Goal: Task Accomplishment & Management: Manage account settings

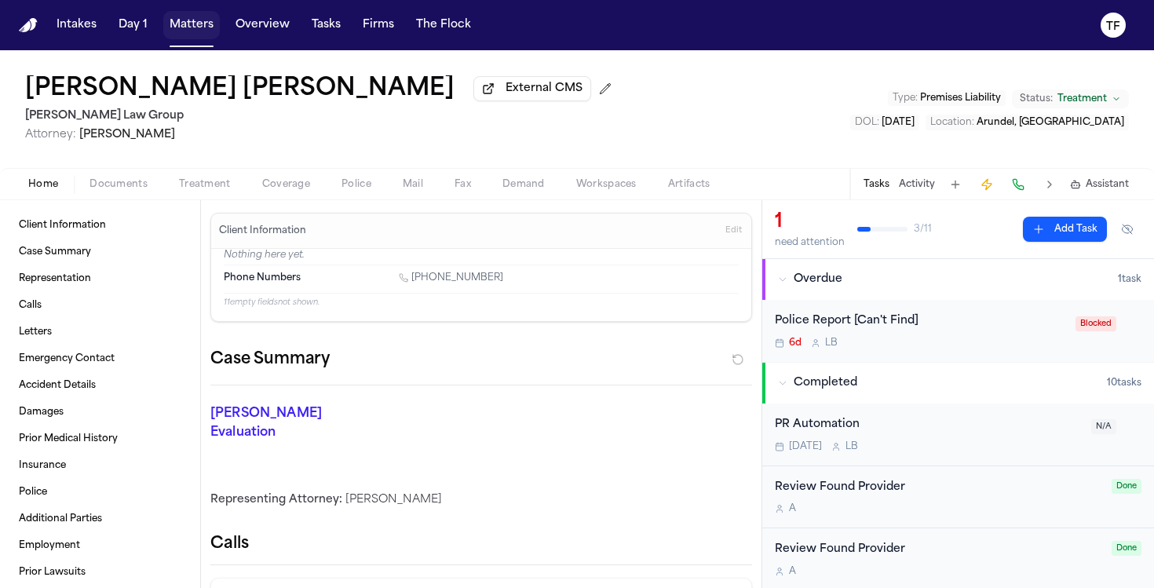
click at [186, 19] on button "Matters" at bounding box center [191, 25] width 57 height 28
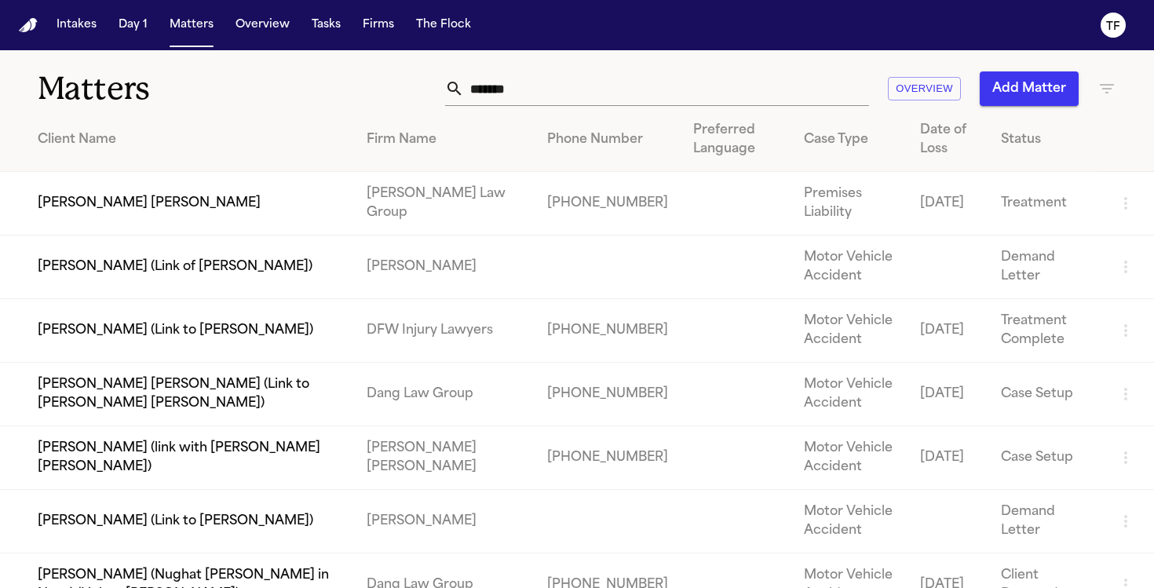
click at [561, 90] on input "******" at bounding box center [666, 88] width 405 height 35
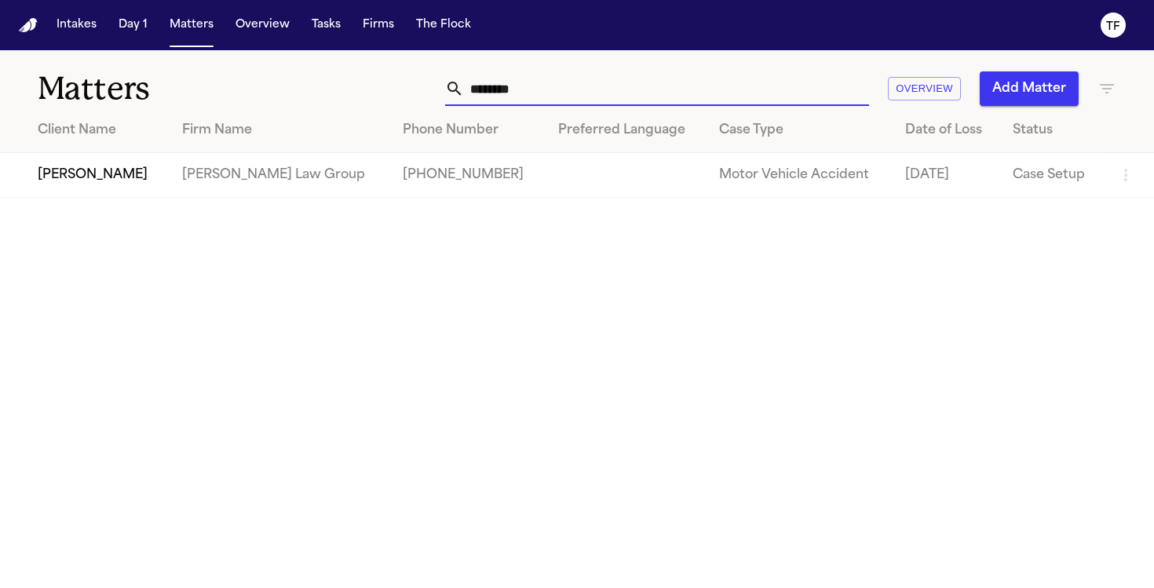
type input "********"
click at [420, 183] on td "[PHONE_NUMBER]" at bounding box center [467, 175] width 155 height 45
click at [247, 190] on td "[PERSON_NAME] Law Group" at bounding box center [280, 175] width 221 height 45
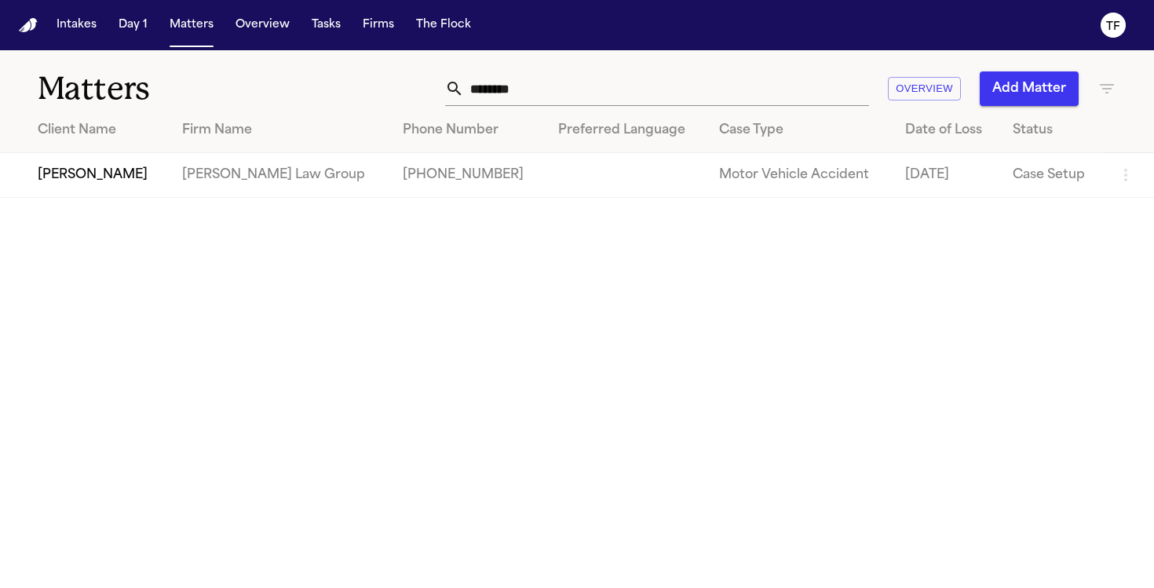
click at [108, 188] on td "[PERSON_NAME]" at bounding box center [85, 175] width 170 height 45
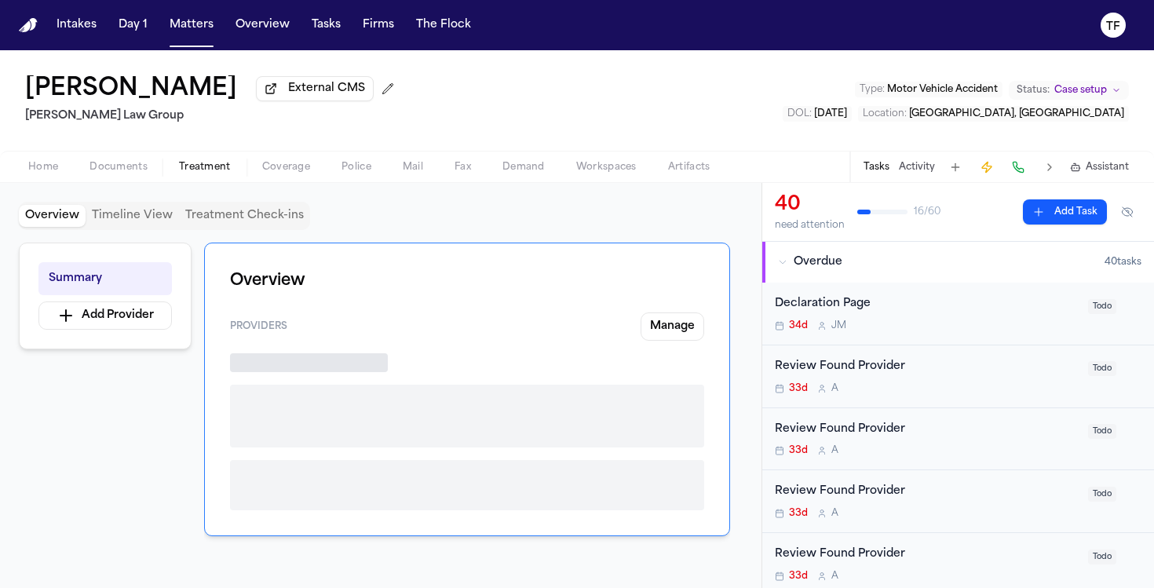
click at [185, 170] on span "Treatment" at bounding box center [205, 167] width 52 height 13
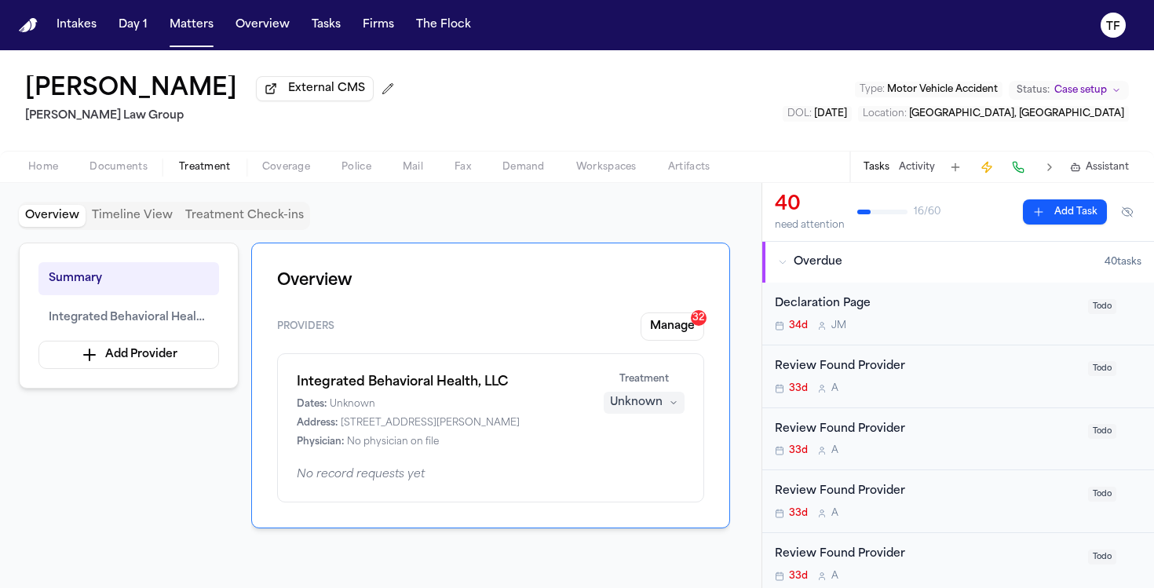
click at [923, 174] on button "Activity" at bounding box center [917, 167] width 36 height 13
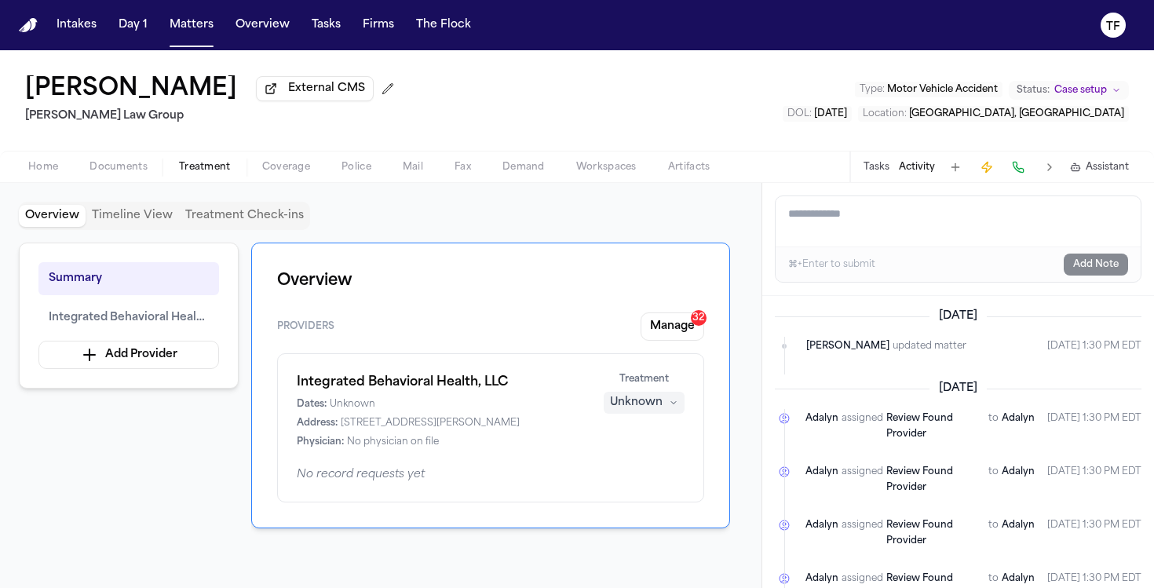
click at [897, 229] on textarea "Add a note to this matter" at bounding box center [958, 221] width 365 height 50
paste textarea "**********"
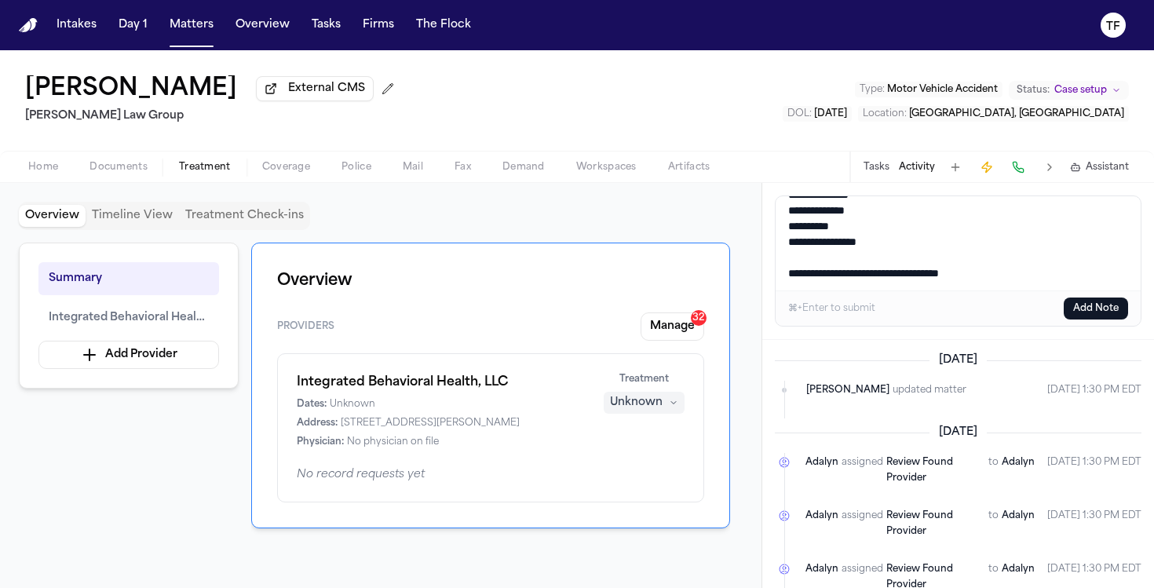
type textarea "**********"
click at [1102, 312] on button "Add Note" at bounding box center [1096, 309] width 64 height 22
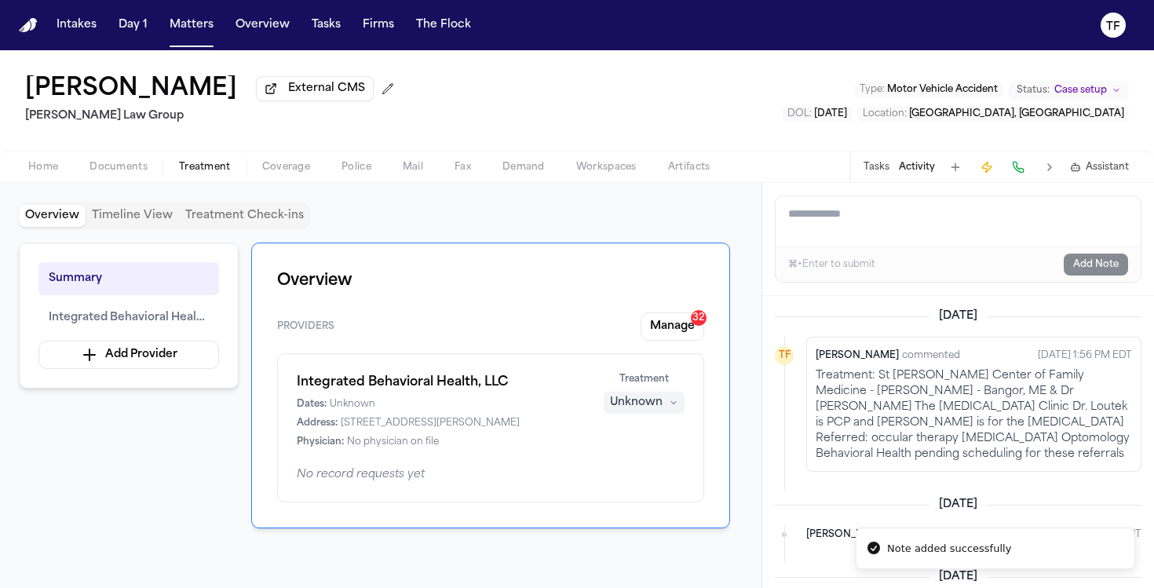
scroll to position [138, 0]
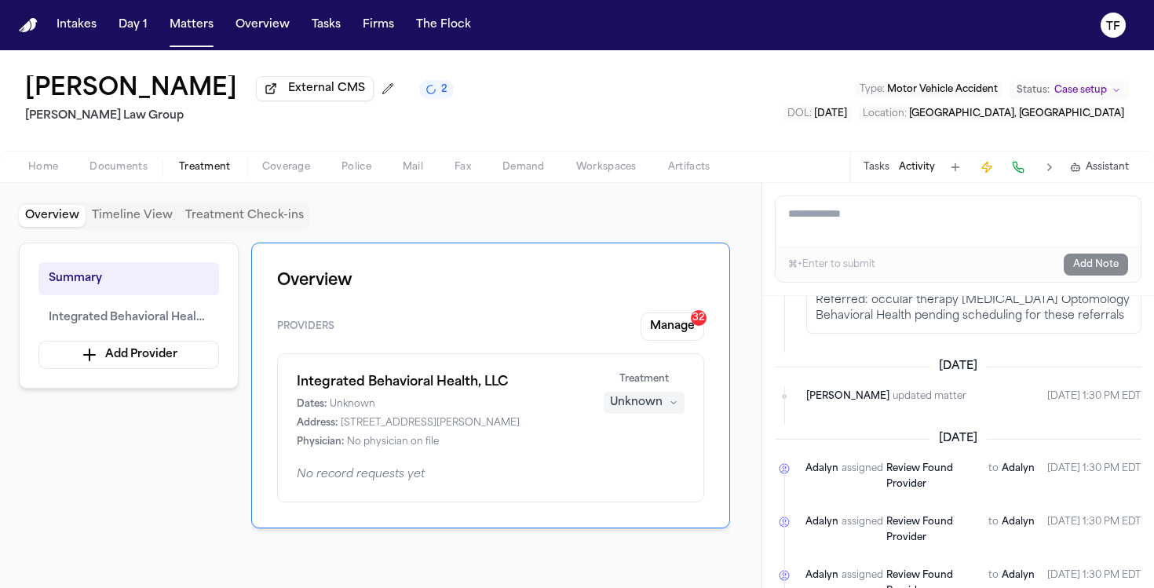
click at [1061, 84] on span "Case setup" at bounding box center [1081, 90] width 53 height 13
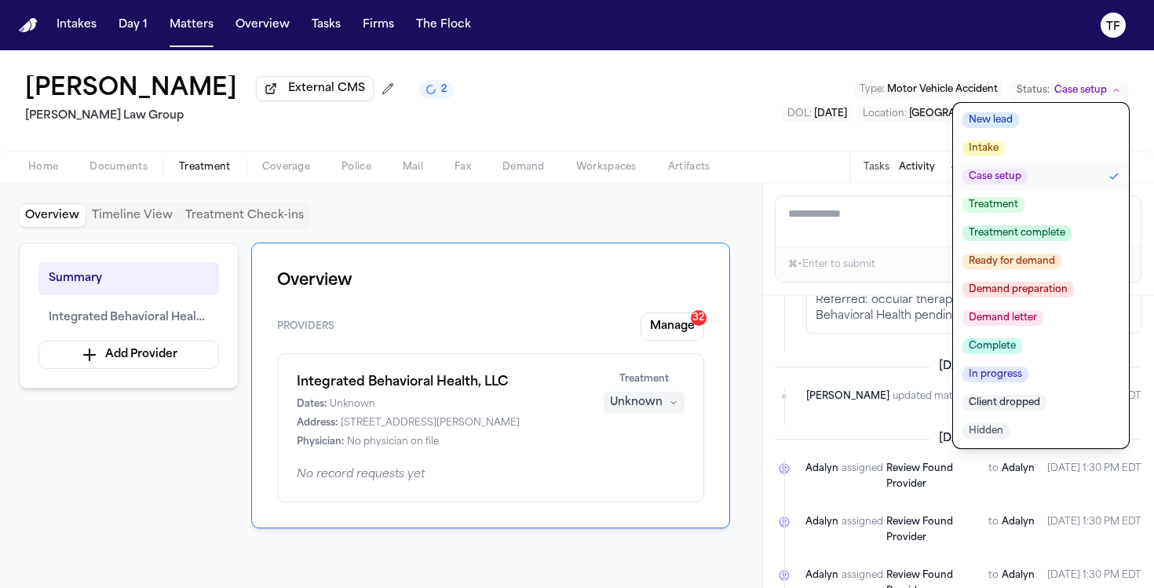
click at [1000, 213] on span "Treatment" at bounding box center [994, 205] width 62 height 16
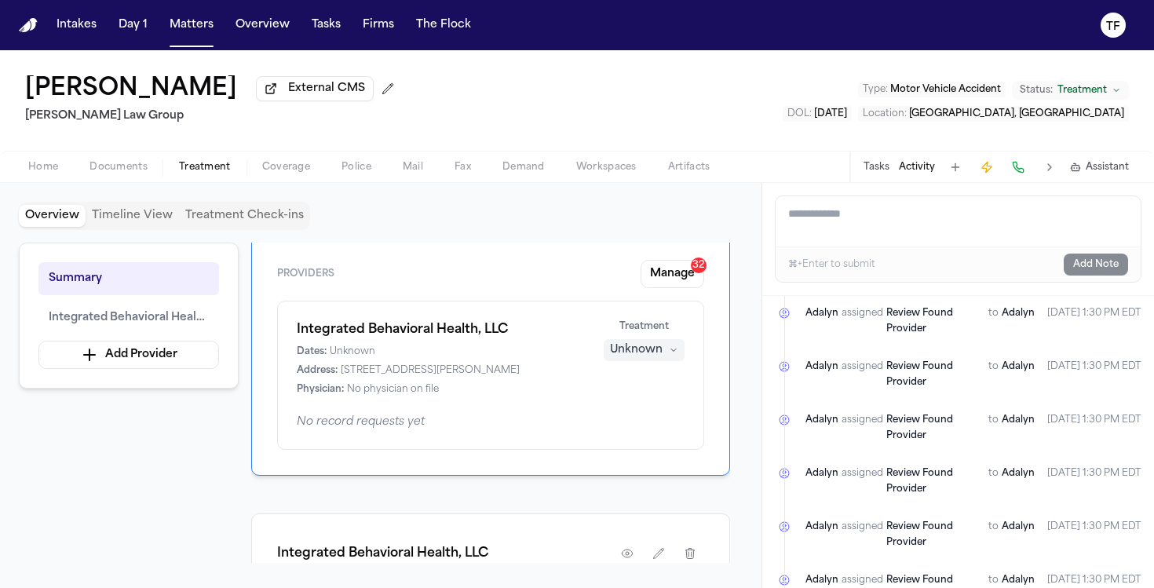
scroll to position [1306, 0]
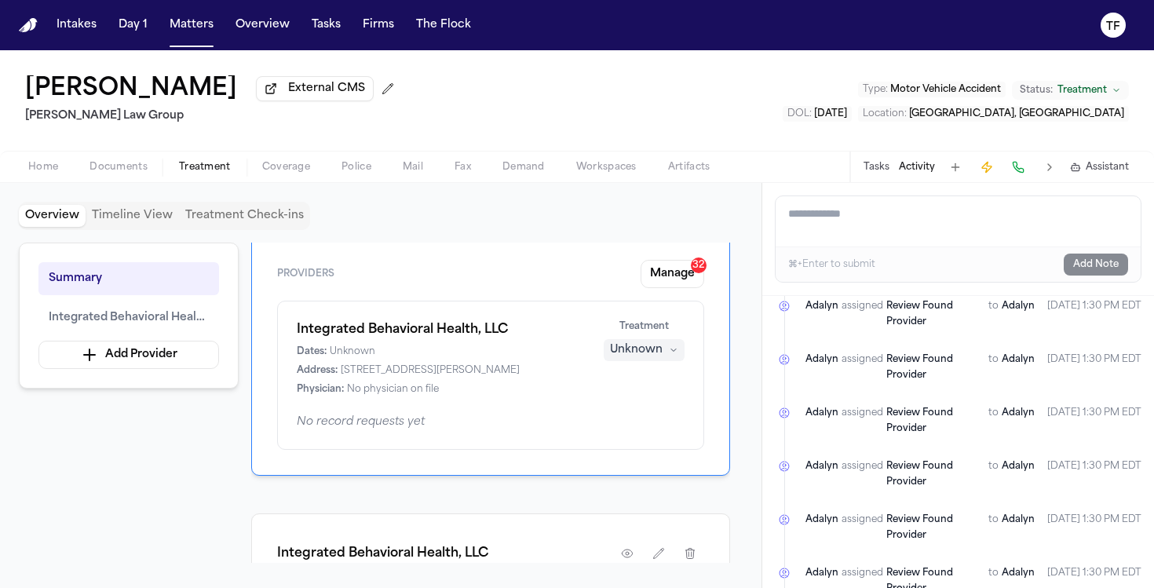
click at [872, 178] on div "Tasks Activity Assistant" at bounding box center [996, 167] width 292 height 31
click at [874, 174] on button "Tasks" at bounding box center [877, 167] width 26 height 13
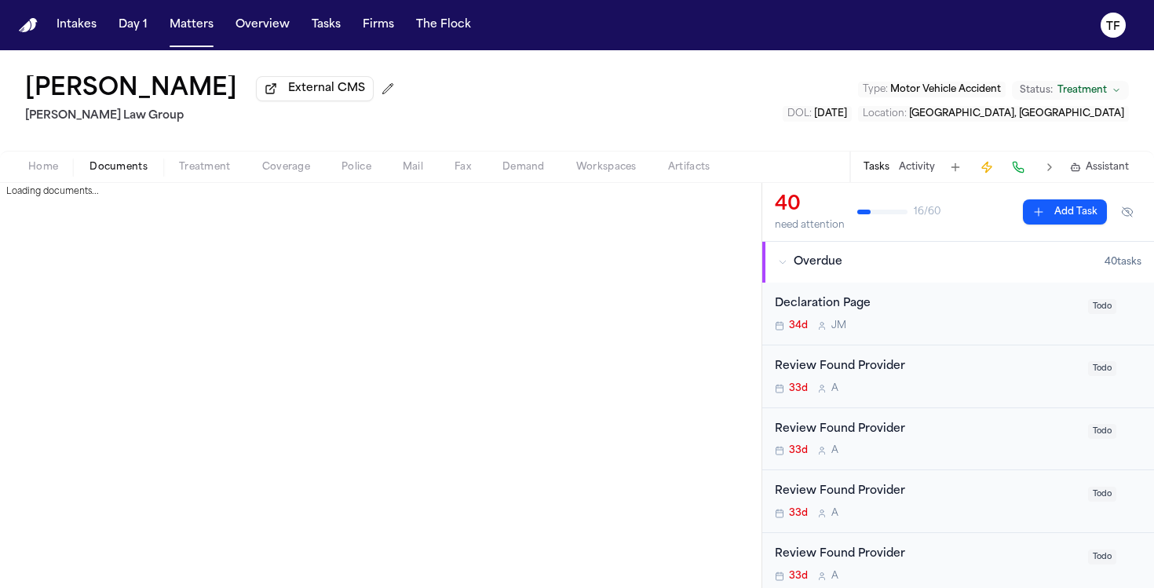
click at [111, 167] on span "Documents" at bounding box center [119, 167] width 58 height 13
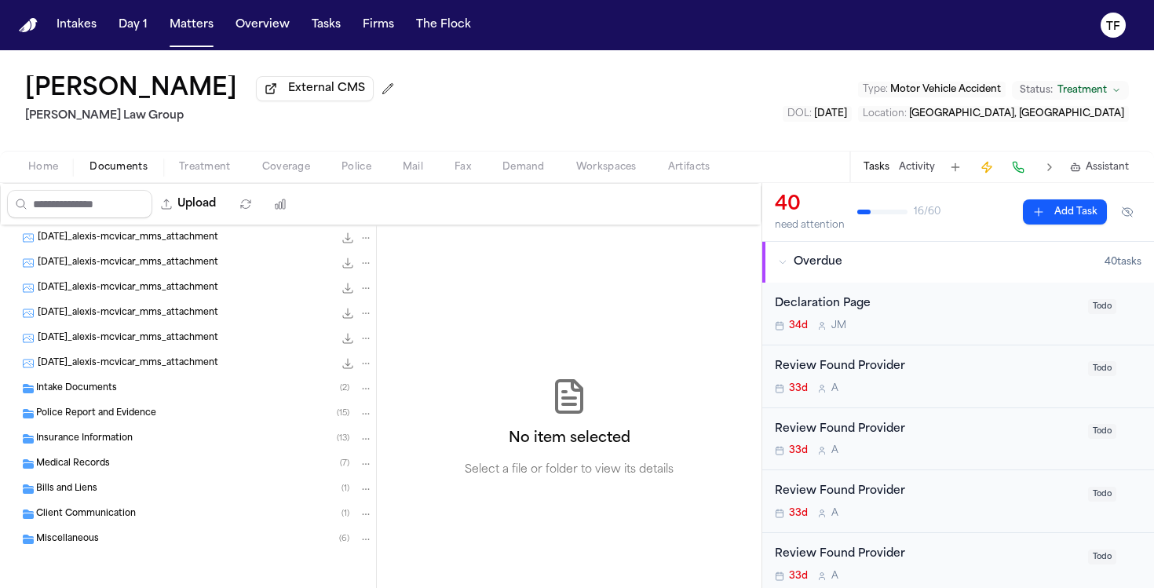
scroll to position [79, 0]
click at [104, 445] on div "Insurance Information ( 13 )" at bounding box center [204, 439] width 337 height 14
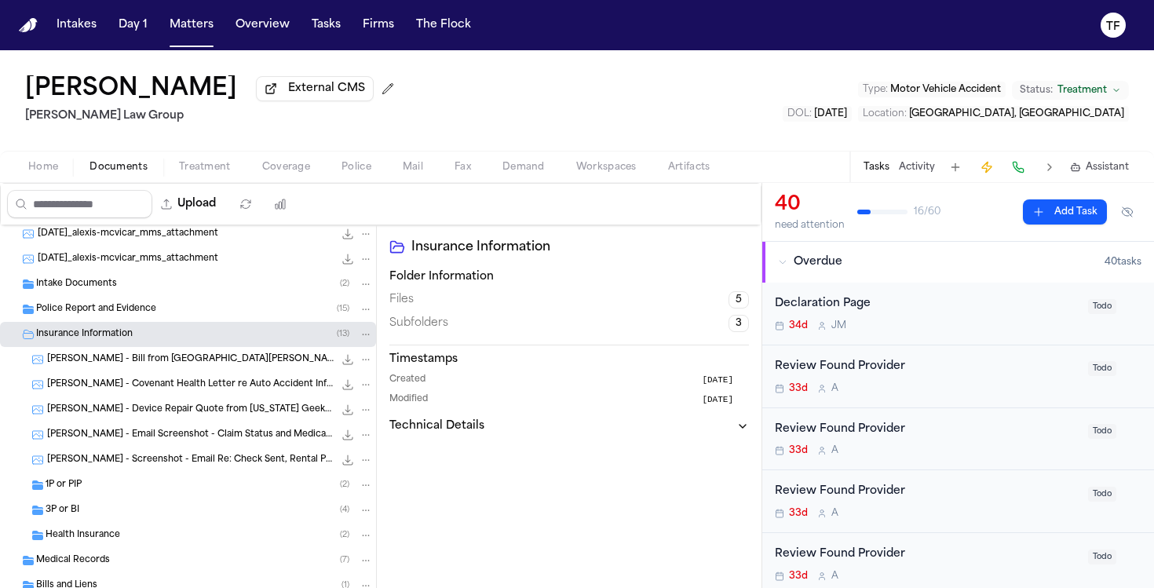
scroll to position [217, 0]
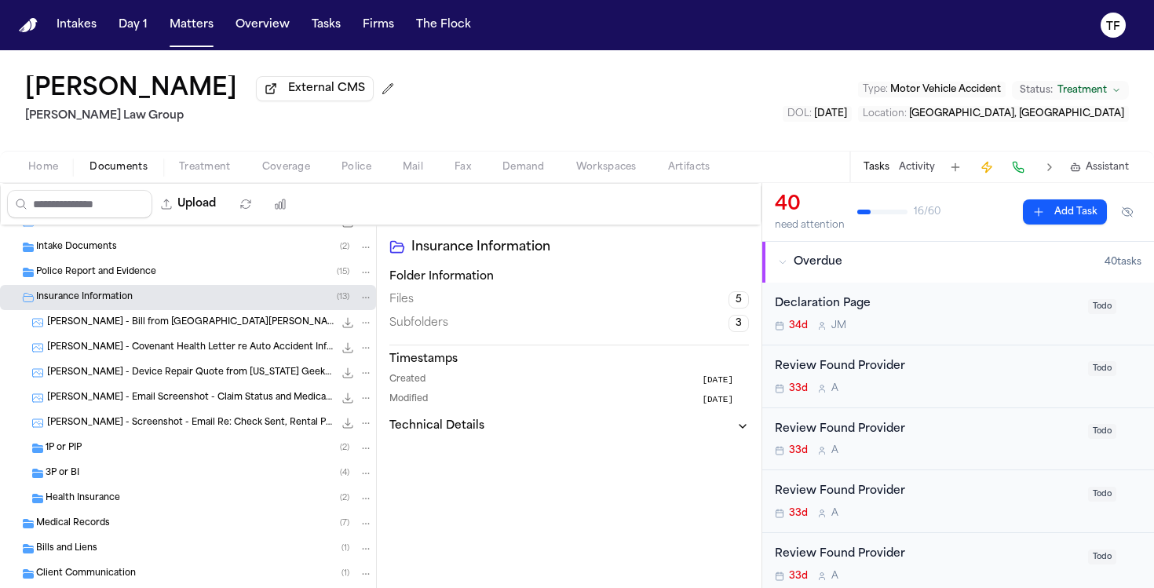
click at [86, 473] on div "3P or BI ( 4 )" at bounding box center [209, 473] width 327 height 14
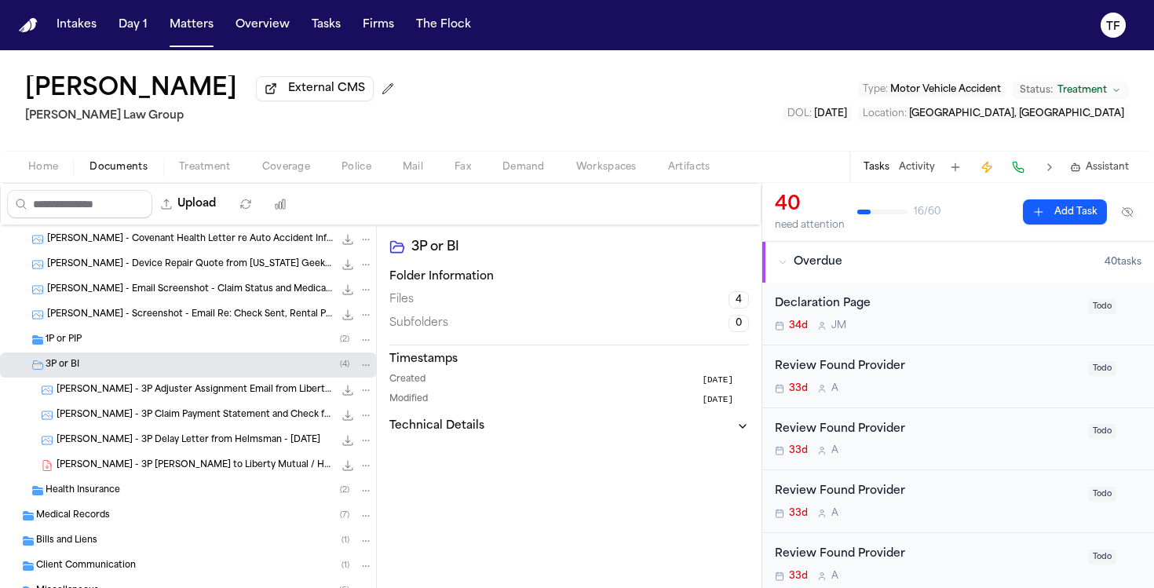
scroll to position [329, 0]
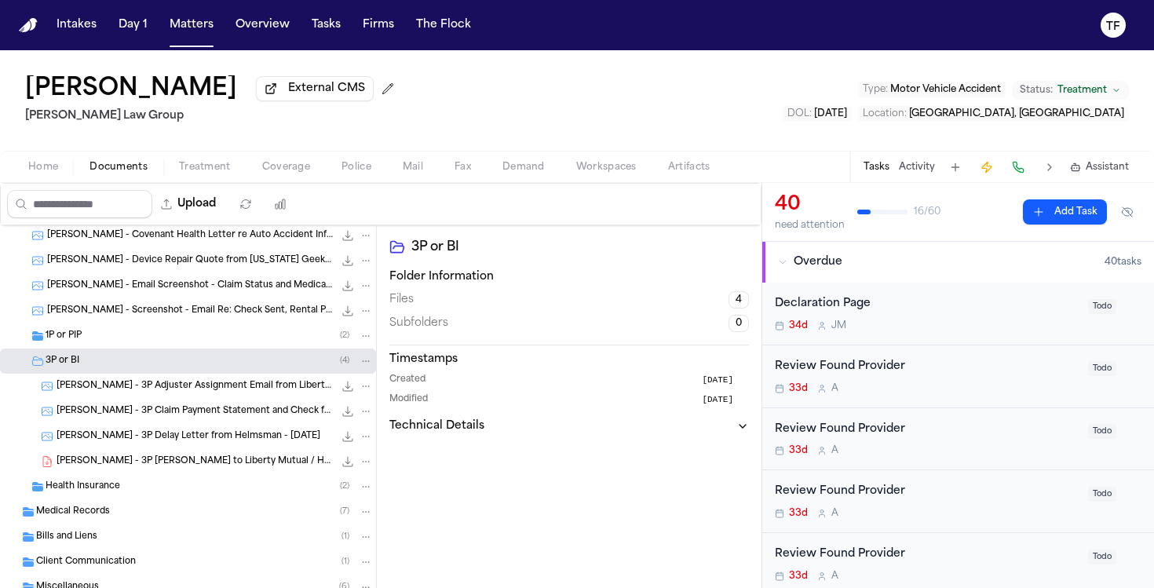
click at [185, 419] on span "A. McVicar - 3P Claim Payment Statement and Check from Helmsman - 8.8.25" at bounding box center [195, 411] width 277 height 13
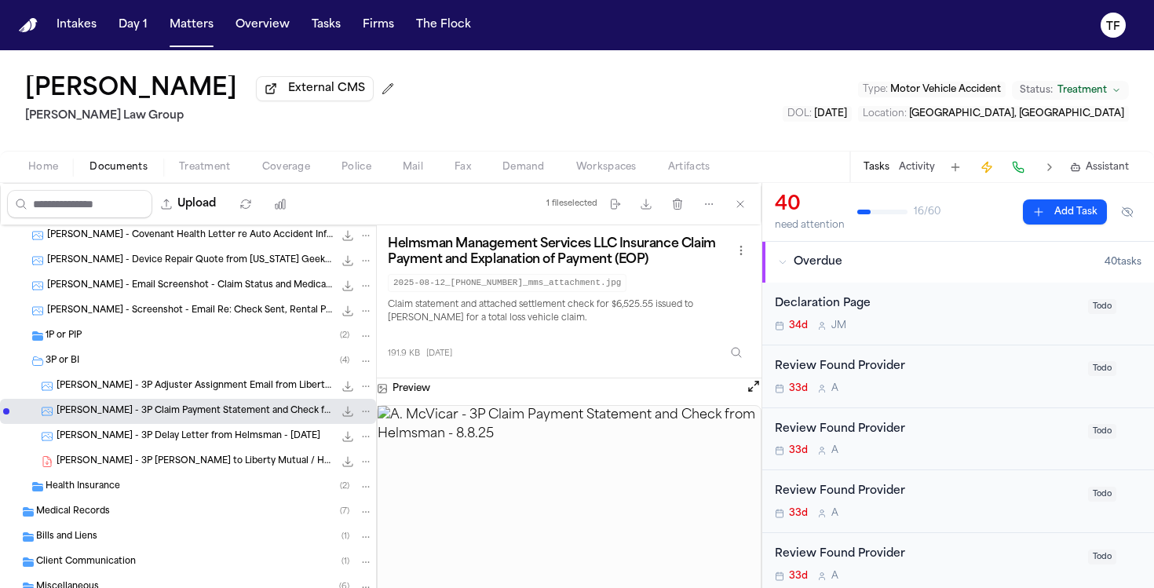
click at [177, 383] on span "A. McVicar - 3P Adjuster Assignment Email from Liberty Mutual & Helmsman - 8.8.…" at bounding box center [195, 386] width 277 height 13
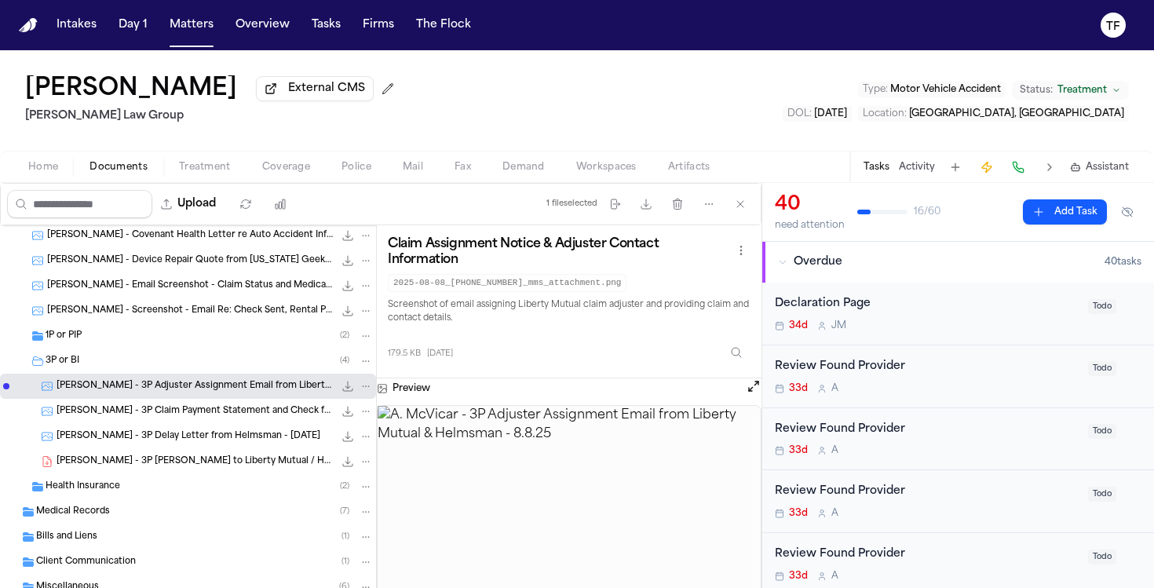
click at [744, 395] on div "Preview" at bounding box center [569, 389] width 385 height 20
click at [748, 394] on button "Open preview" at bounding box center [754, 387] width 16 height 16
click at [181, 463] on span "A. McVicar - 3P LOR to Liberty Mutual / Helmsman Management Services - 8.12.25" at bounding box center [195, 461] width 277 height 13
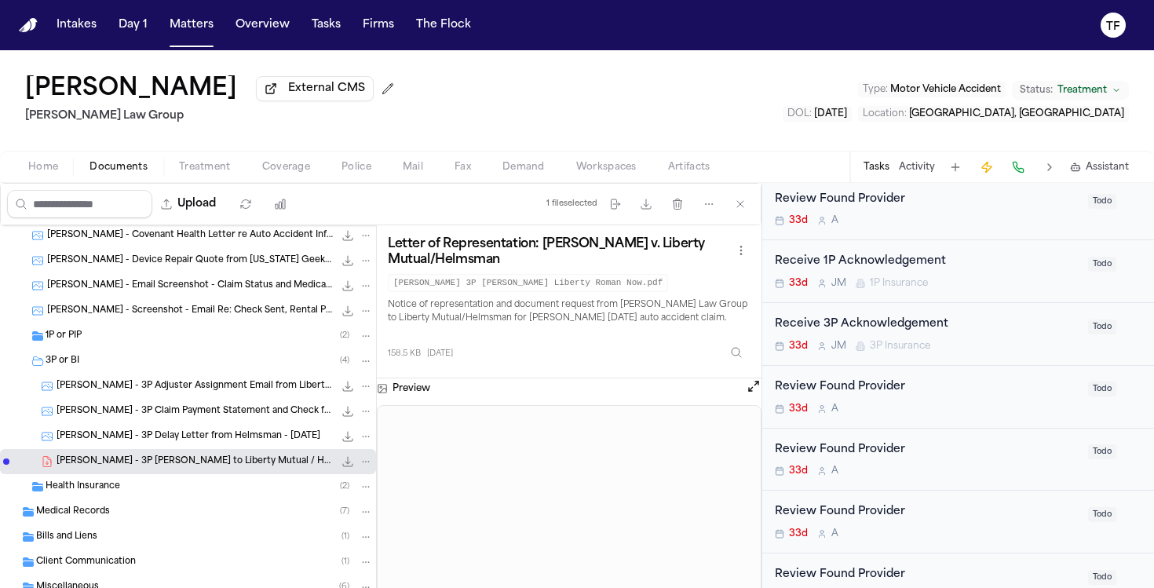
scroll to position [986, 0]
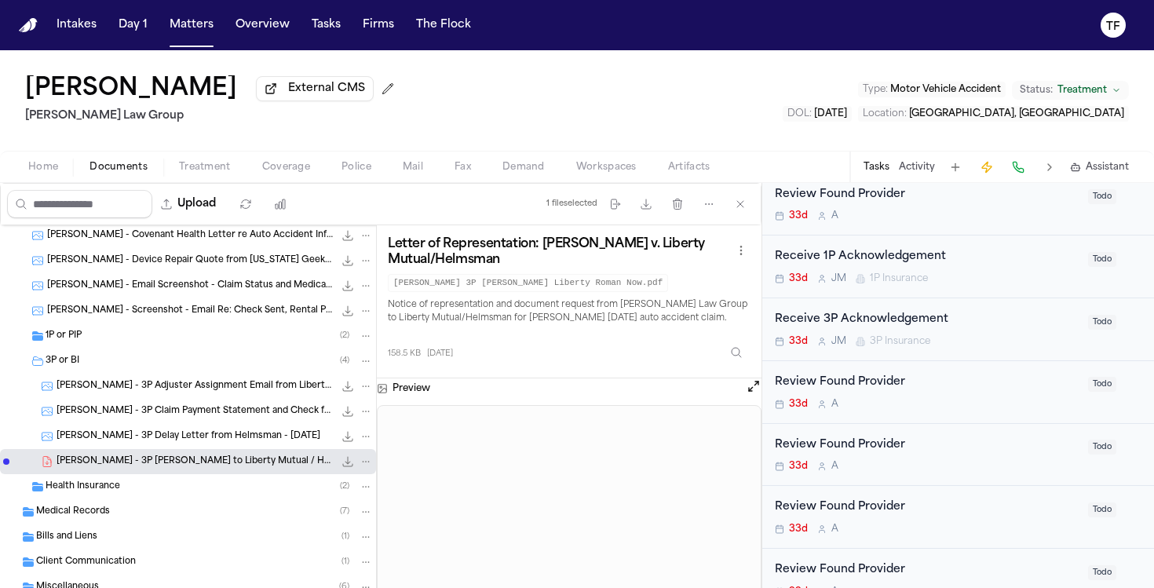
click at [898, 329] on div "Receive 3P Acknowledgement" at bounding box center [927, 320] width 304 height 18
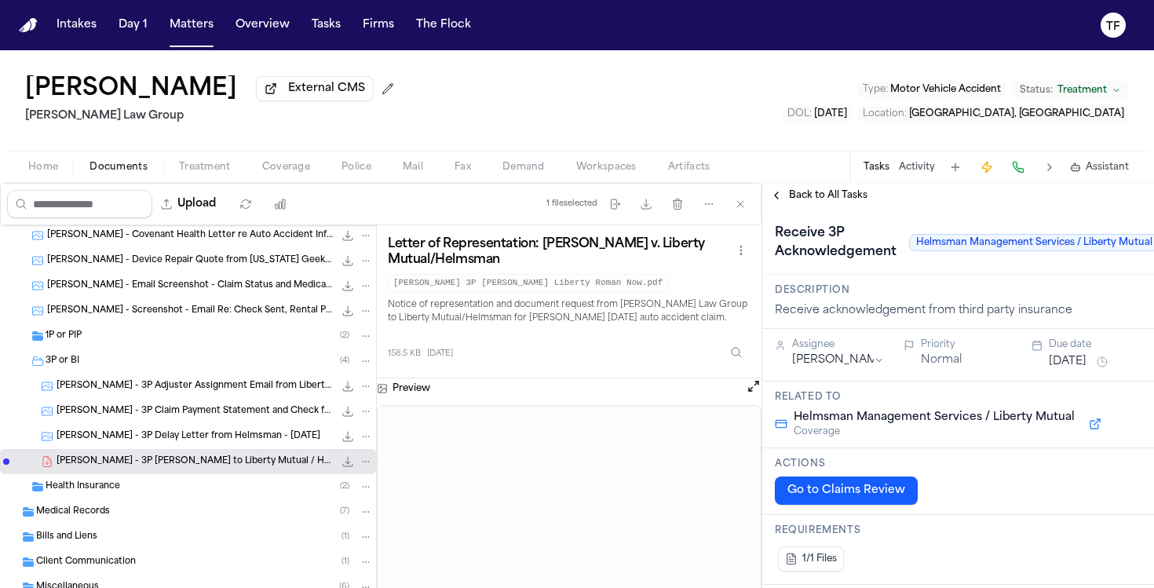
click at [872, 368] on html "Intakes Day 1 Matters Overview Tasks Firms The Flock TF Alexis McVicar External…" at bounding box center [577, 294] width 1154 height 588
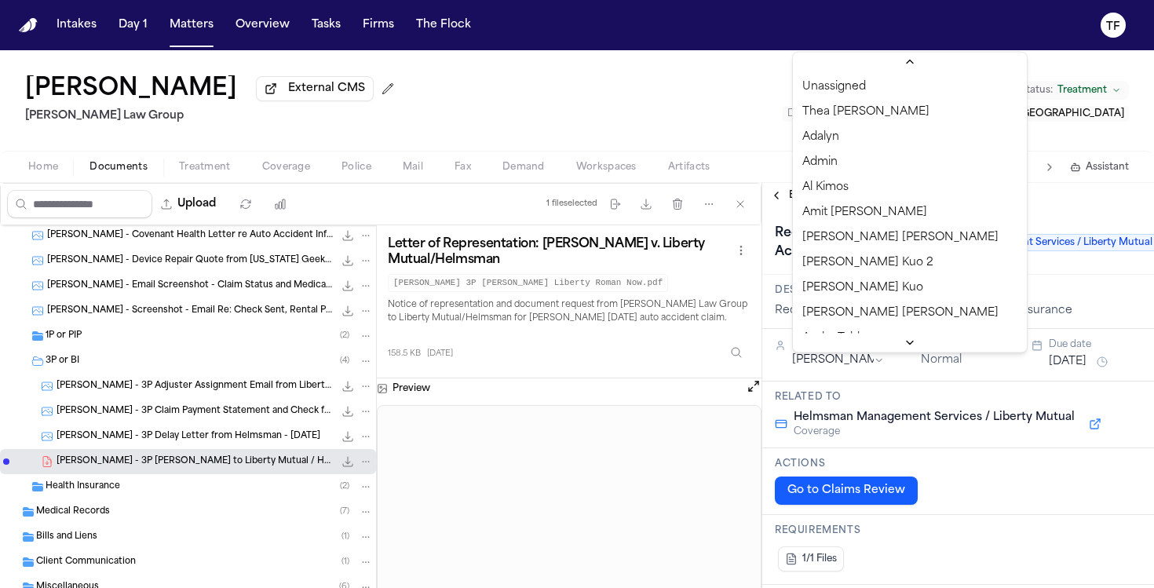
scroll to position [419, 0]
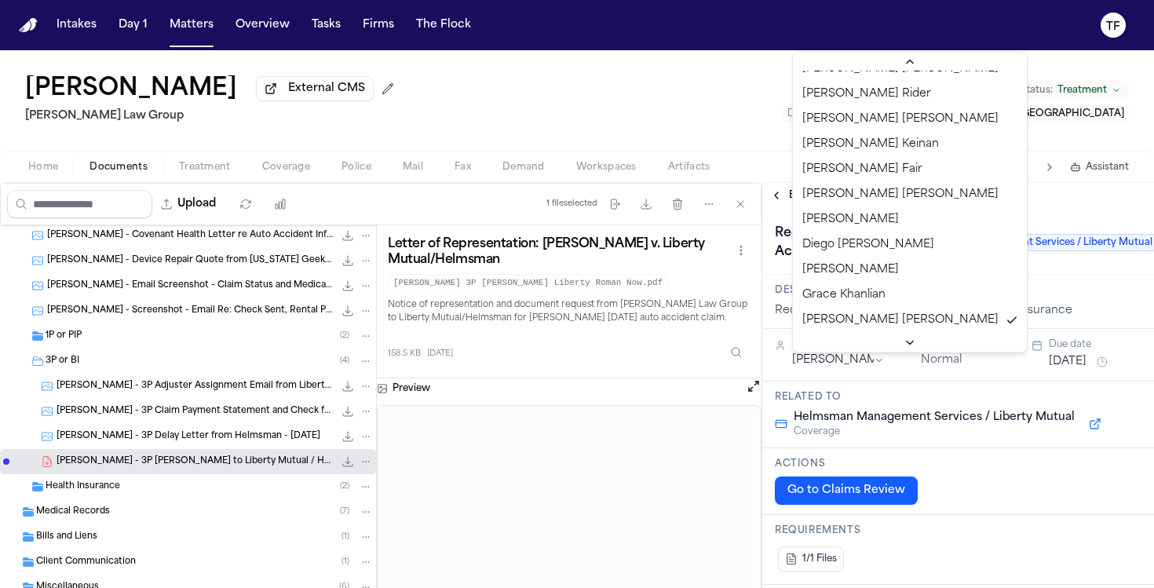
click at [876, 372] on html "Intakes Day 1 Matters Overview Tasks Firms The Flock TF Alexis McVicar External…" at bounding box center [577, 294] width 1154 height 588
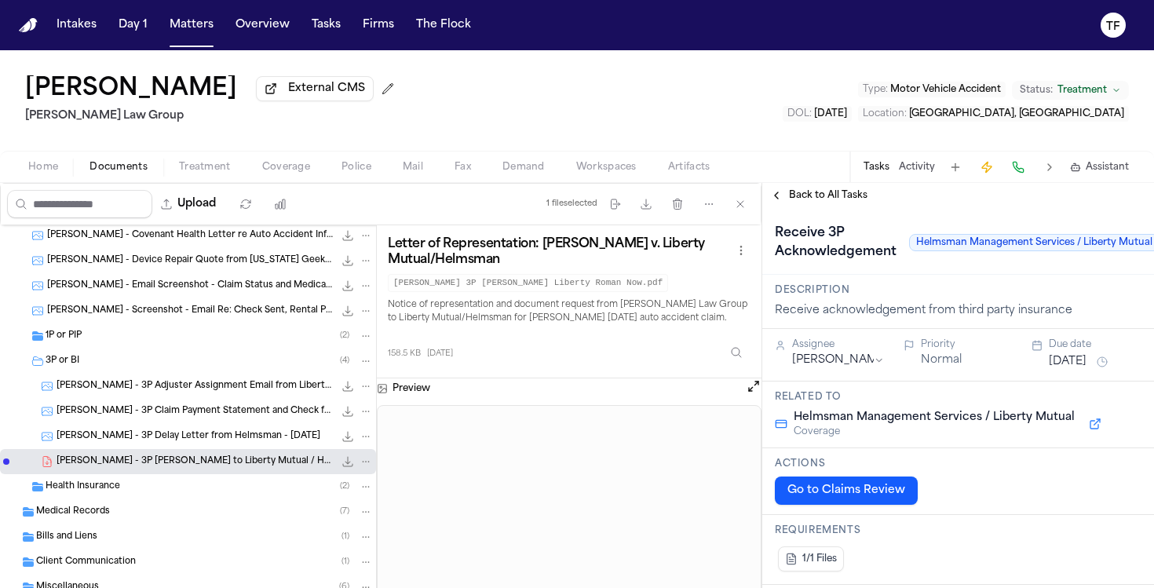
click at [875, 368] on html "Intakes Day 1 Matters Overview Tasks Firms The Flock TF Alexis McVicar External…" at bounding box center [577, 294] width 1154 height 588
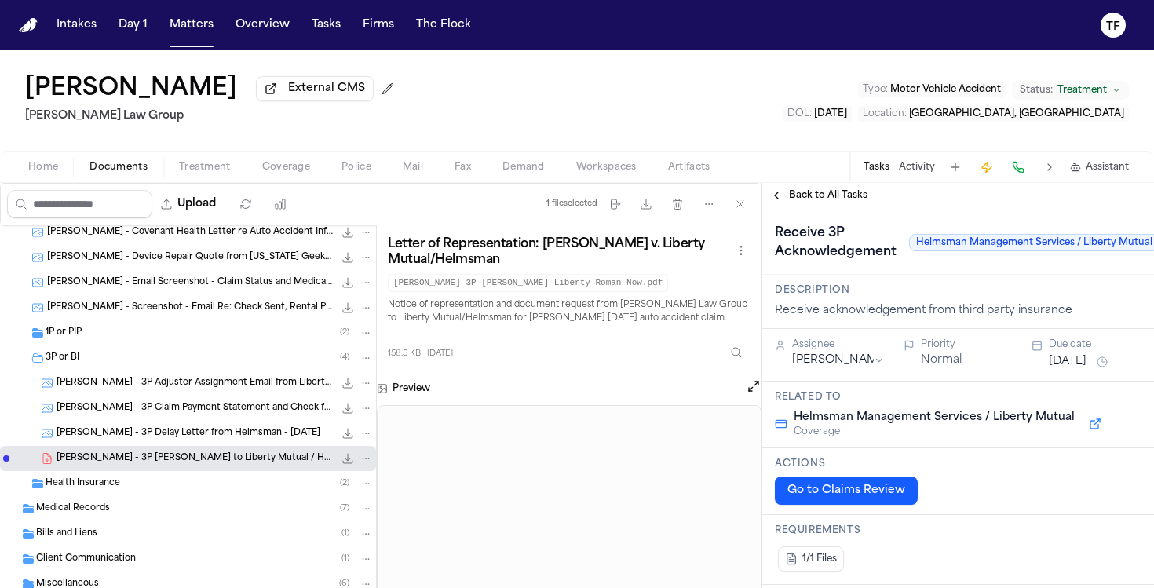
click at [313, 174] on button "Coverage" at bounding box center [286, 167] width 79 height 19
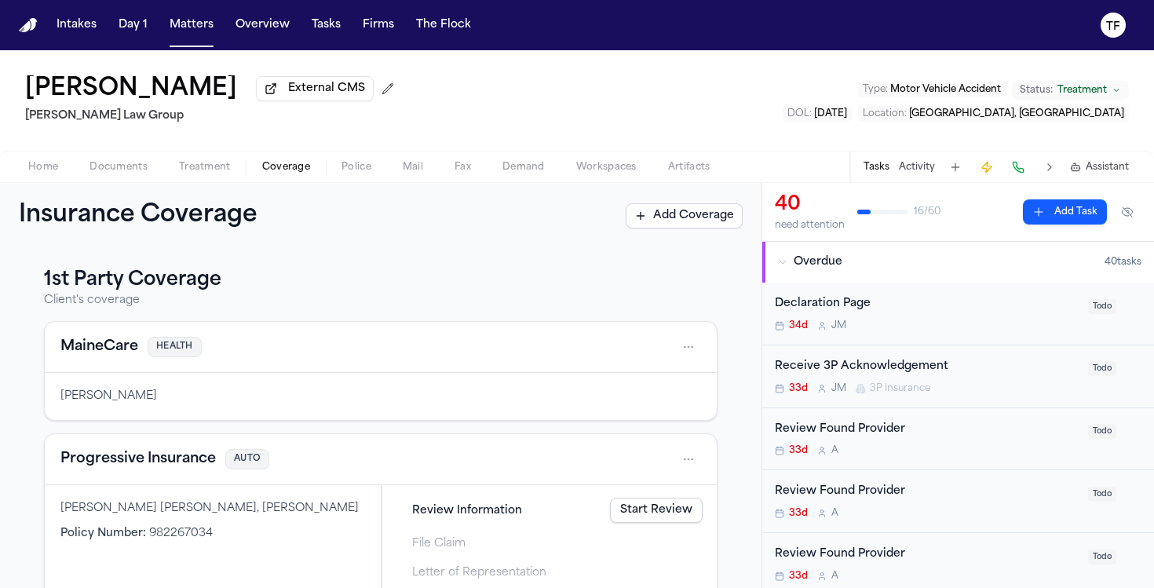
click at [179, 164] on span "Treatment" at bounding box center [205, 167] width 52 height 13
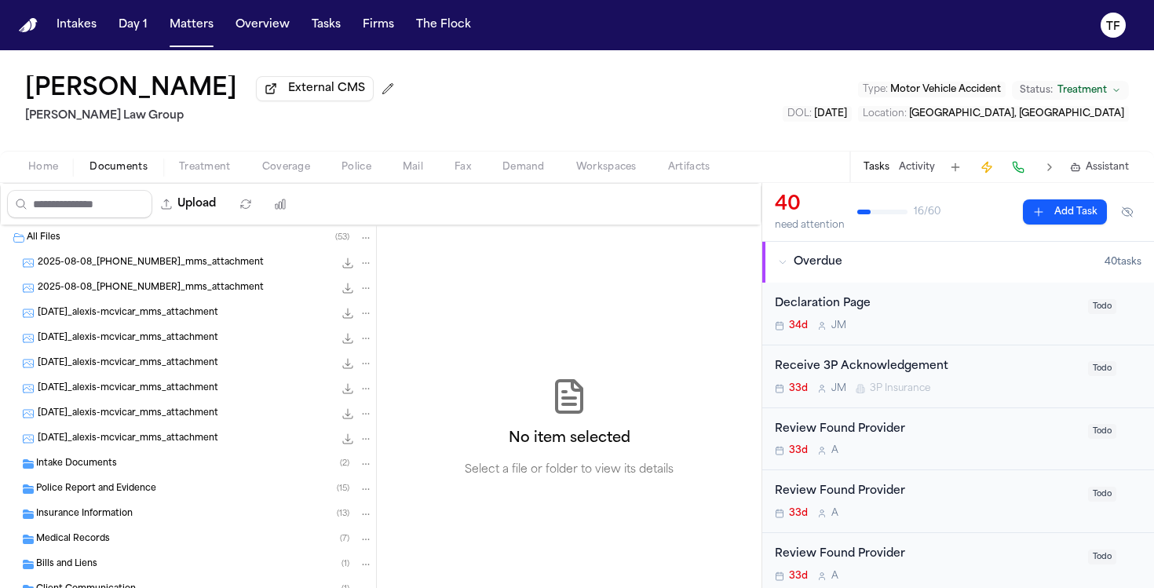
click at [123, 174] on span "Documents" at bounding box center [119, 167] width 58 height 13
click at [119, 243] on div "All Files ( 53 )" at bounding box center [200, 238] width 346 height 14
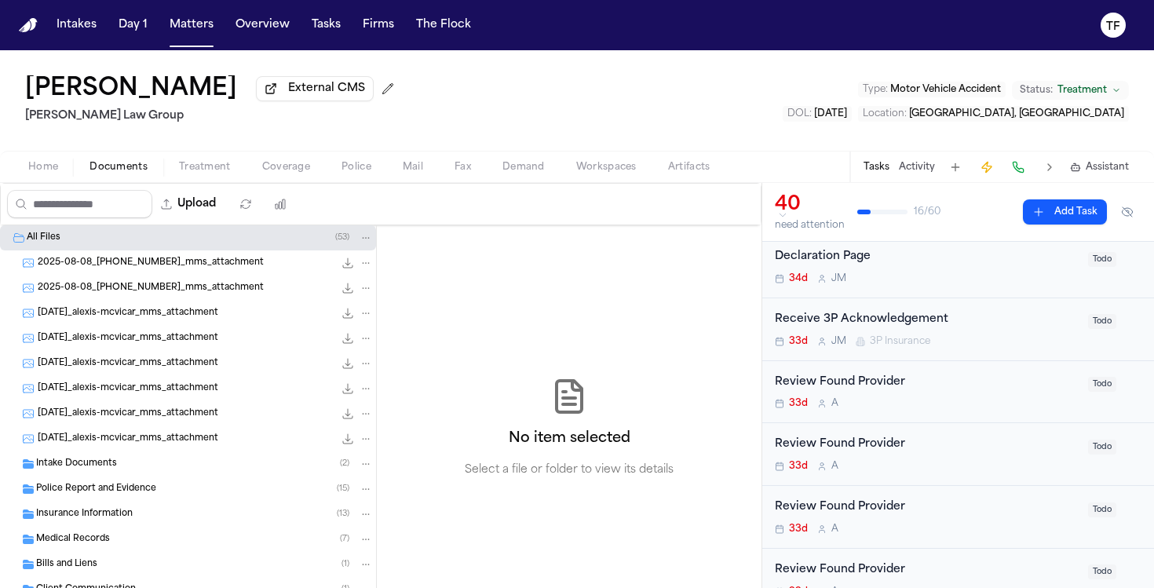
scroll to position [42, 0]
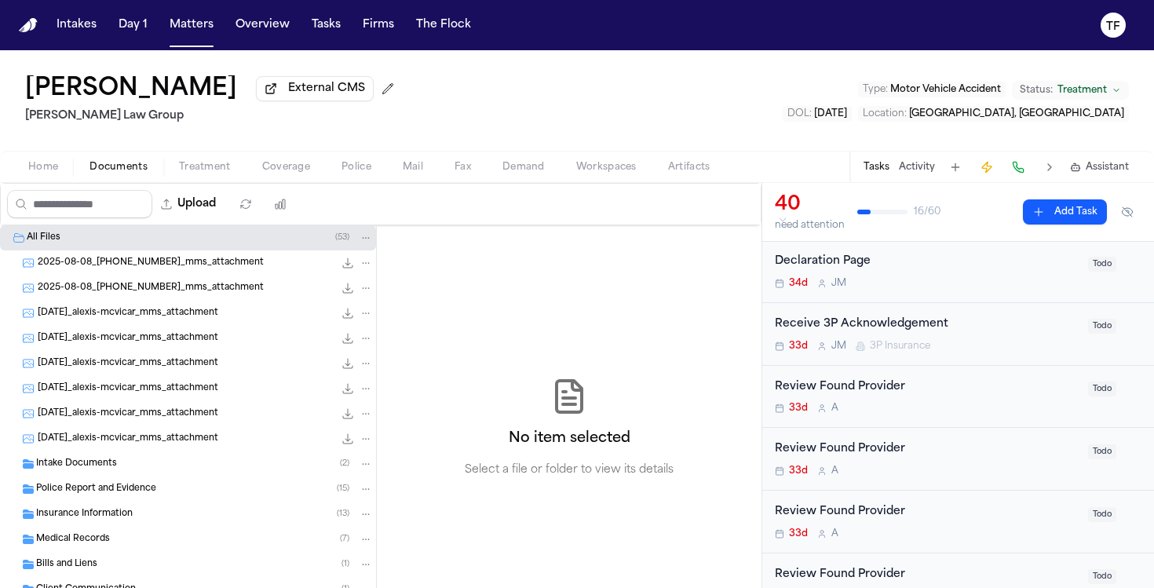
click at [918, 333] on div "Receive 3P Acknowledgement" at bounding box center [927, 325] width 304 height 18
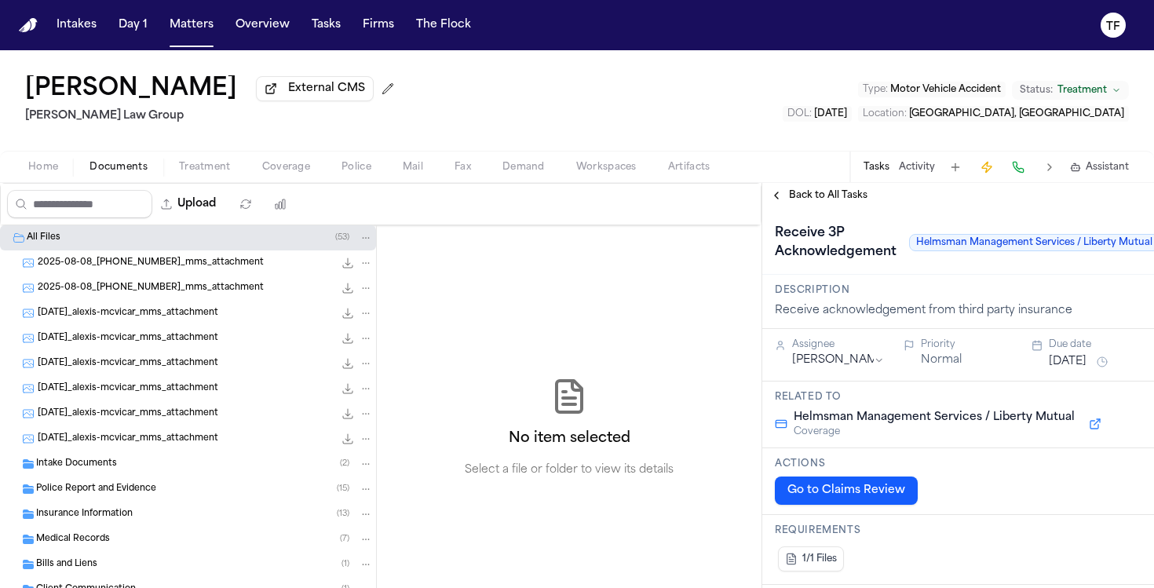
click at [880, 174] on button "Tasks" at bounding box center [877, 167] width 26 height 13
click at [853, 201] on span "Back to All Tasks" at bounding box center [828, 195] width 79 height 13
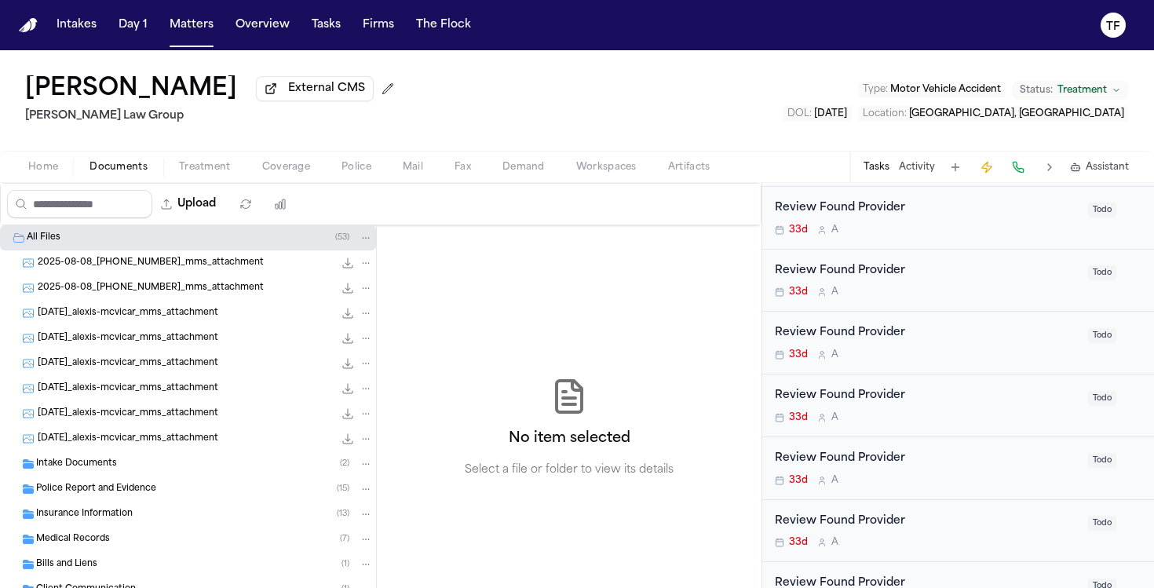
scroll to position [411, 0]
click at [86, 517] on span "Insurance Information" at bounding box center [84, 514] width 97 height 13
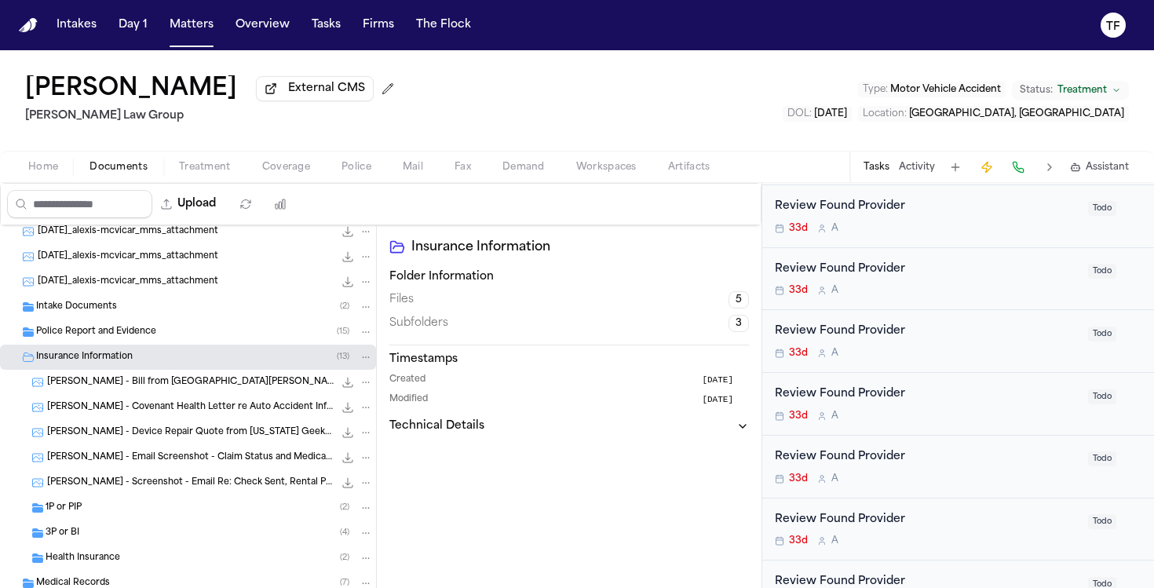
click at [71, 536] on span "3P or BI" at bounding box center [63, 533] width 34 height 13
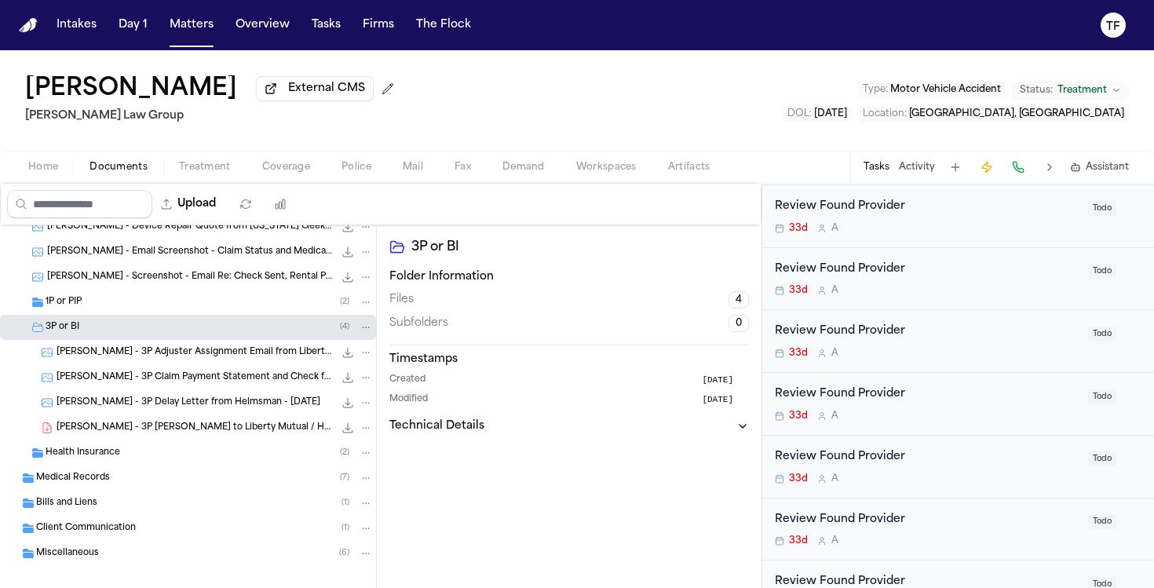
scroll to position [380, 0]
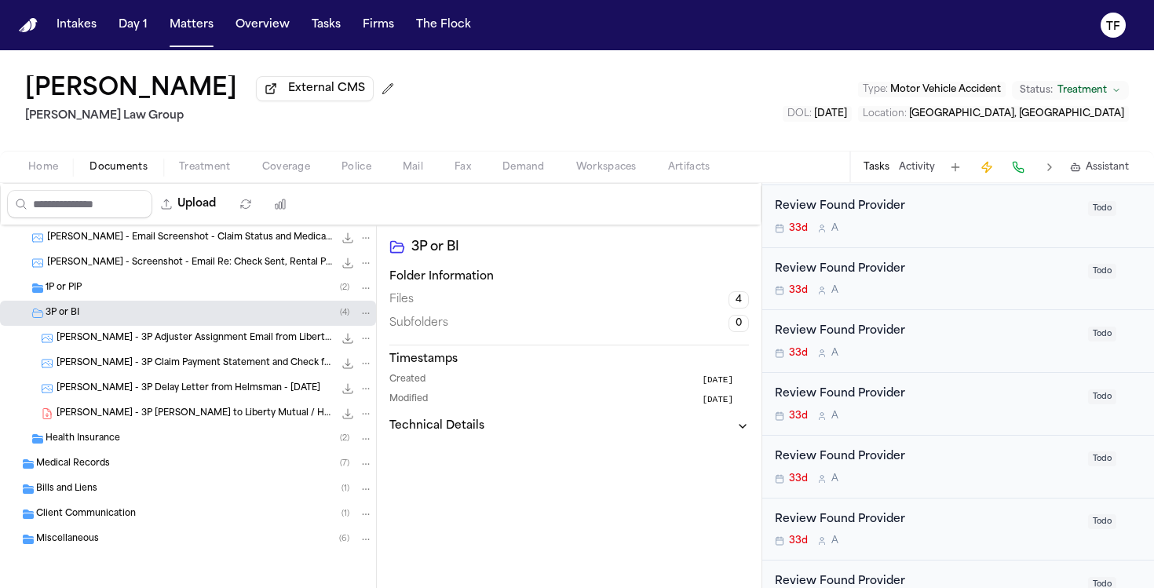
click at [198, 346] on div "A. McVicar - 3P Adjuster Assignment Email from Liberty Mutual & Helmsman - 8.8.…" at bounding box center [215, 339] width 316 height 16
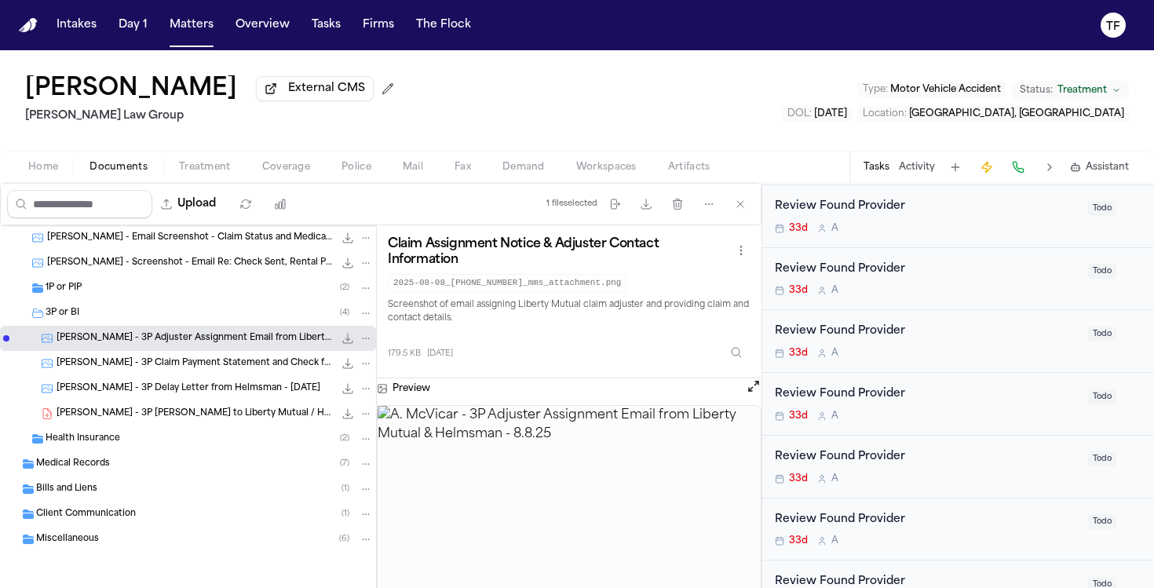
click at [546, 500] on img at bounding box center [569, 518] width 383 height 224
click at [220, 364] on span "A. McVicar - 3P Claim Payment Statement and Check from Helmsman - 8.8.25" at bounding box center [195, 363] width 277 height 13
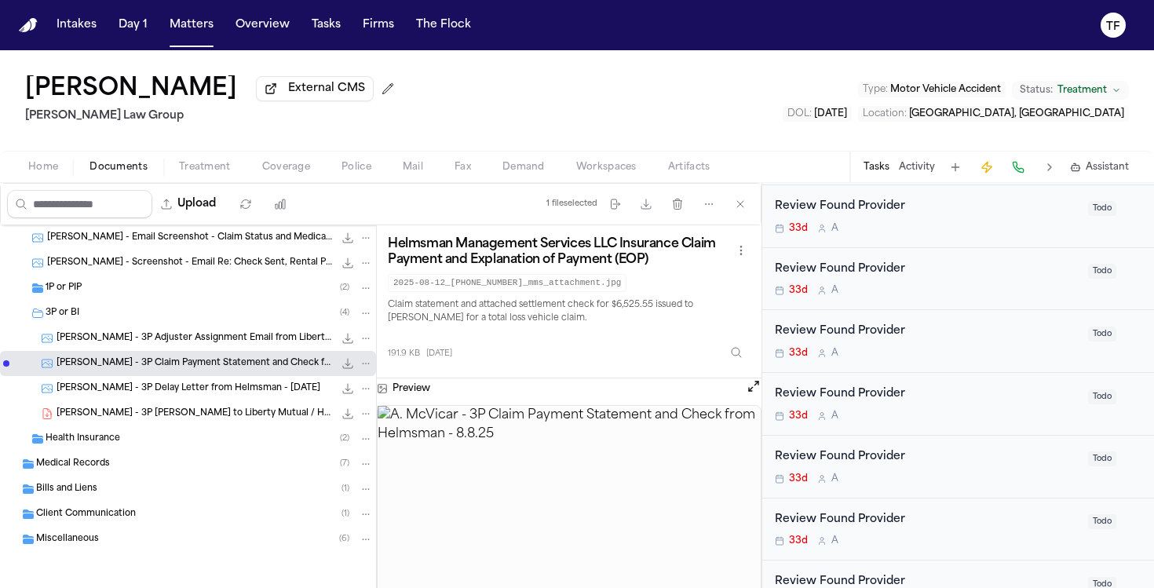
click at [218, 392] on span "A. McVicar - 3P Delay Letter from Helmsman - 7.28.25" at bounding box center [189, 388] width 264 height 13
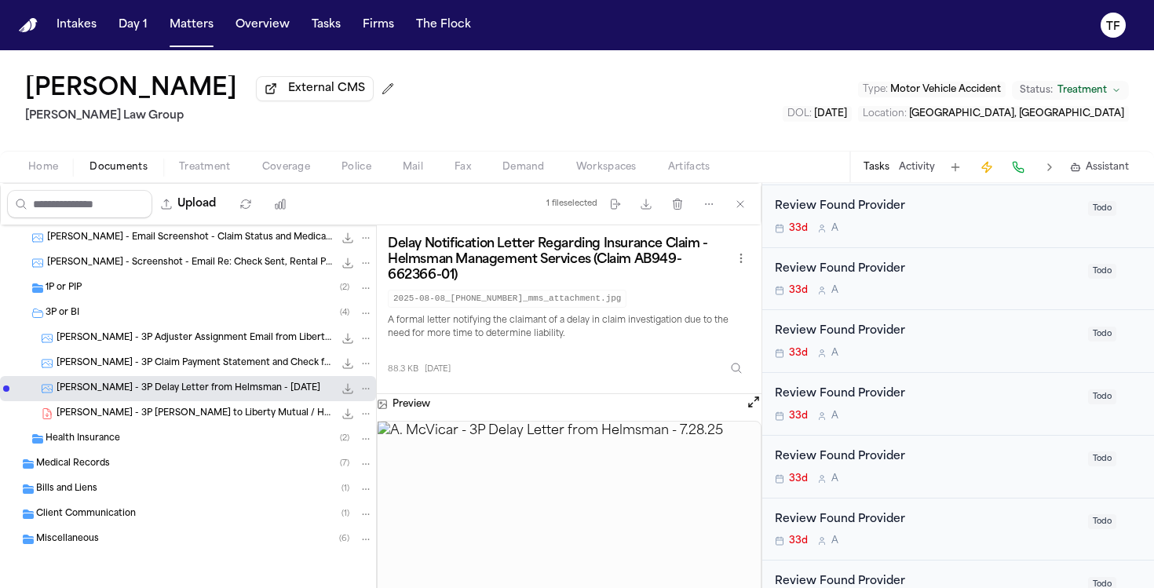
click at [521, 466] on img at bounding box center [569, 526] width 383 height 208
click at [160, 26] on div "Intakes Day 1 Matters Overview Tasks Firms The Flock" at bounding box center [263, 25] width 427 height 28
click at [192, 25] on button "Matters" at bounding box center [191, 25] width 57 height 28
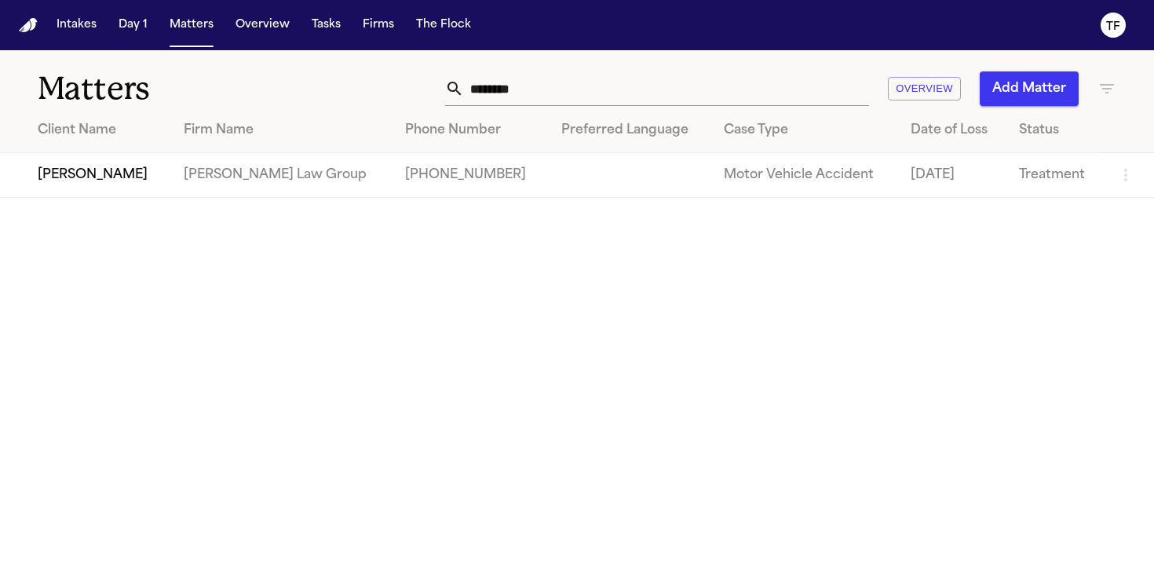
click at [539, 99] on input "********" at bounding box center [666, 88] width 405 height 35
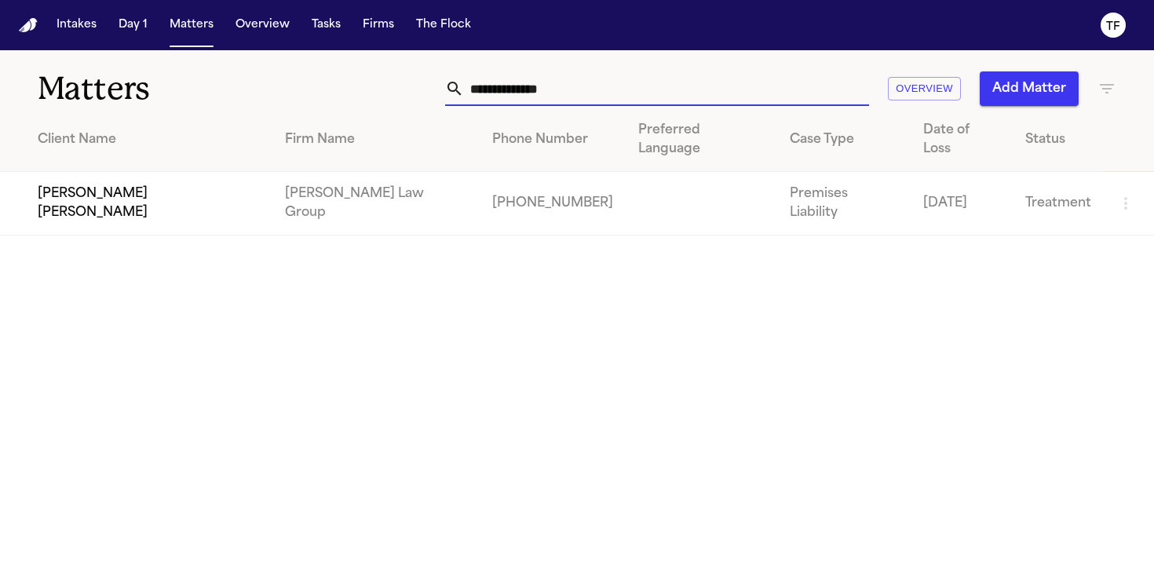
type input "**********"
click at [94, 172] on td "[PERSON_NAME] [PERSON_NAME]" at bounding box center [136, 204] width 272 height 64
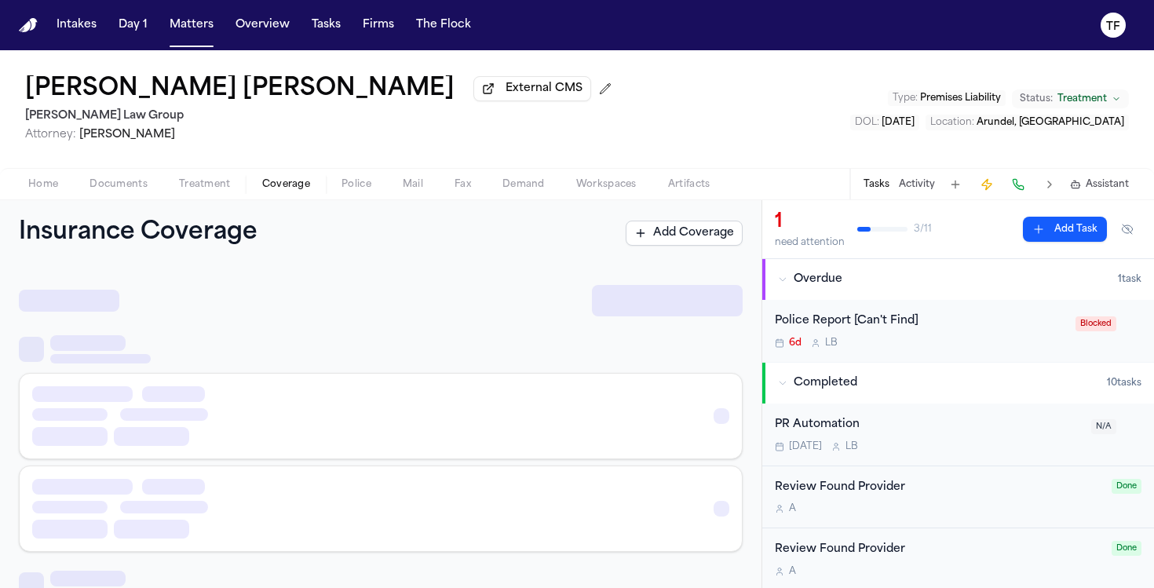
click at [280, 181] on span "Coverage" at bounding box center [286, 184] width 48 height 13
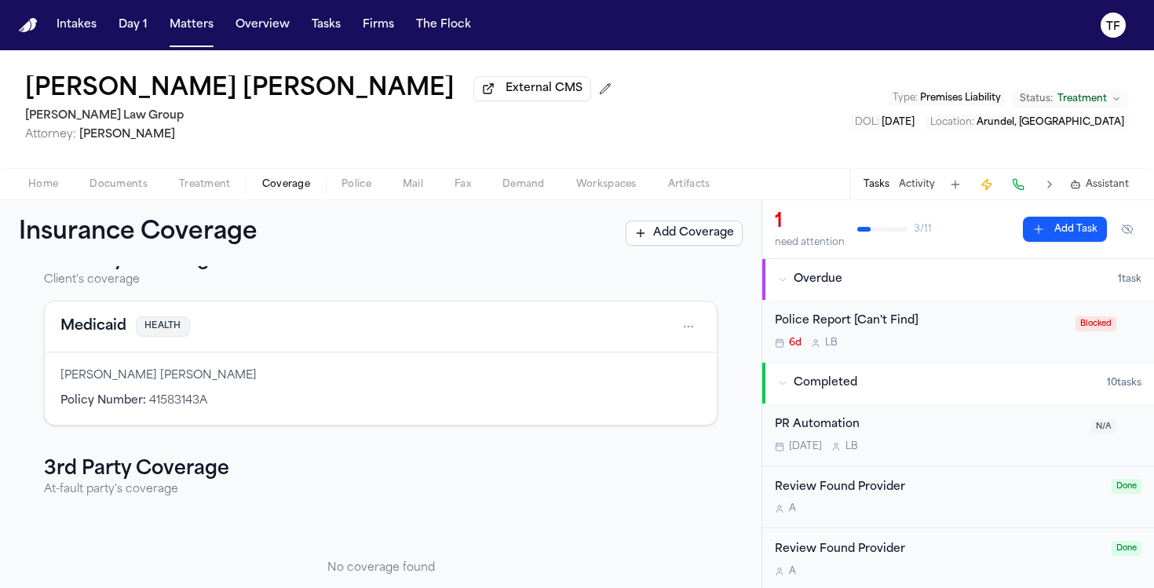
scroll to position [98, 0]
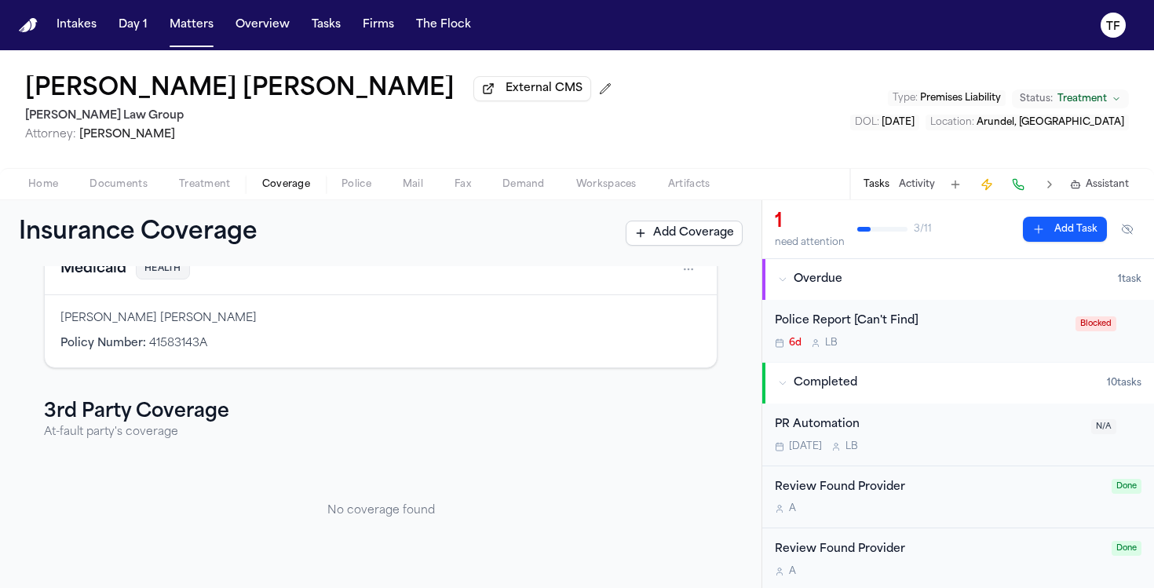
click at [116, 180] on button "Documents" at bounding box center [119, 184] width 90 height 19
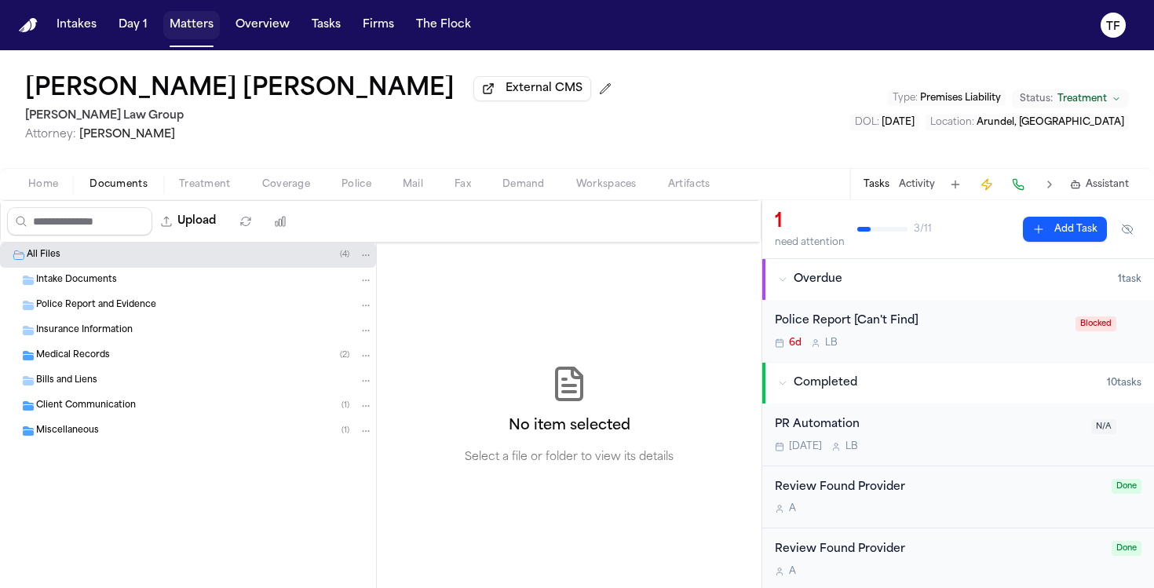
click at [196, 31] on button "Matters" at bounding box center [191, 25] width 57 height 28
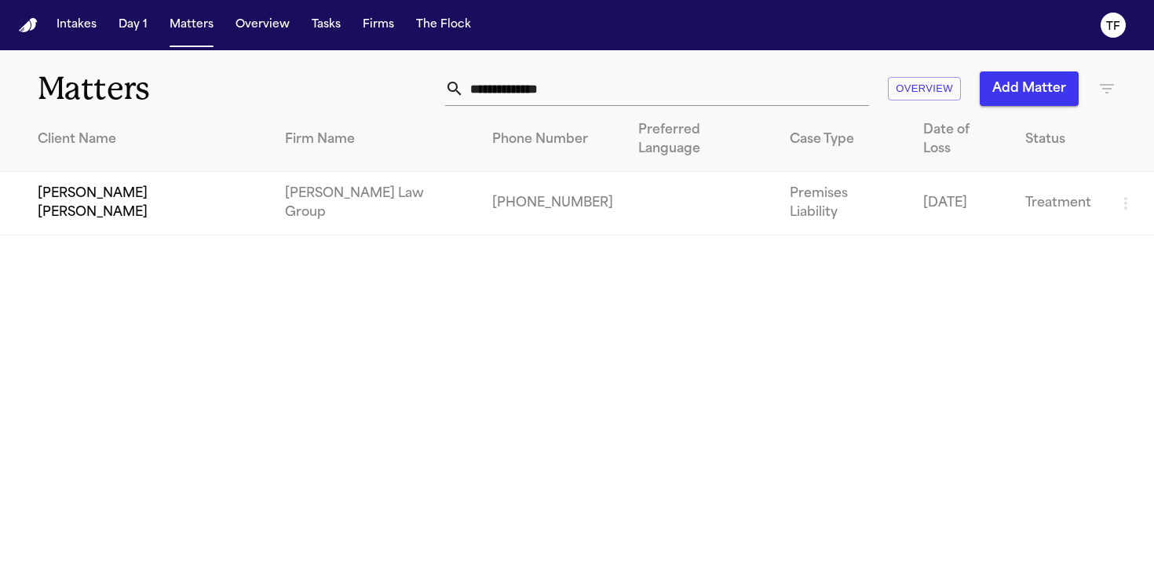
click at [569, 73] on input "**********" at bounding box center [666, 88] width 405 height 35
click at [572, 82] on input "**********" at bounding box center [666, 88] width 405 height 35
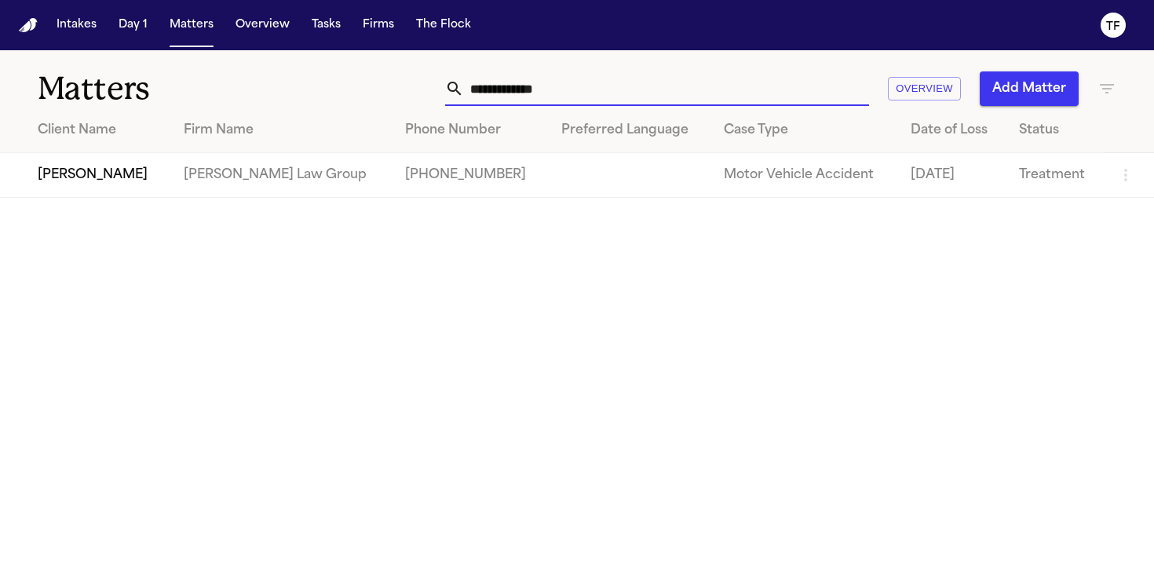
type input "**********"
click at [86, 189] on td "[PERSON_NAME]" at bounding box center [85, 175] width 171 height 45
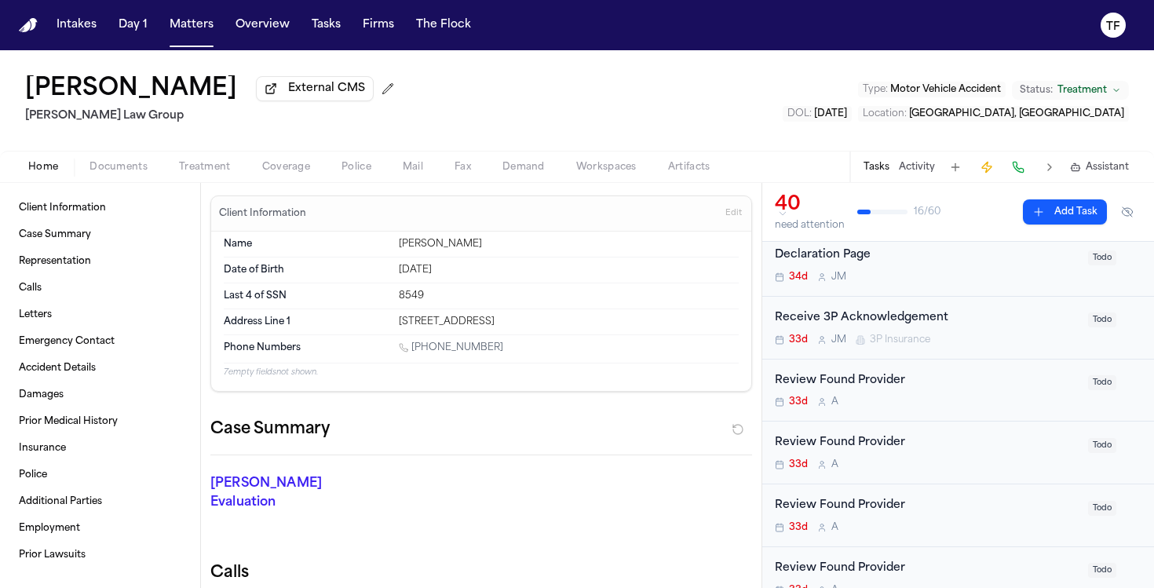
scroll to position [76, 0]
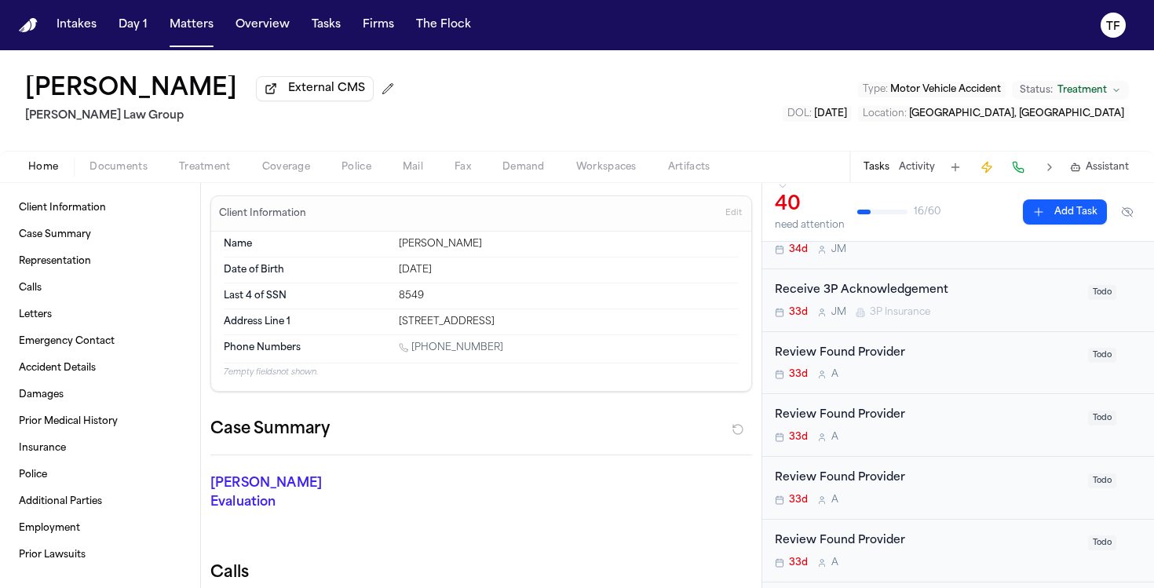
click at [871, 306] on div "Receive 3P Acknowledgement 33d J M 3P Insurance" at bounding box center [927, 300] width 304 height 37
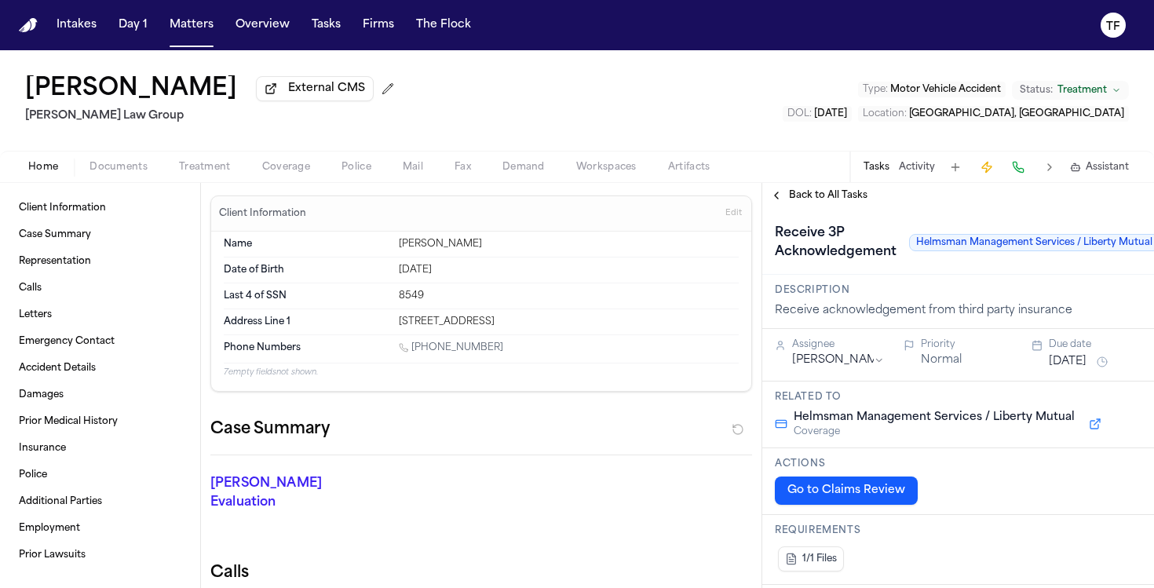
click at [866, 365] on html "Intakes Day 1 Matters Overview Tasks Firms The Flock TF Alexis McVicar External…" at bounding box center [577, 294] width 1154 height 588
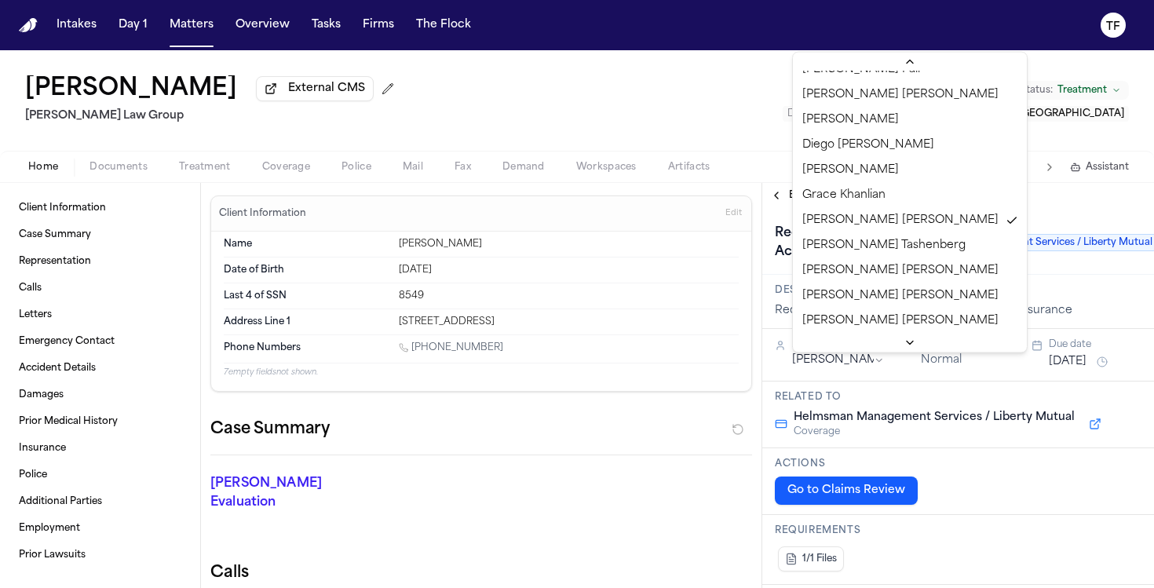
scroll to position [607, 0]
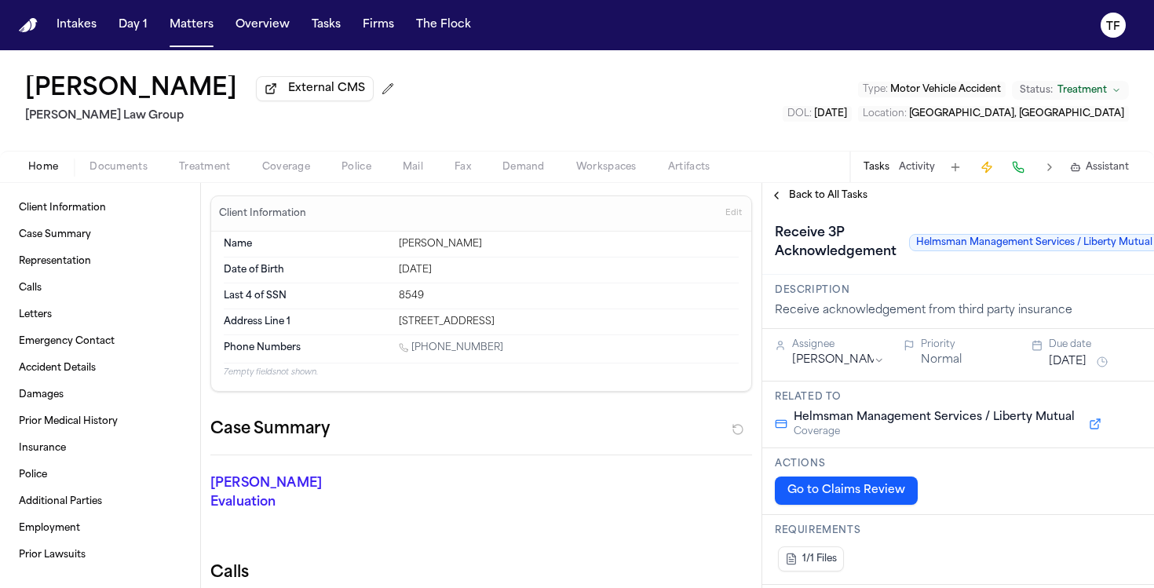
click at [809, 202] on span "Back to All Tasks" at bounding box center [828, 195] width 79 height 13
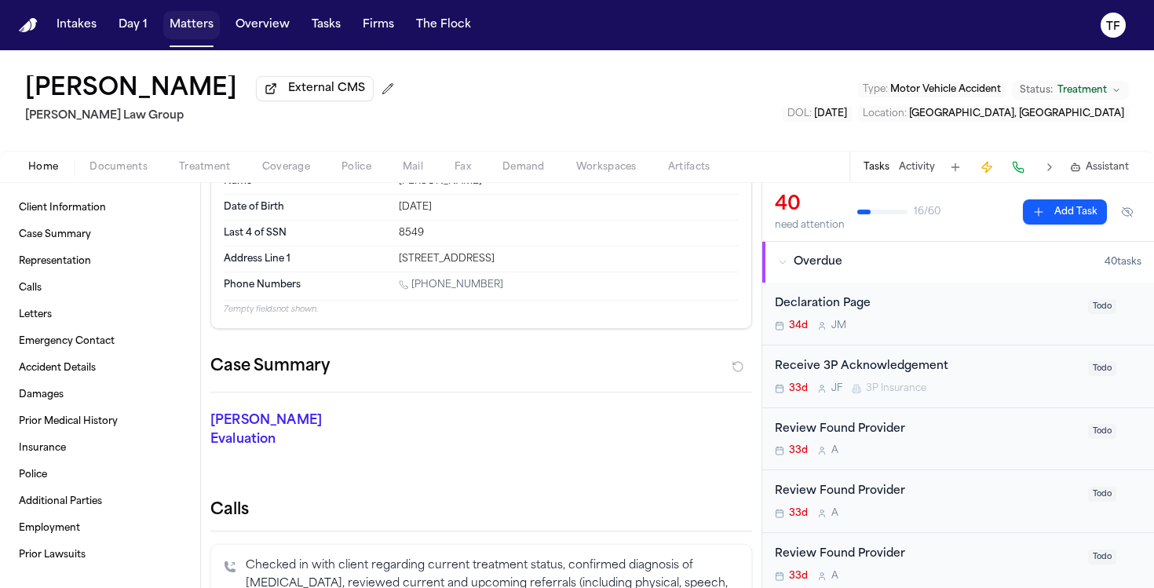
click at [200, 29] on button "Matters" at bounding box center [191, 25] width 57 height 28
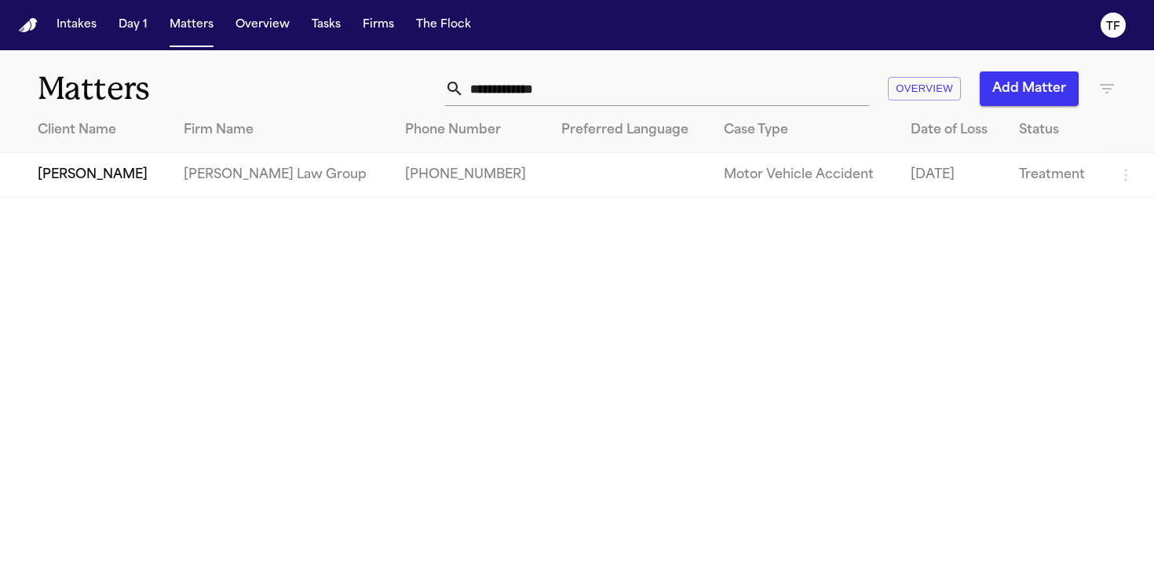
click at [551, 78] on input "**********" at bounding box center [666, 88] width 405 height 35
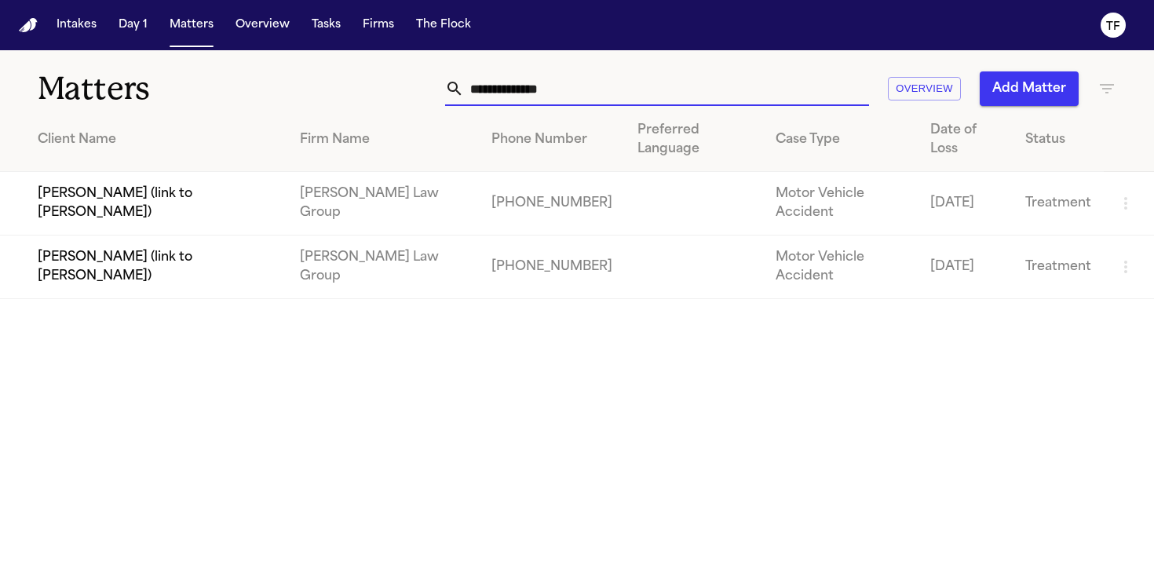
type input "**********"
click at [390, 236] on td "[PERSON_NAME] Law Group" at bounding box center [383, 268] width 192 height 64
click at [241, 236] on td "[PERSON_NAME] (link to [PERSON_NAME])" at bounding box center [143, 268] width 287 height 64
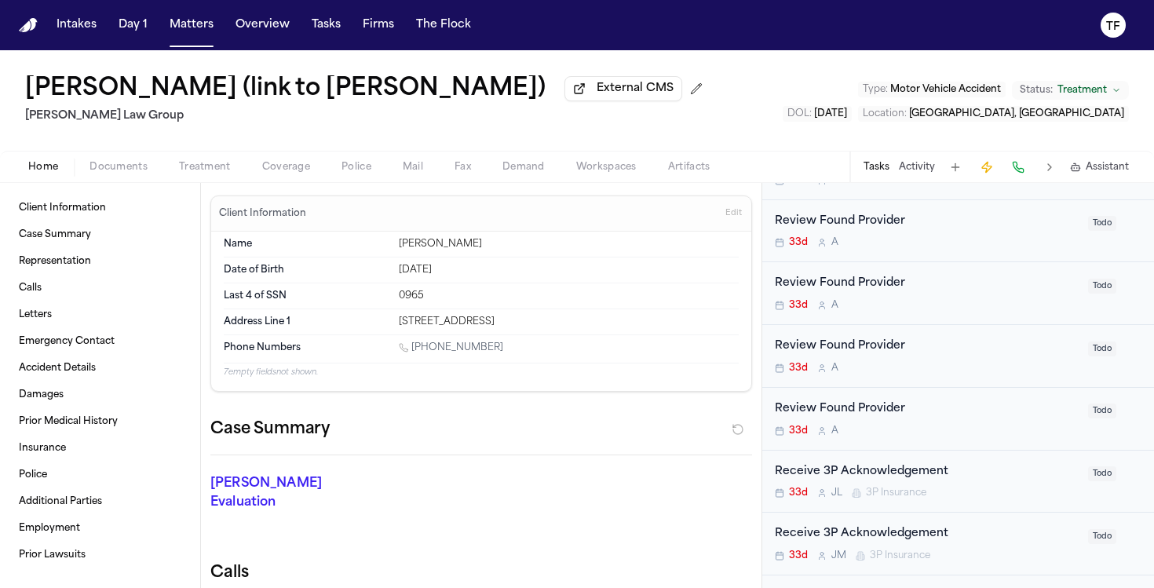
scroll to position [805, 0]
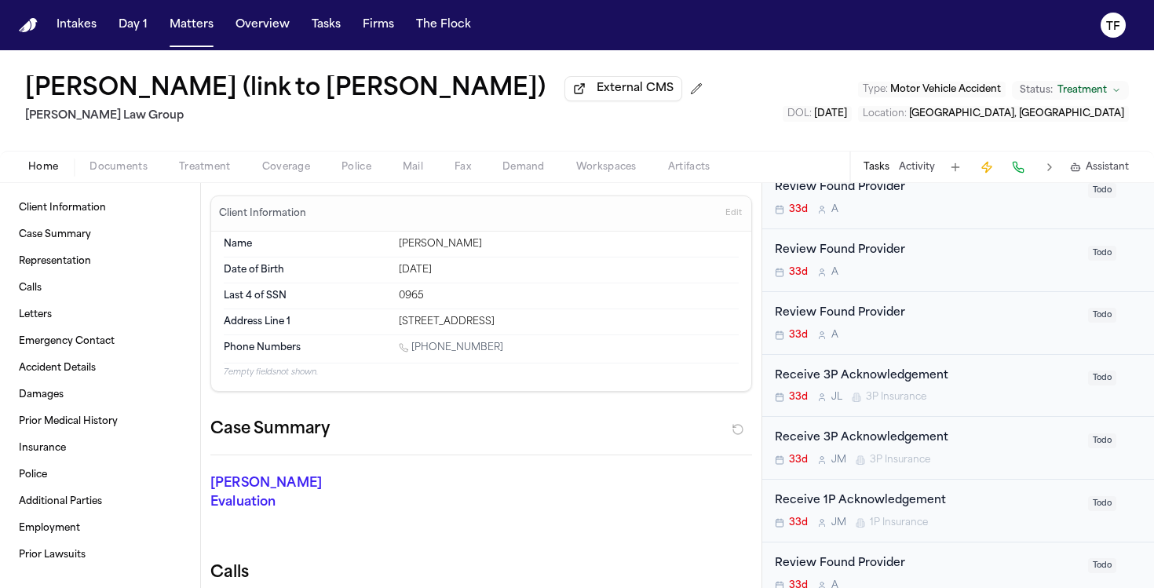
click at [867, 381] on div "Receive 3P Acknowledgement" at bounding box center [927, 377] width 304 height 18
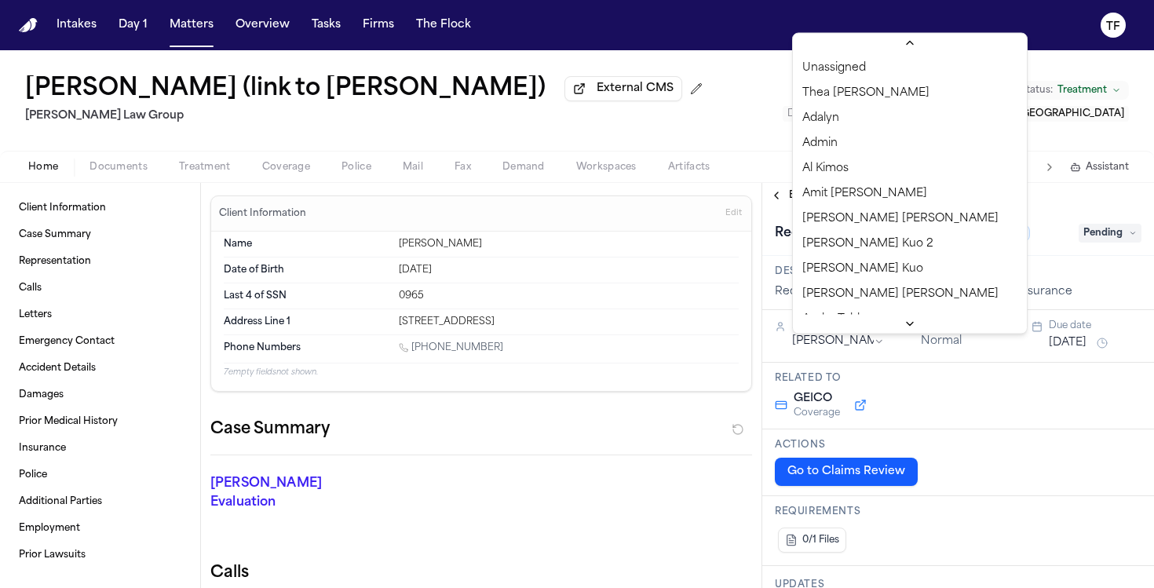
click at [872, 349] on html "Intakes Day 1 Matters Overview Tasks Firms The Flock TF Brianna Pearson (link t…" at bounding box center [577, 294] width 1154 height 588
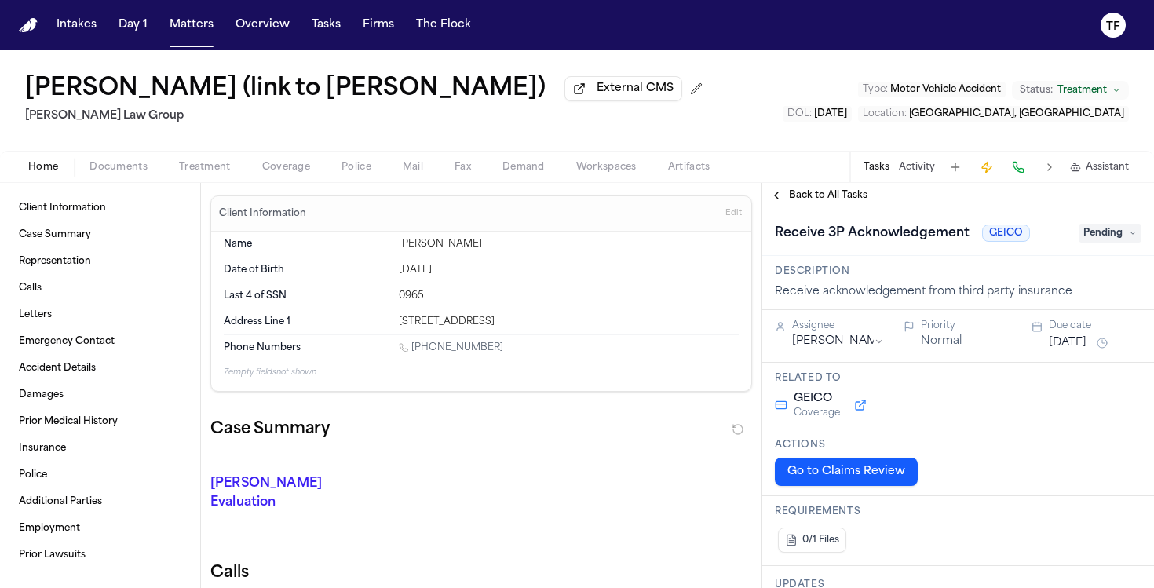
click at [794, 207] on div "Back to All Tasks" at bounding box center [959, 195] width 392 height 25
click at [789, 199] on span "Back to All Tasks" at bounding box center [828, 195] width 79 height 13
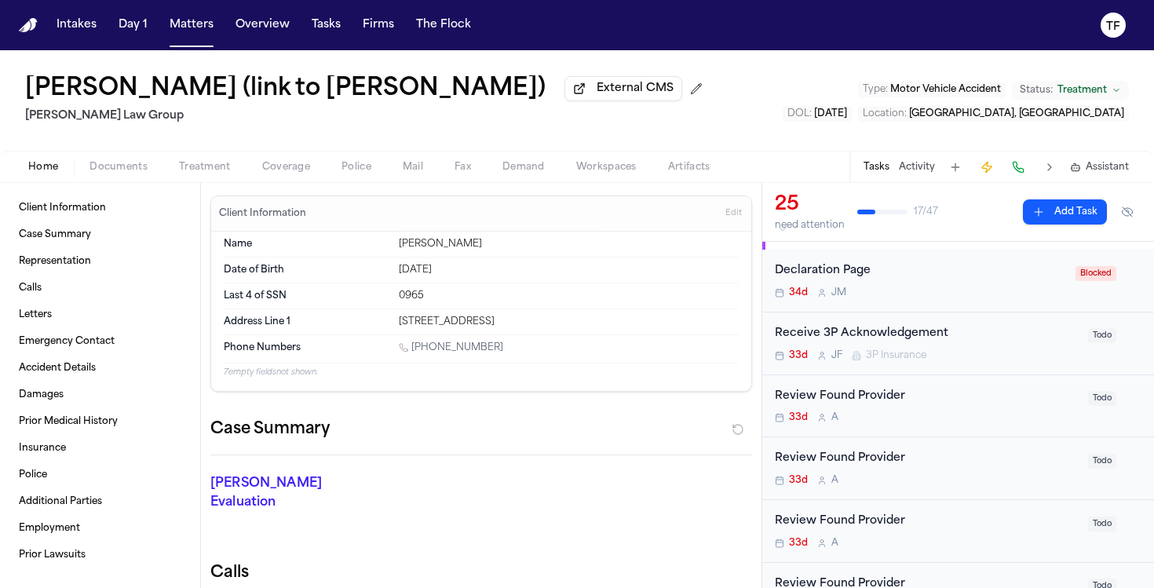
scroll to position [33, 0]
click at [155, 170] on button "Documents" at bounding box center [119, 167] width 90 height 19
click at [46, 174] on span "Home" at bounding box center [43, 167] width 30 height 13
click at [109, 171] on span "Documents" at bounding box center [119, 167] width 58 height 13
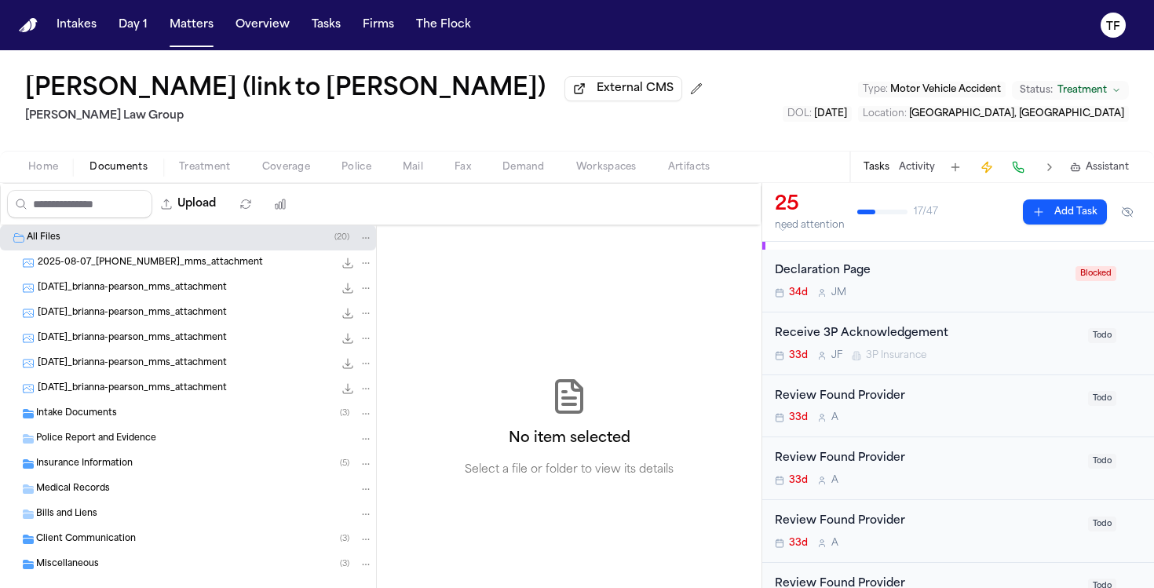
click at [672, 170] on span "Artifacts" at bounding box center [689, 167] width 42 height 13
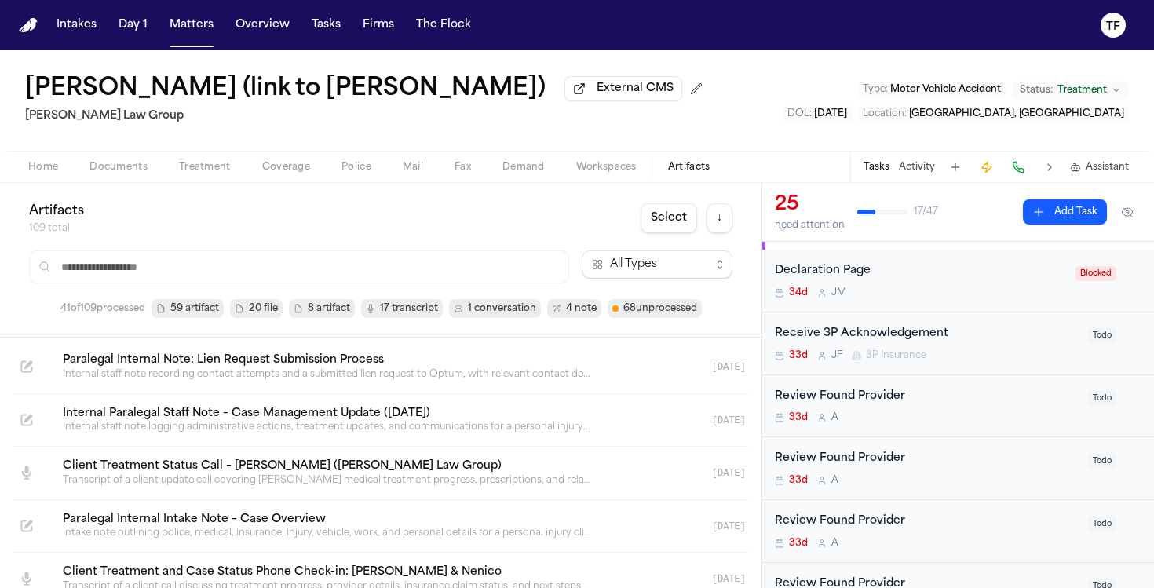
click at [126, 182] on div "Home Documents Treatment Coverage Police Mail Fax Demand Workspaces Artifacts T…" at bounding box center [577, 166] width 1154 height 31
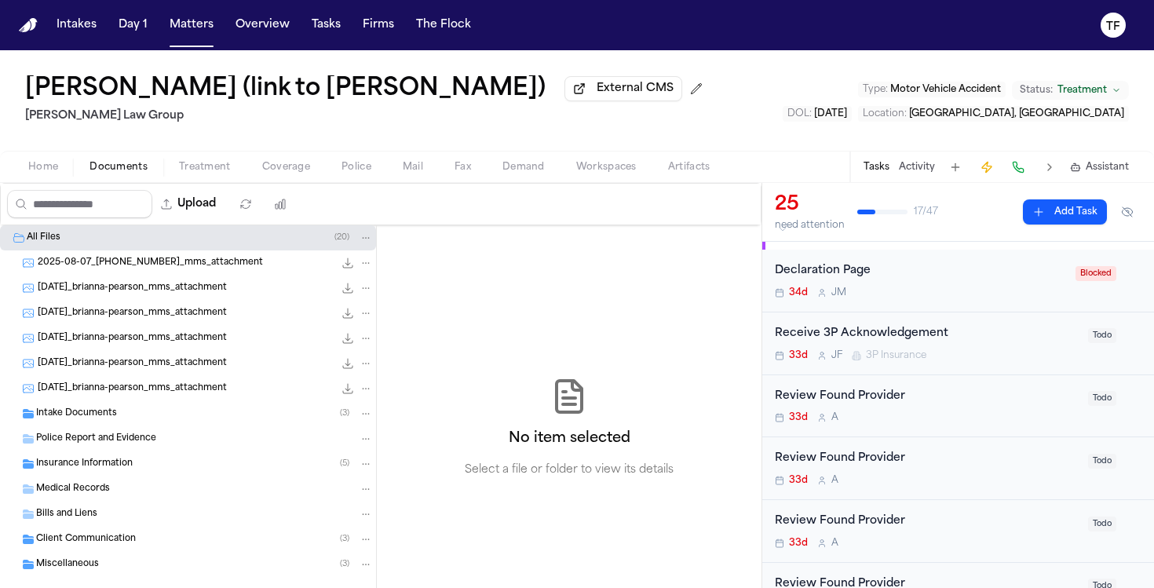
click at [123, 174] on span "Documents" at bounding box center [119, 167] width 58 height 13
click at [413, 167] on span "Mail" at bounding box center [413, 167] width 20 height 13
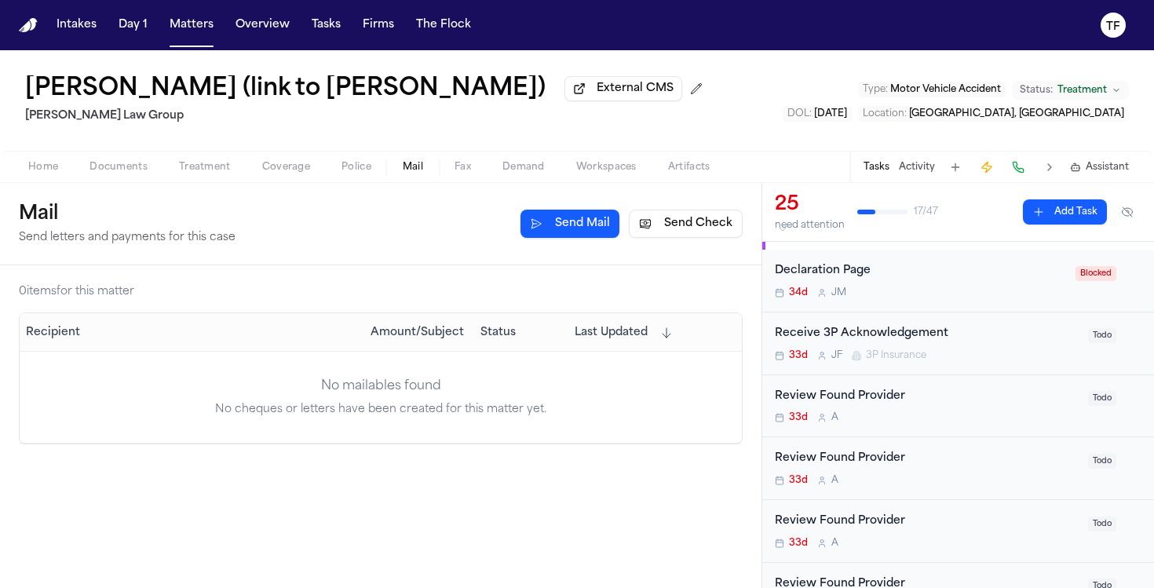
click at [382, 170] on button "Police" at bounding box center [356, 167] width 61 height 19
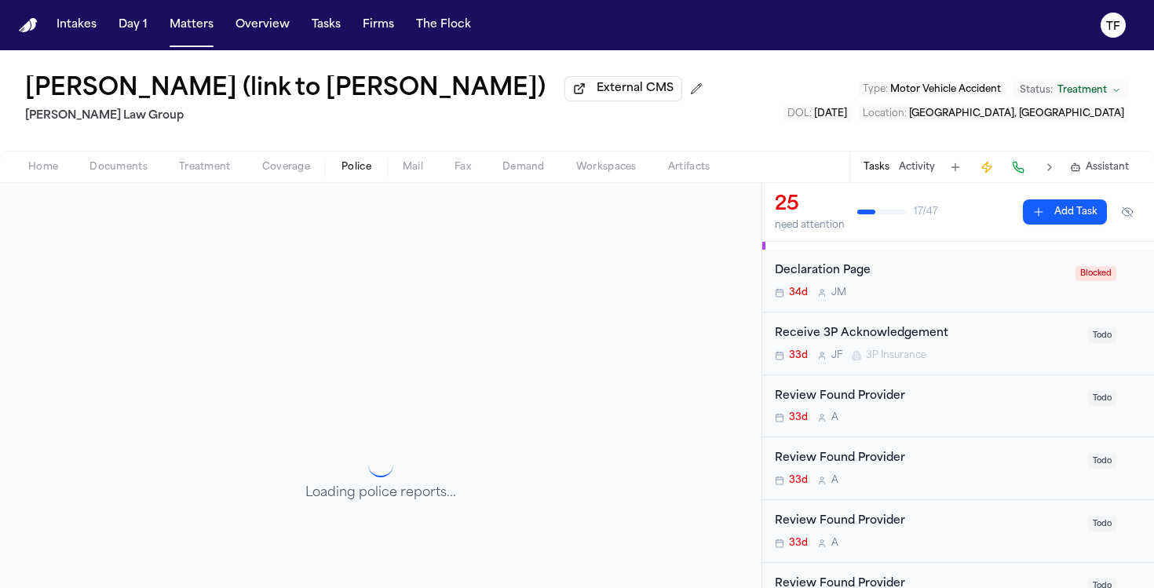
click at [280, 170] on span "Coverage" at bounding box center [286, 167] width 48 height 13
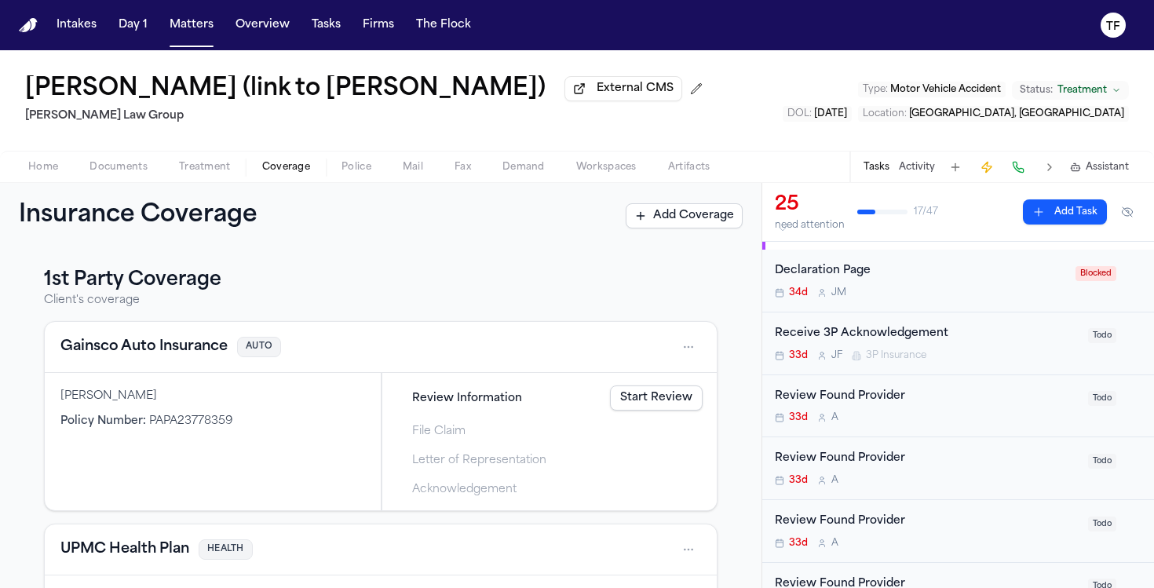
click at [159, 183] on div "Brianna Pearson (link to N’Neiko Brown) External CMS Romanow Law Group Type : M…" at bounding box center [577, 116] width 1154 height 133
click at [110, 181] on div "Home Documents Treatment Coverage Police Mail Fax Demand Workspaces Artifacts T…" at bounding box center [577, 166] width 1154 height 31
click at [117, 173] on span "Documents" at bounding box center [119, 167] width 58 height 13
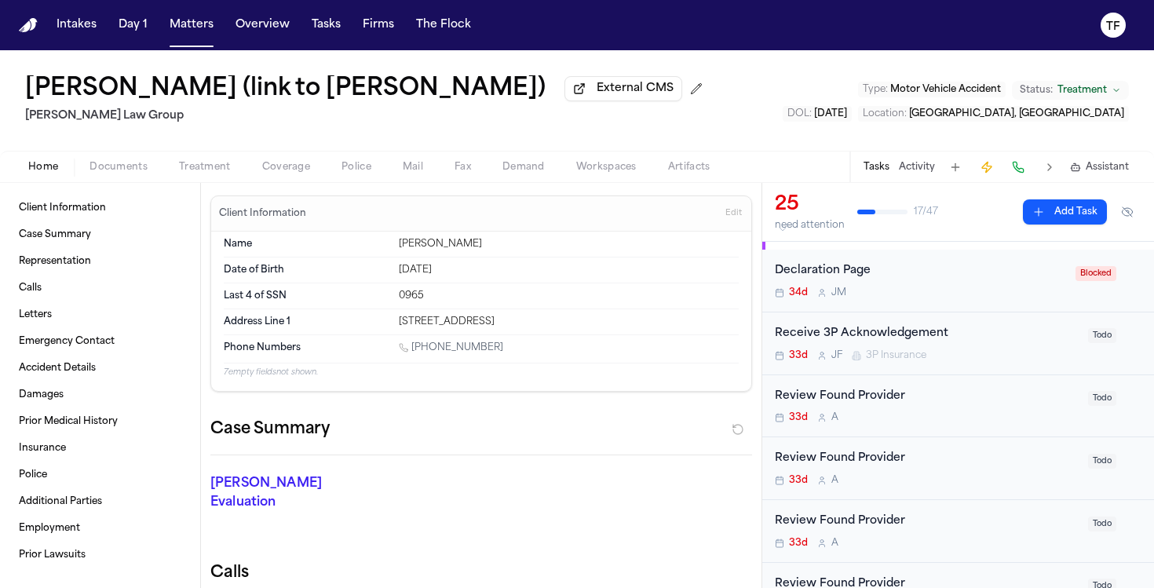
click at [64, 177] on button "Home" at bounding box center [43, 167] width 61 height 19
click at [45, 305] on div "Client Information Case Summary Representation Calls Letters Emergency Contact …" at bounding box center [100, 382] width 175 height 372
click at [44, 320] on span "Letters" at bounding box center [35, 315] width 33 height 13
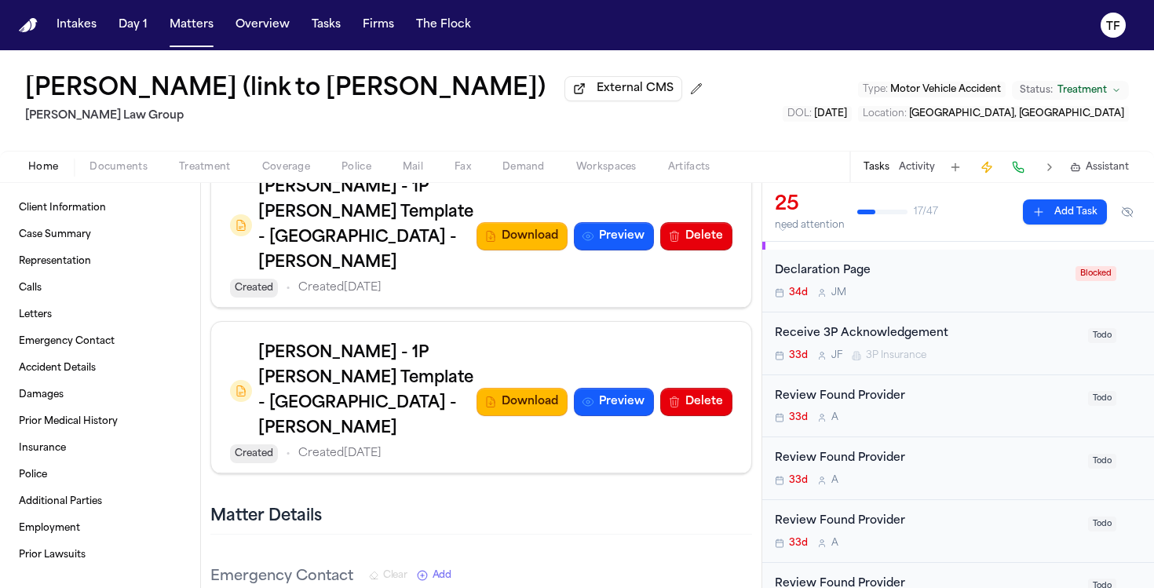
scroll to position [2205, 0]
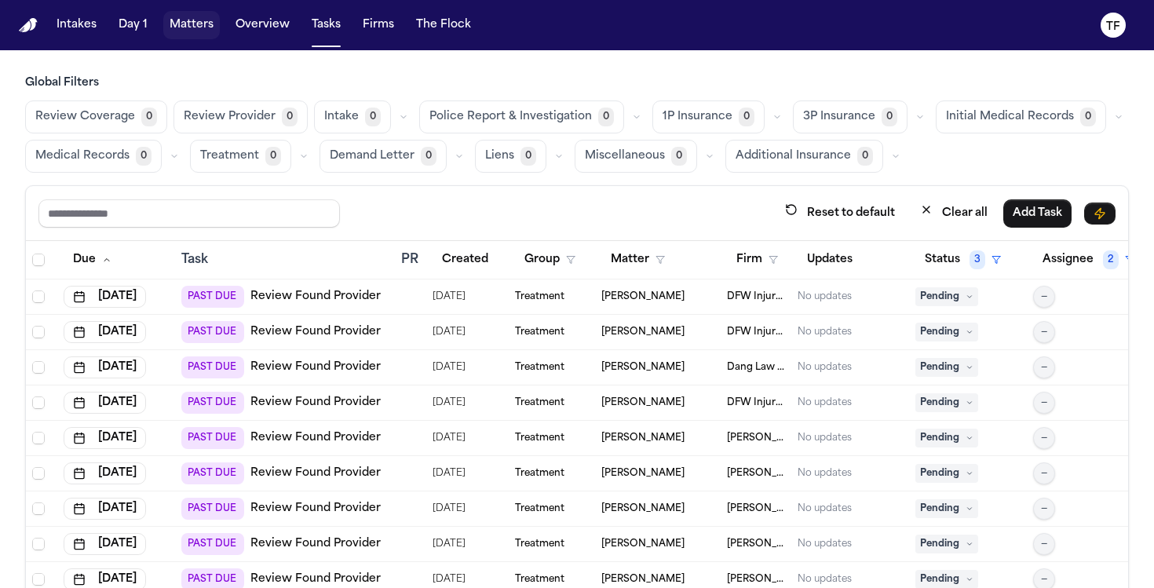
click at [193, 33] on button "Matters" at bounding box center [191, 25] width 57 height 28
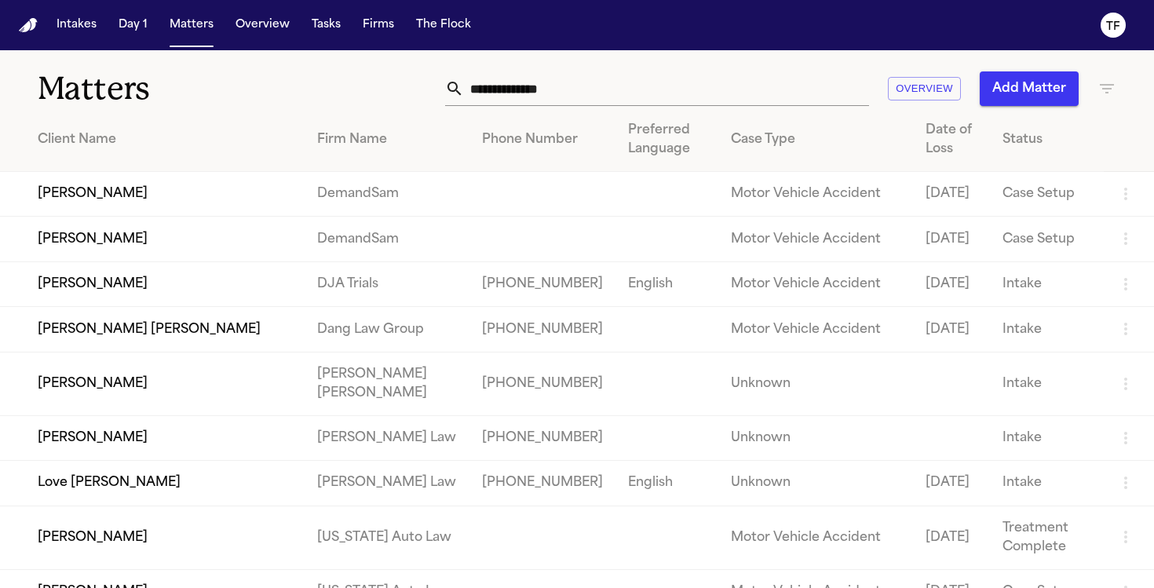
drag, startPoint x: 482, startPoint y: 119, endPoint x: 475, endPoint y: 75, distance: 43.8
click at [475, 75] on input "text" at bounding box center [666, 88] width 405 height 35
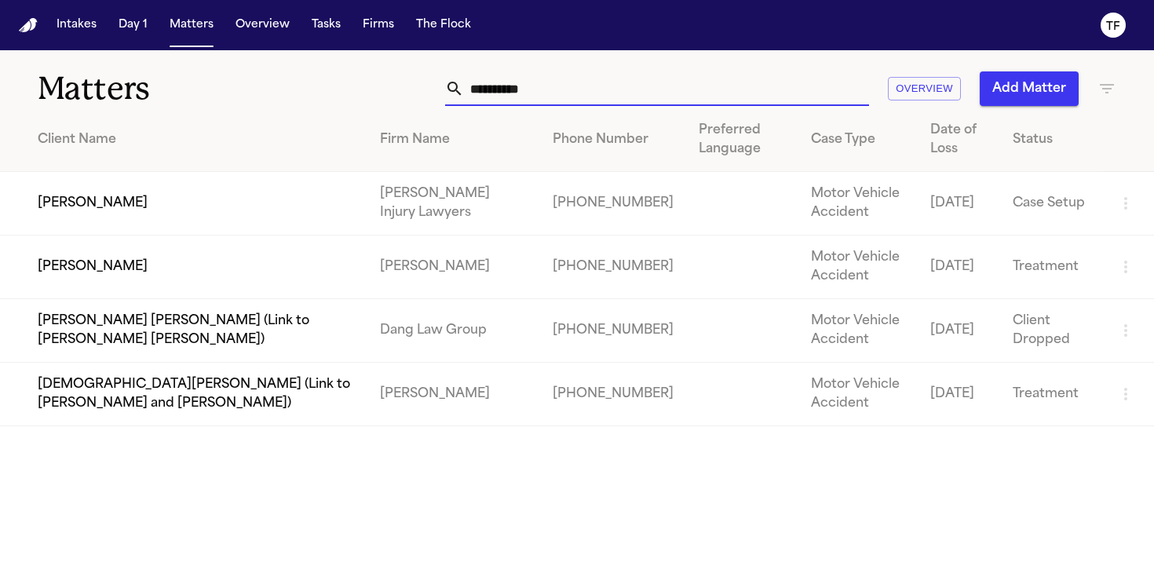
type input "**********"
click at [123, 207] on td "[PERSON_NAME]" at bounding box center [184, 204] width 368 height 64
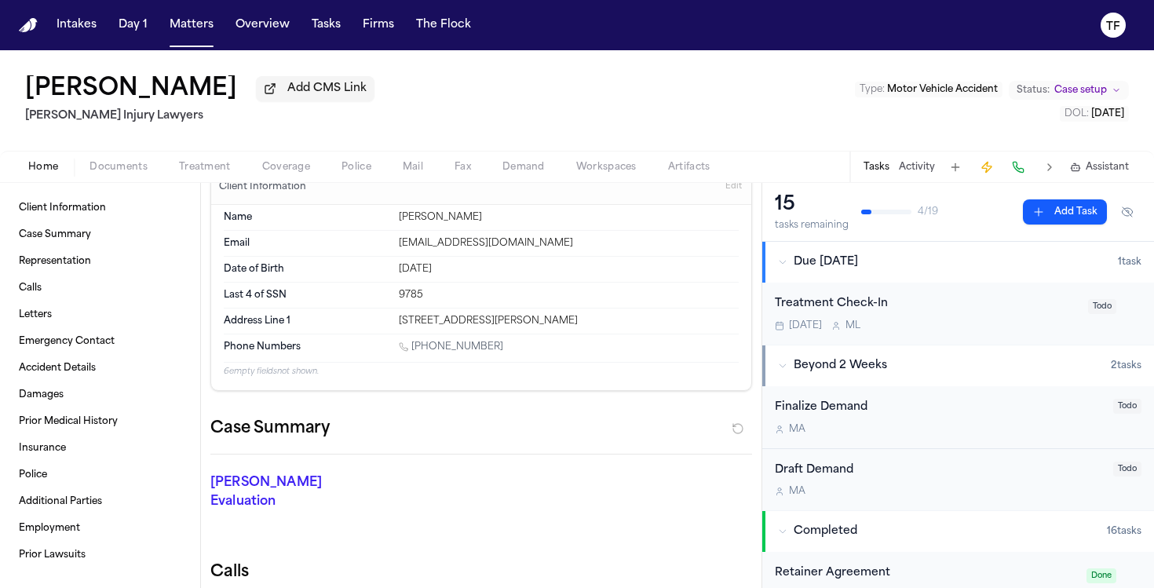
click at [909, 157] on div "Tasks Activity Assistant" at bounding box center [996, 167] width 292 height 31
click at [912, 161] on div "Tasks Activity Assistant" at bounding box center [996, 167] width 292 height 31
click at [912, 164] on button "Activity" at bounding box center [917, 167] width 36 height 13
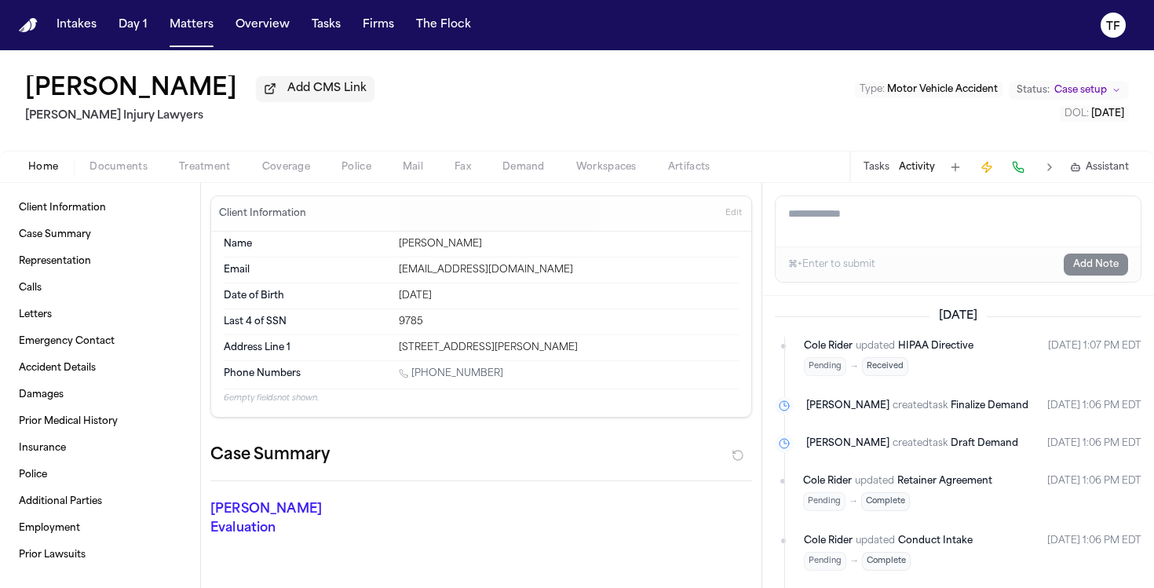
click at [38, 401] on span "Damages" at bounding box center [41, 395] width 45 height 13
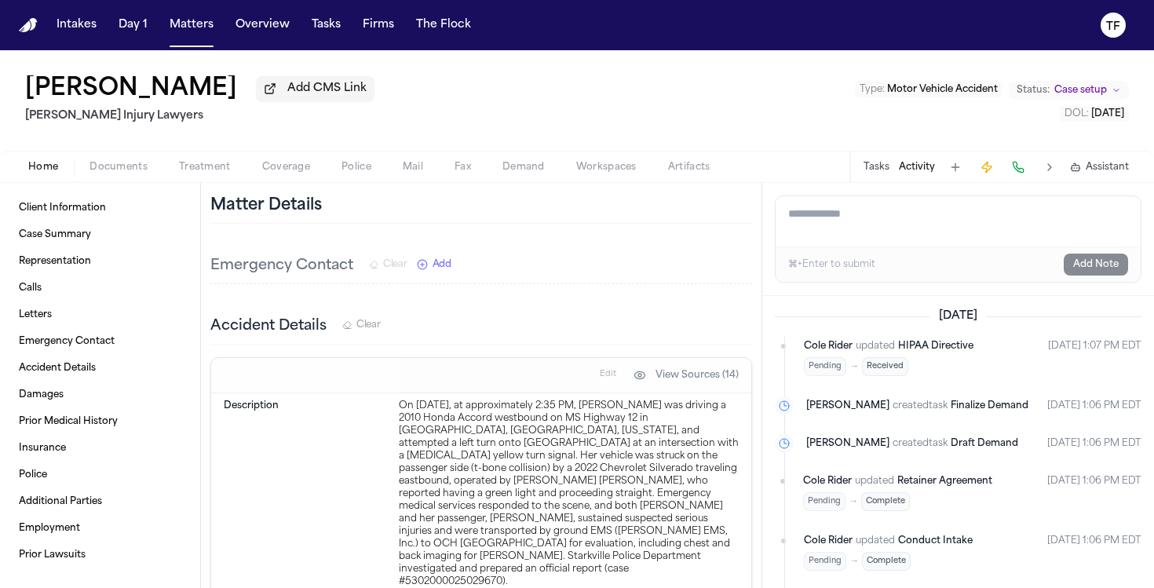
scroll to position [1128, 0]
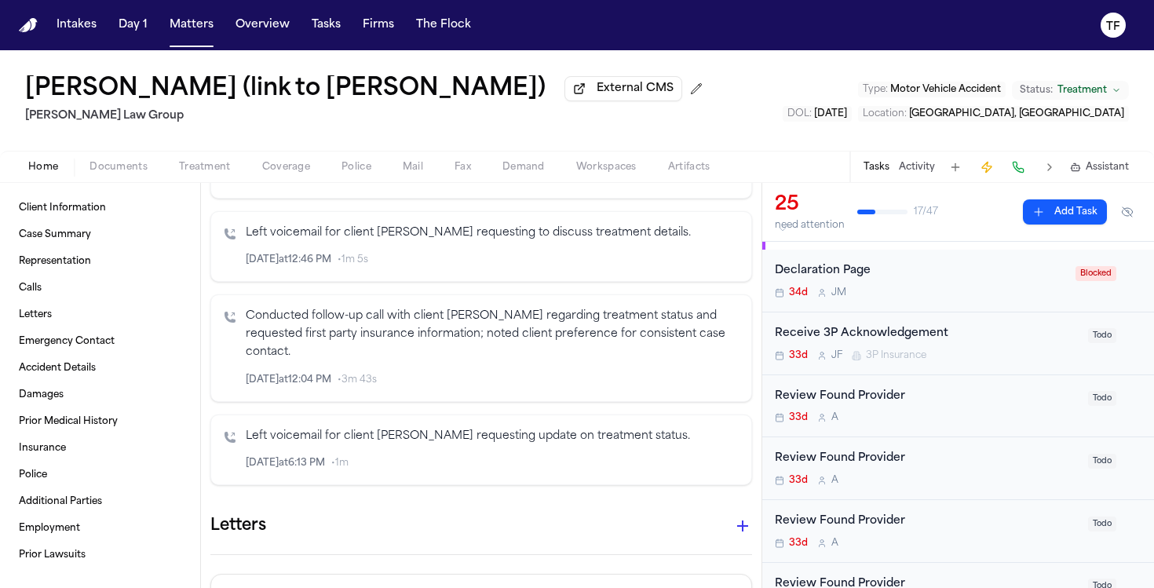
scroll to position [1616, 0]
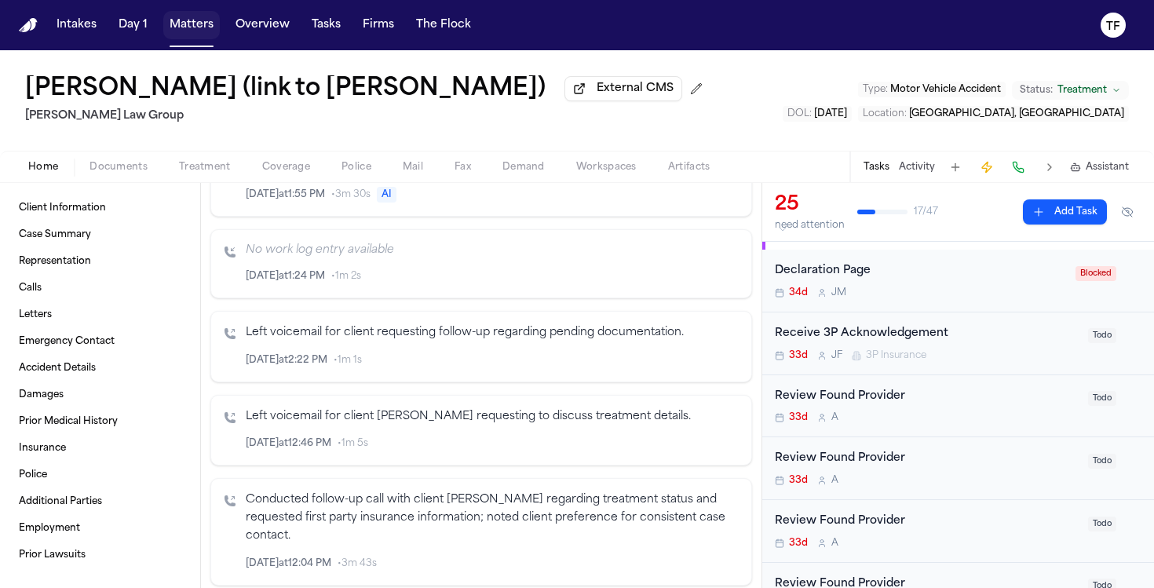
click at [192, 27] on button "Matters" at bounding box center [191, 25] width 57 height 28
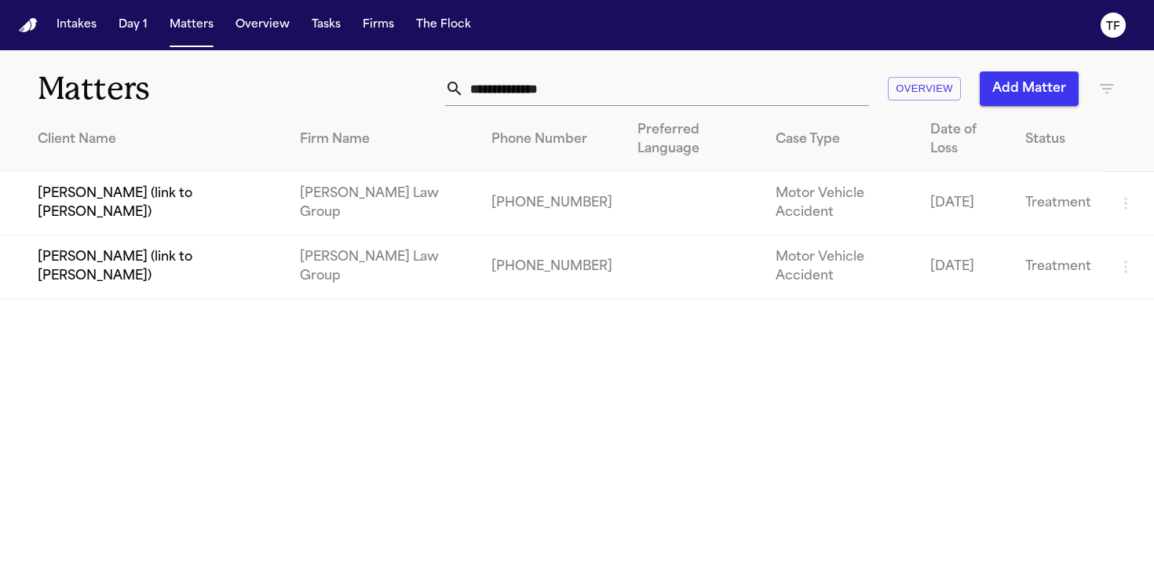
click at [561, 91] on input "**********" at bounding box center [666, 88] width 405 height 35
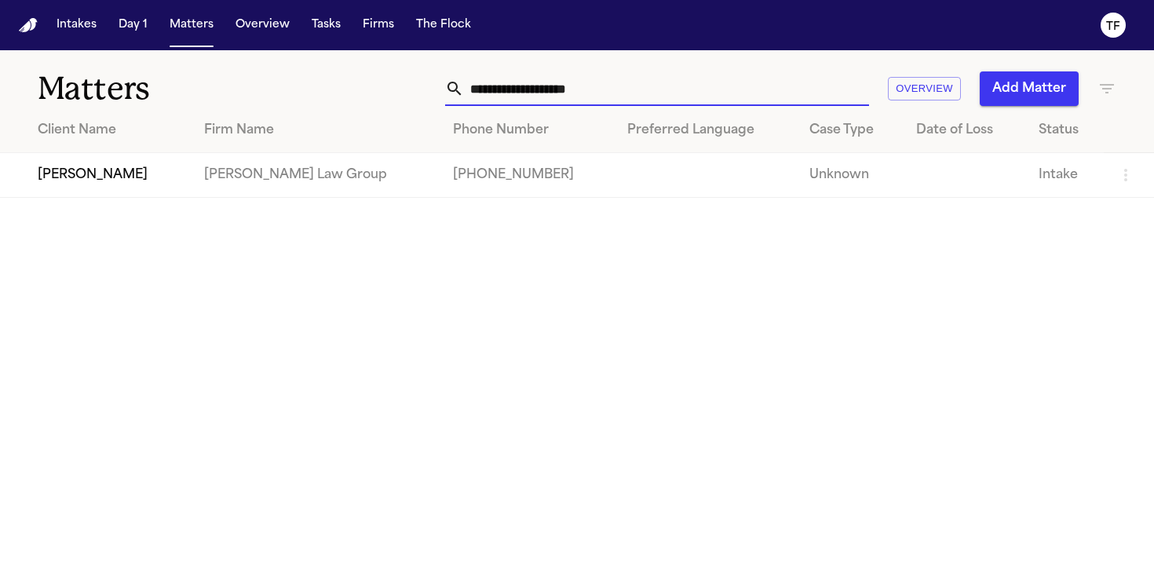
type input "**********"
click at [385, 171] on td "[PERSON_NAME] Law Group" at bounding box center [316, 175] width 249 height 45
click at [258, 179] on td "[PERSON_NAME] Law Group" at bounding box center [316, 175] width 249 height 45
click at [110, 179] on td "[PERSON_NAME]" at bounding box center [96, 175] width 192 height 45
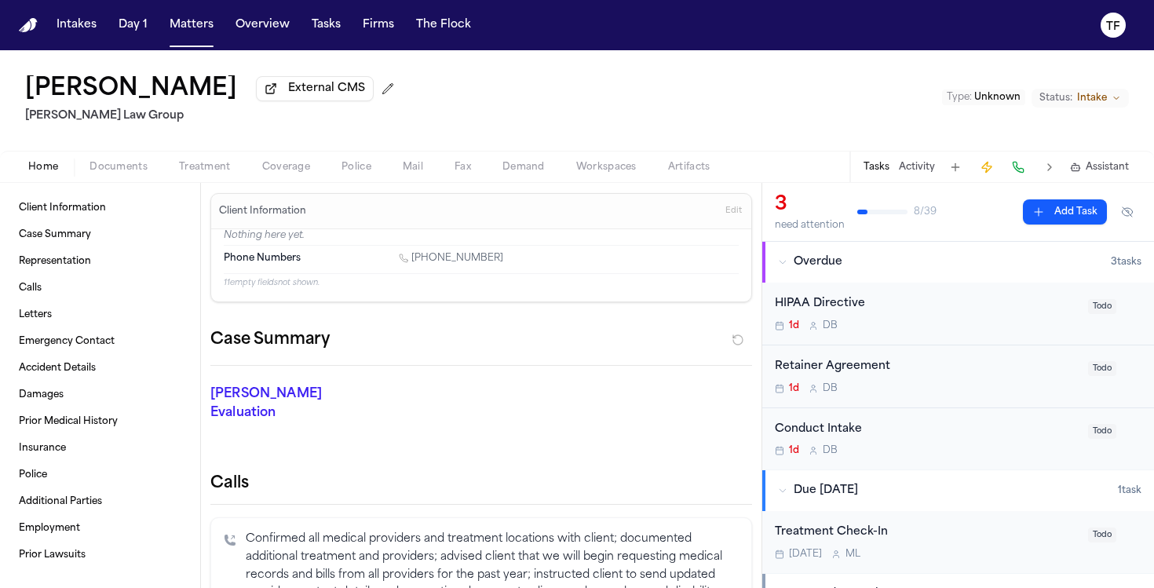
scroll to position [3, 0]
click at [203, 174] on span "Treatment" at bounding box center [205, 167] width 52 height 13
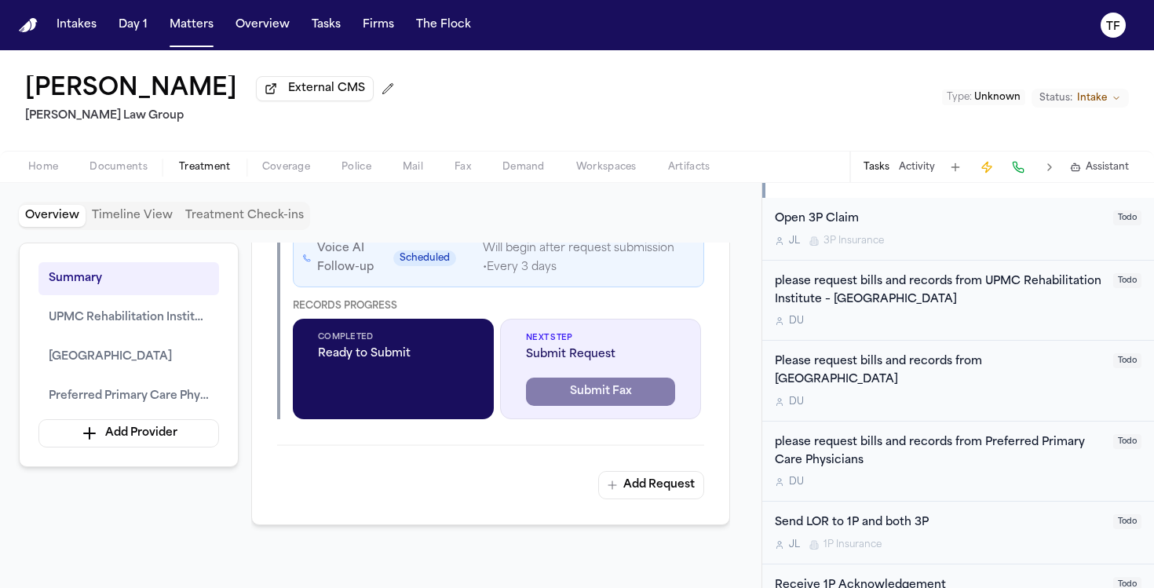
scroll to position [3337, 0]
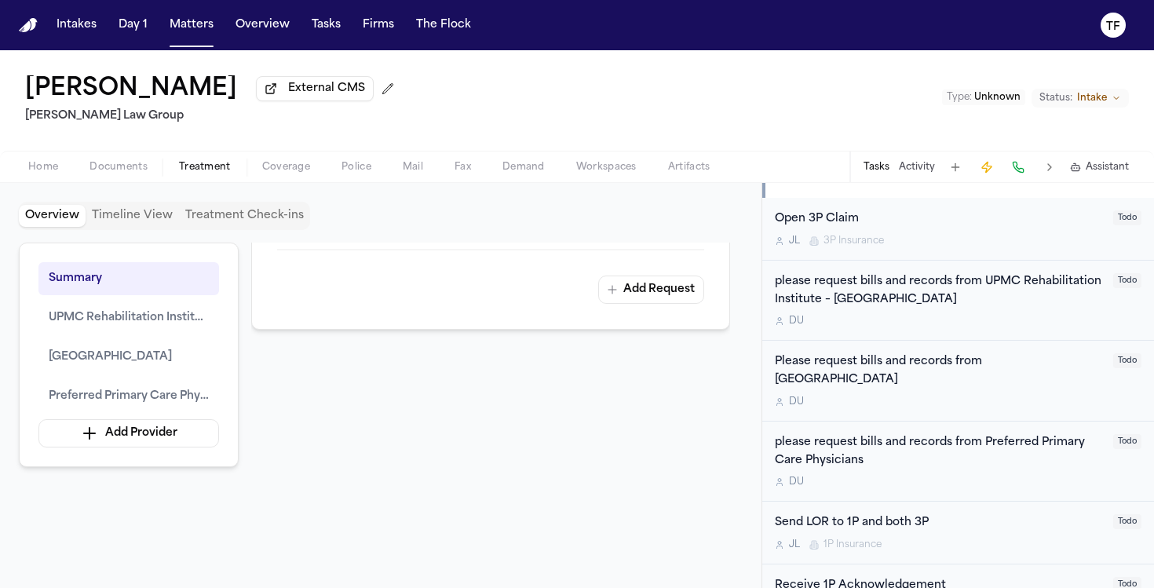
click at [918, 159] on div "Tasks Activity Assistant" at bounding box center [996, 167] width 292 height 31
click at [918, 165] on button "Activity" at bounding box center [917, 167] width 36 height 13
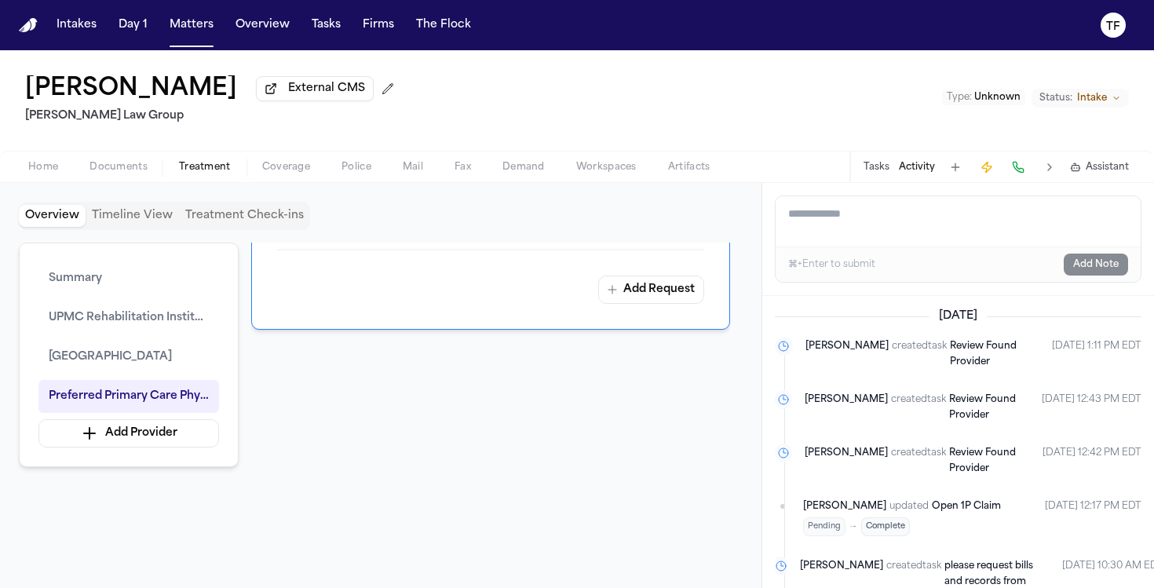
click at [868, 242] on textarea "Add a note to this matter" at bounding box center [958, 221] width 365 height 50
paste textarea "**********"
type textarea "**********"
click at [1093, 269] on button "Add Note" at bounding box center [1096, 265] width 64 height 22
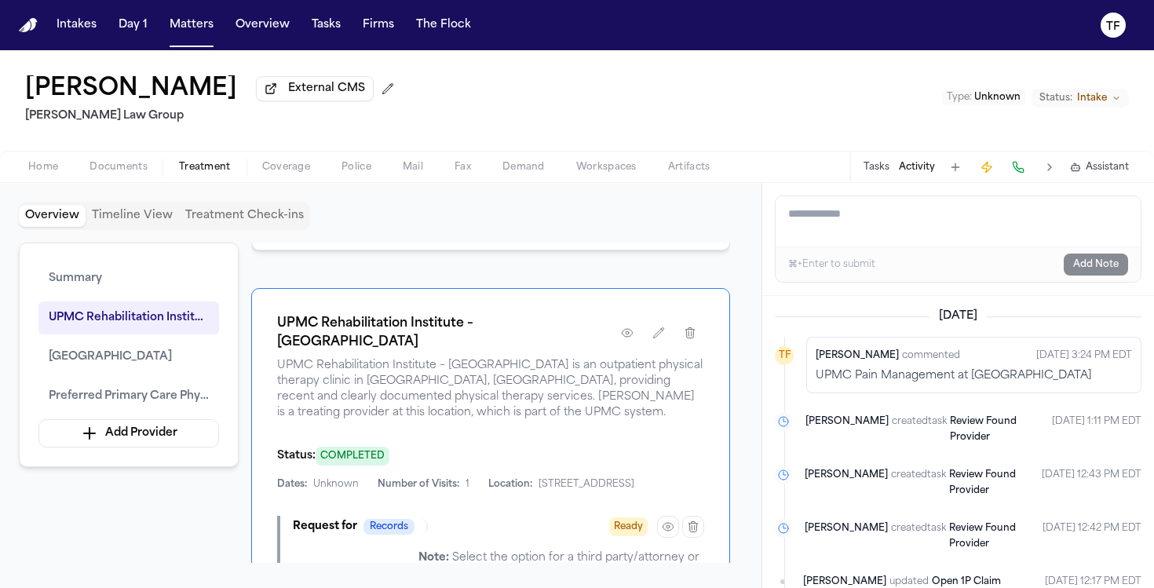
scroll to position [0, 0]
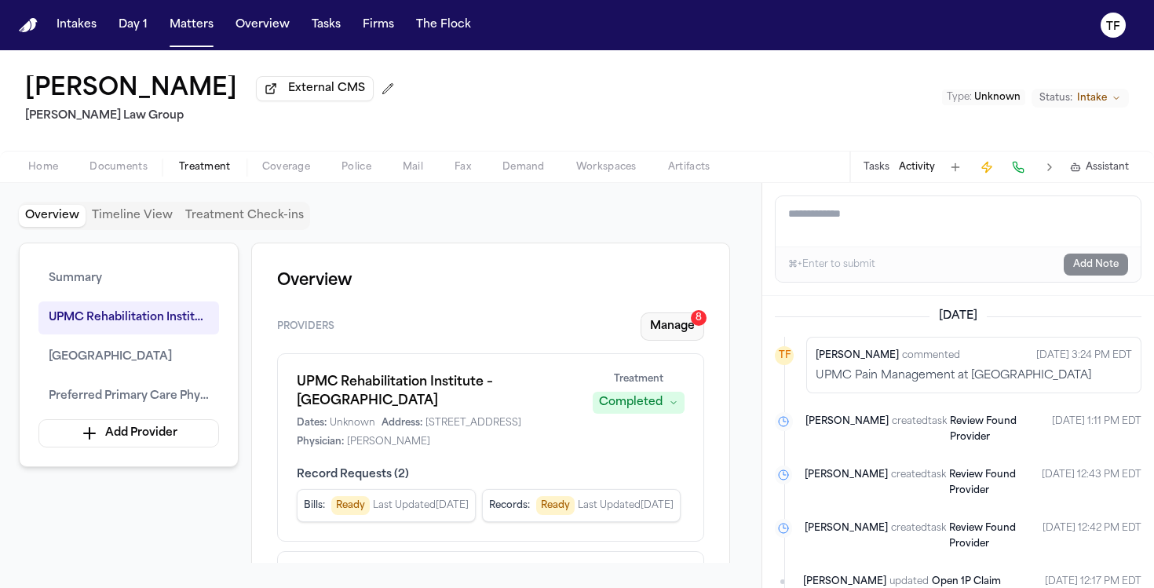
click at [678, 316] on button "Manage 8" at bounding box center [673, 327] width 64 height 28
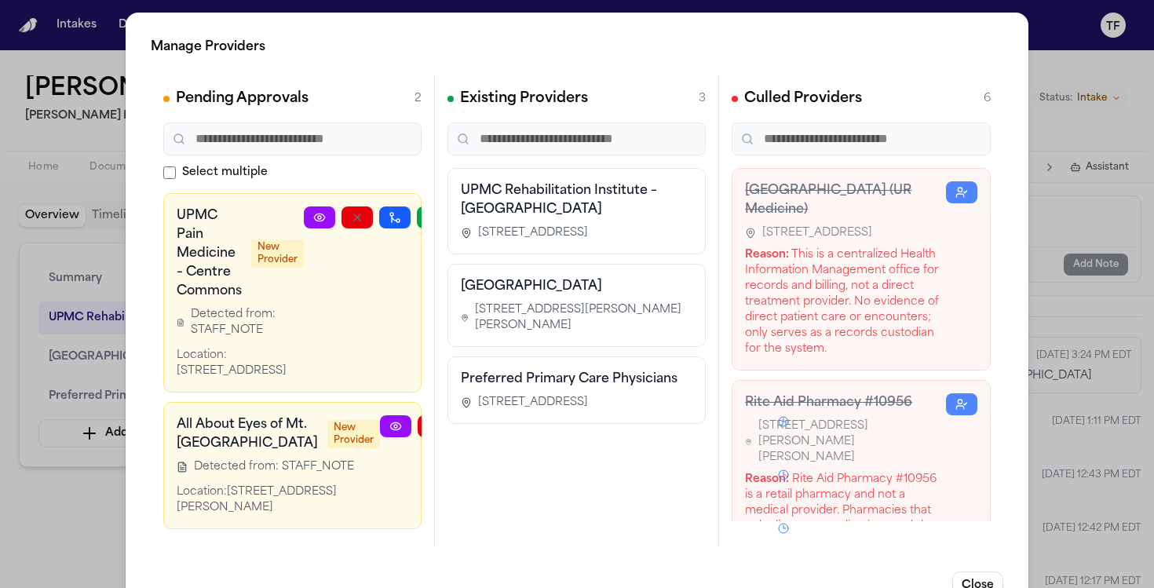
click at [309, 214] on link at bounding box center [319, 218] width 31 height 22
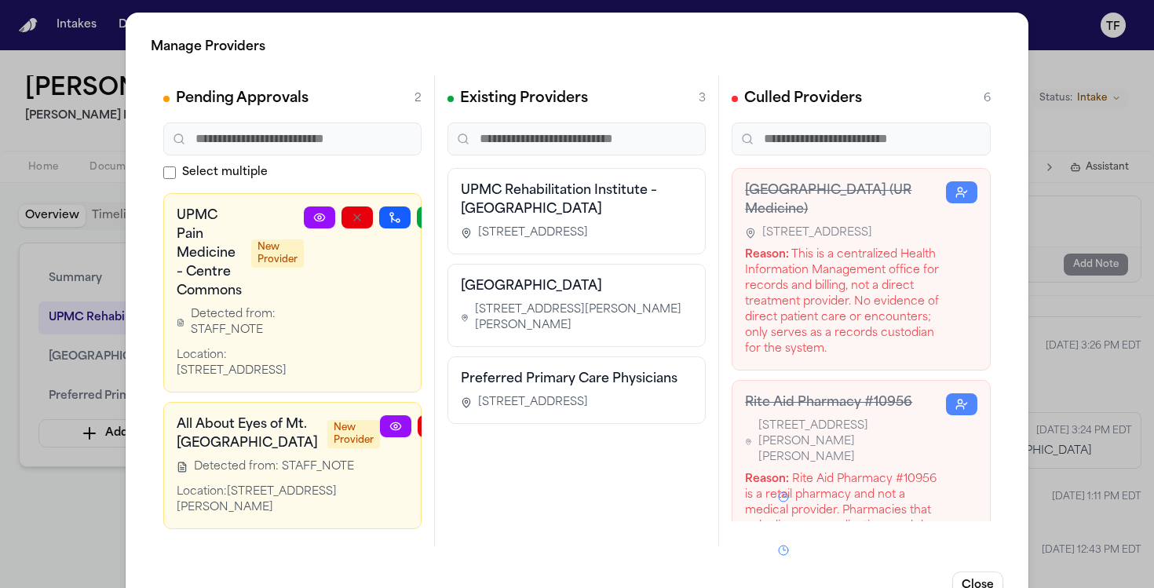
click at [1029, 196] on div "Manage Providers Pending Approvals 2 Select multiple UPMC Pain Medicine – Centr…" at bounding box center [577, 319] width 1154 height 638
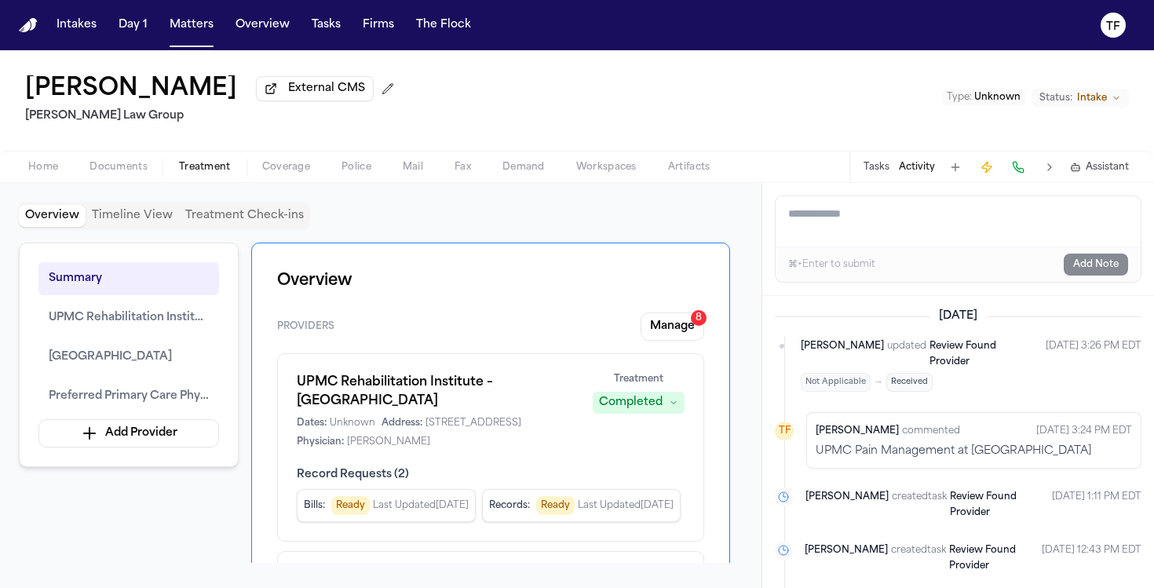
click at [160, 37] on div "Intakes Day 1 Matters Overview Tasks Firms The Flock" at bounding box center [263, 25] width 427 height 28
click at [166, 34] on button "Matters" at bounding box center [191, 25] width 57 height 28
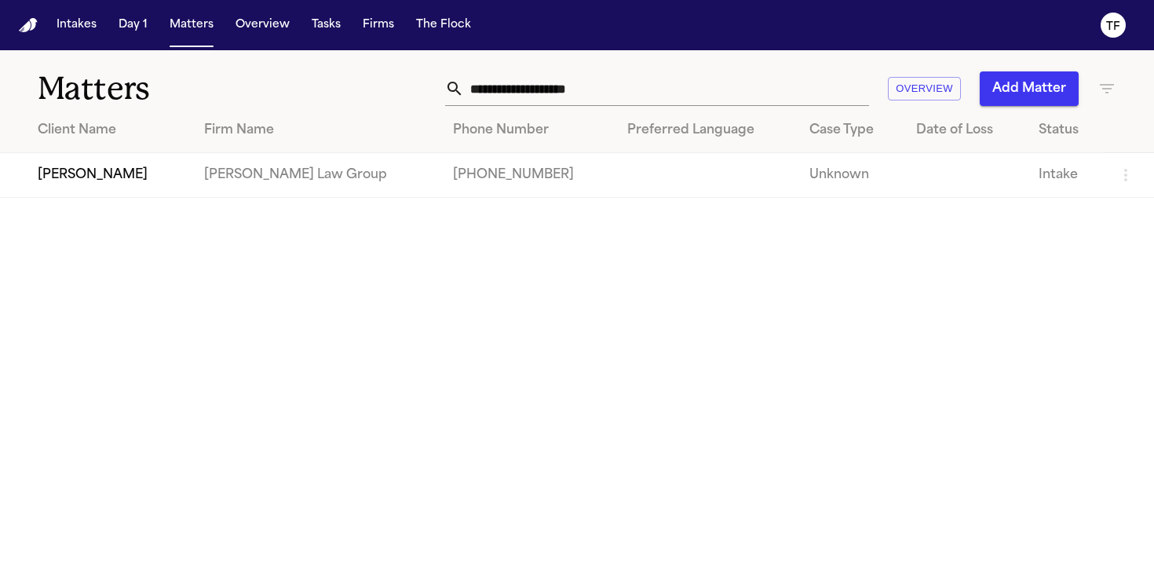
click at [655, 99] on input "**********" at bounding box center [666, 88] width 405 height 35
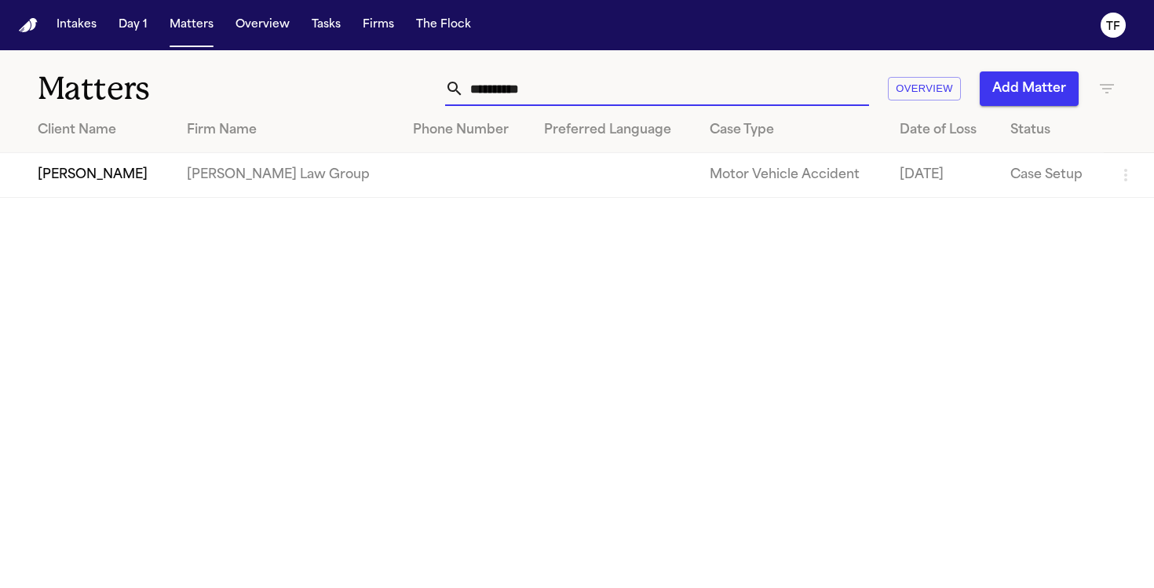
type input "**********"
click at [241, 156] on td "[PERSON_NAME] Law Group" at bounding box center [287, 175] width 226 height 45
click at [64, 174] on td "[PERSON_NAME]" at bounding box center [87, 175] width 174 height 45
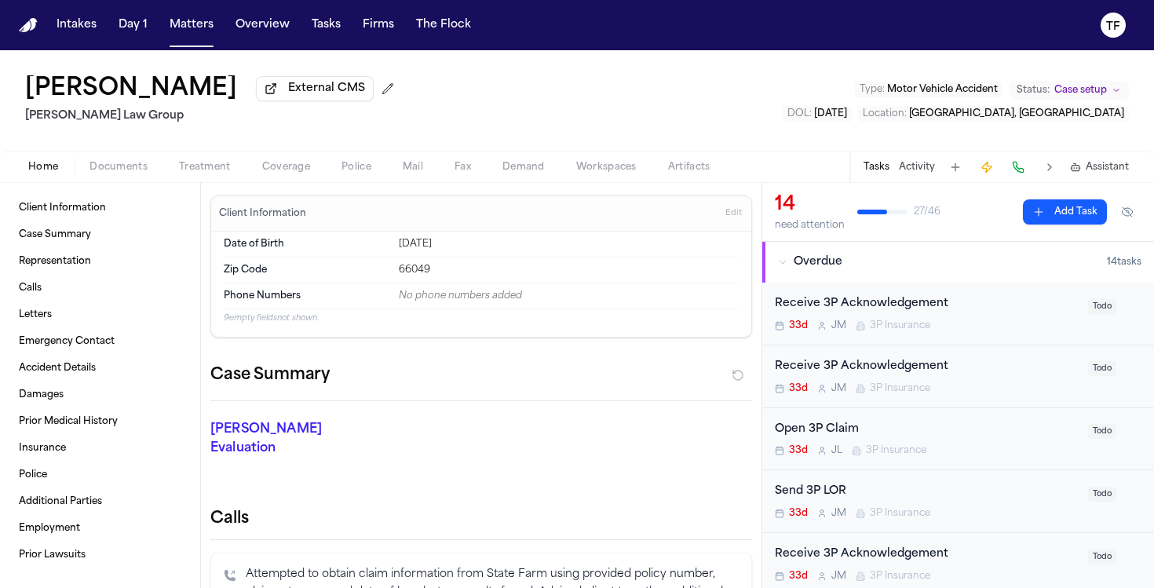
click at [932, 369] on div "Receive 3P Acknowledgement" at bounding box center [927, 367] width 304 height 18
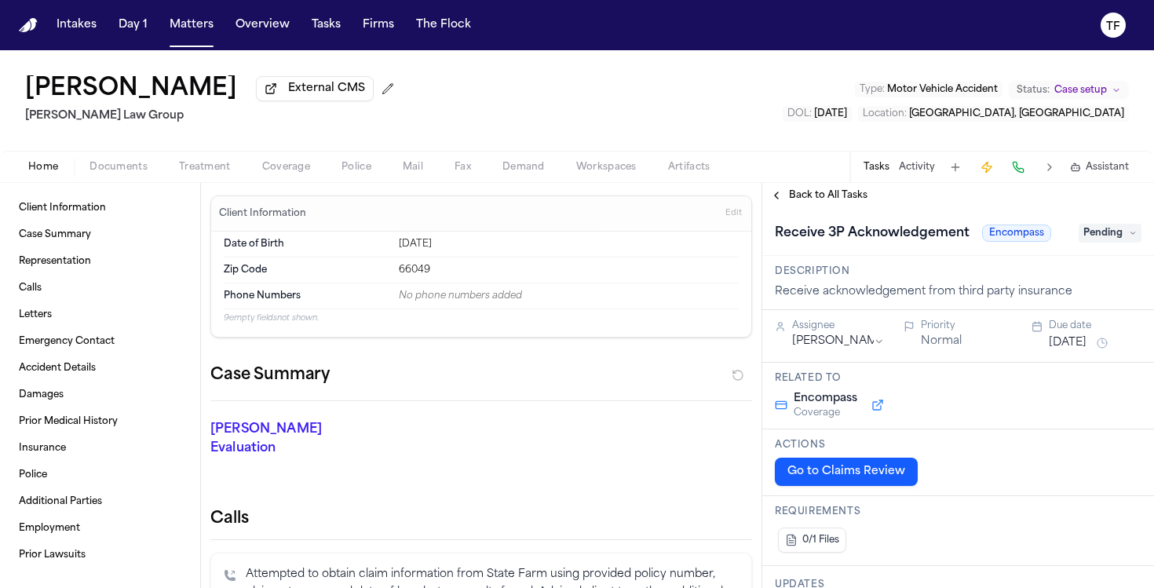
click at [880, 349] on div "Jacqueline Maldonado" at bounding box center [838, 342] width 93 height 16
click at [877, 348] on html "Intakes Day 1 Matters Overview Tasks Firms The Flock TF Shawn Yang External CMS…" at bounding box center [577, 294] width 1154 height 588
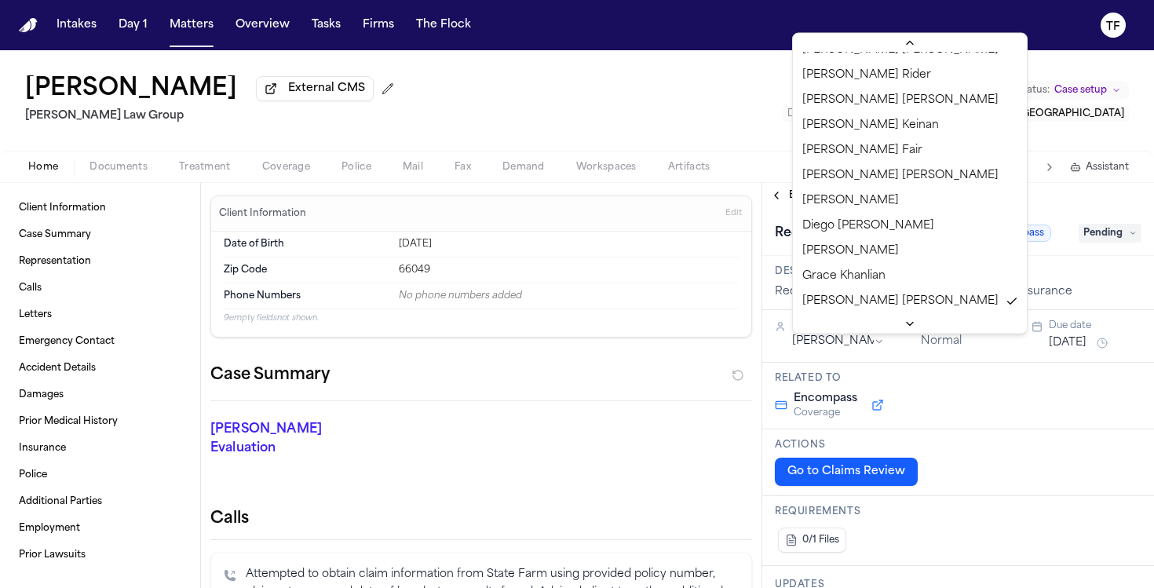
scroll to position [664, 0]
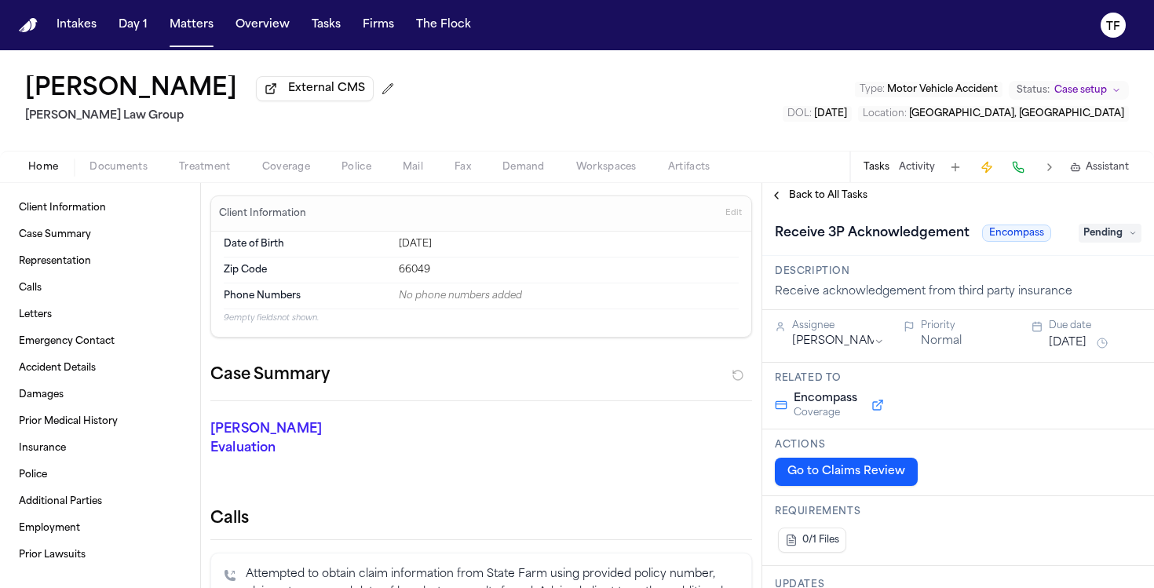
click at [776, 194] on button "Back to All Tasks" at bounding box center [819, 195] width 113 height 13
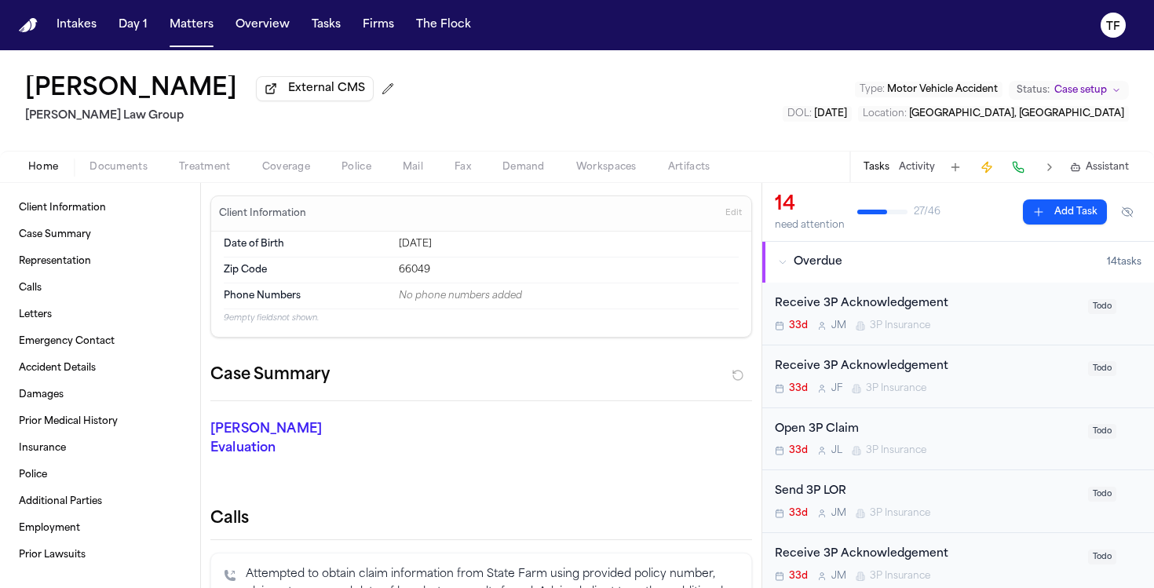
click at [847, 335] on div "Receive 3P Acknowledgement 33d J M 3P Insurance Todo" at bounding box center [959, 314] width 392 height 63
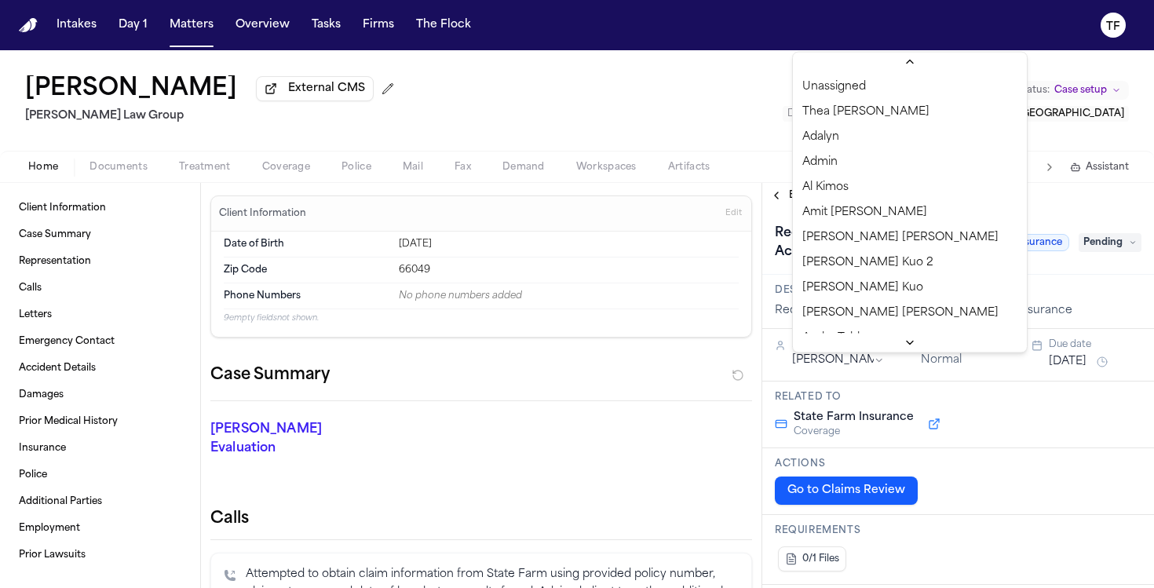
click at [872, 364] on html "Intakes Day 1 Matters Overview Tasks Firms The Flock TF Shawn Yang External CMS…" at bounding box center [577, 294] width 1154 height 588
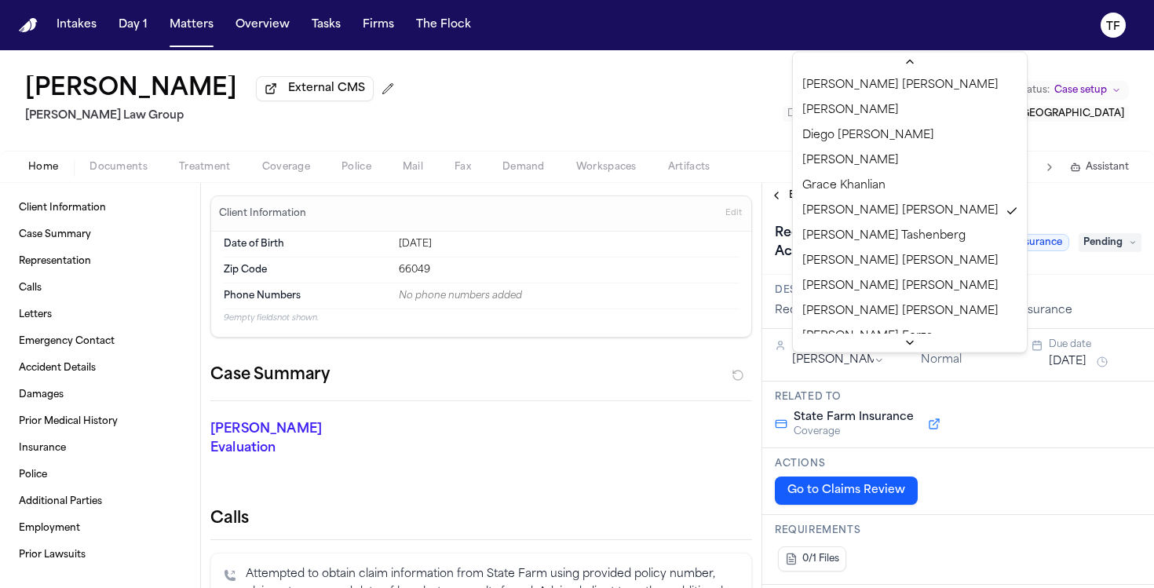
scroll to position [545, 0]
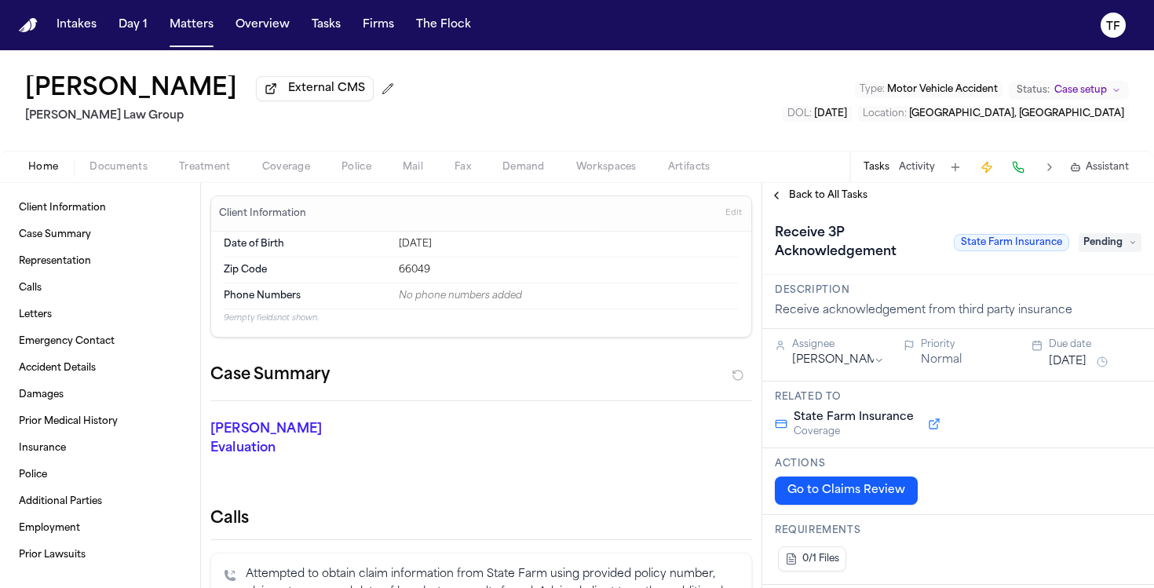
click at [777, 202] on button "Back to All Tasks" at bounding box center [819, 195] width 113 height 13
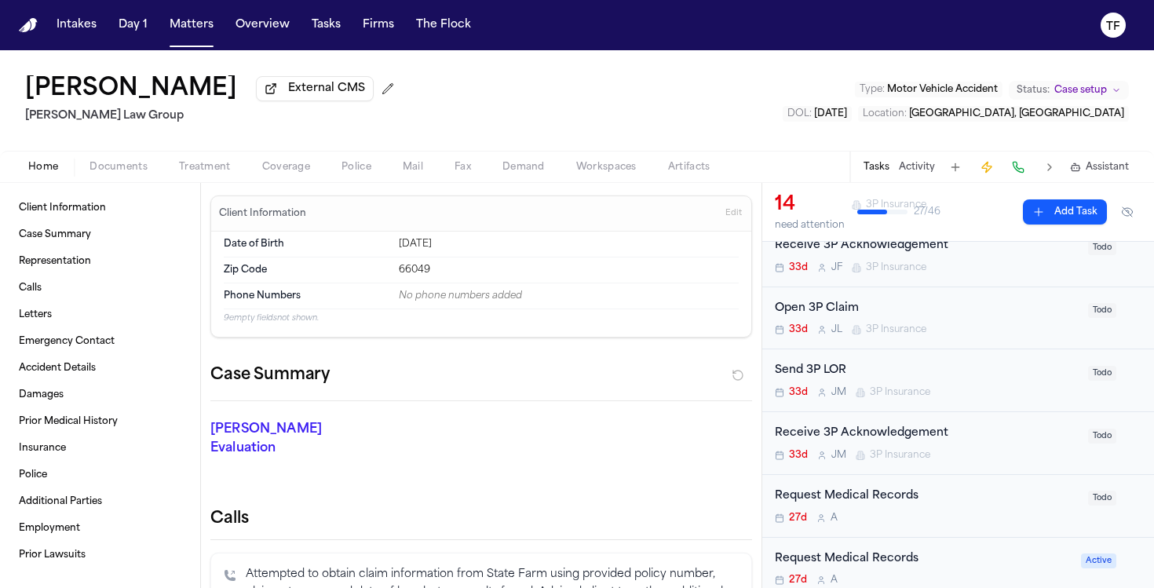
scroll to position [204, 0]
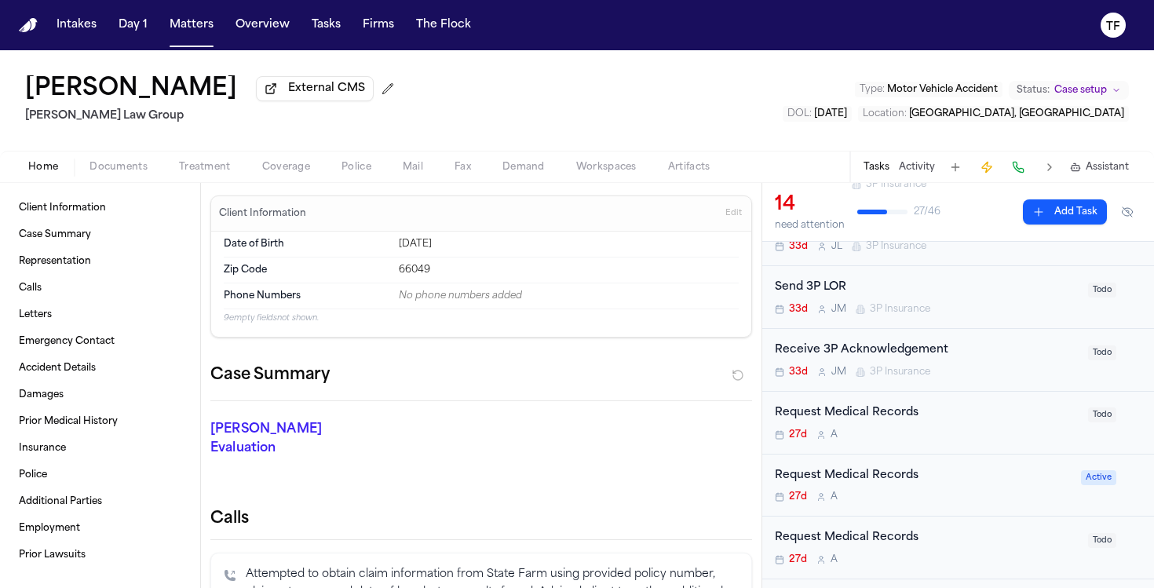
click at [843, 385] on div "Receive 3P Acknowledgement 33d J M 3P Insurance Todo" at bounding box center [959, 360] width 392 height 63
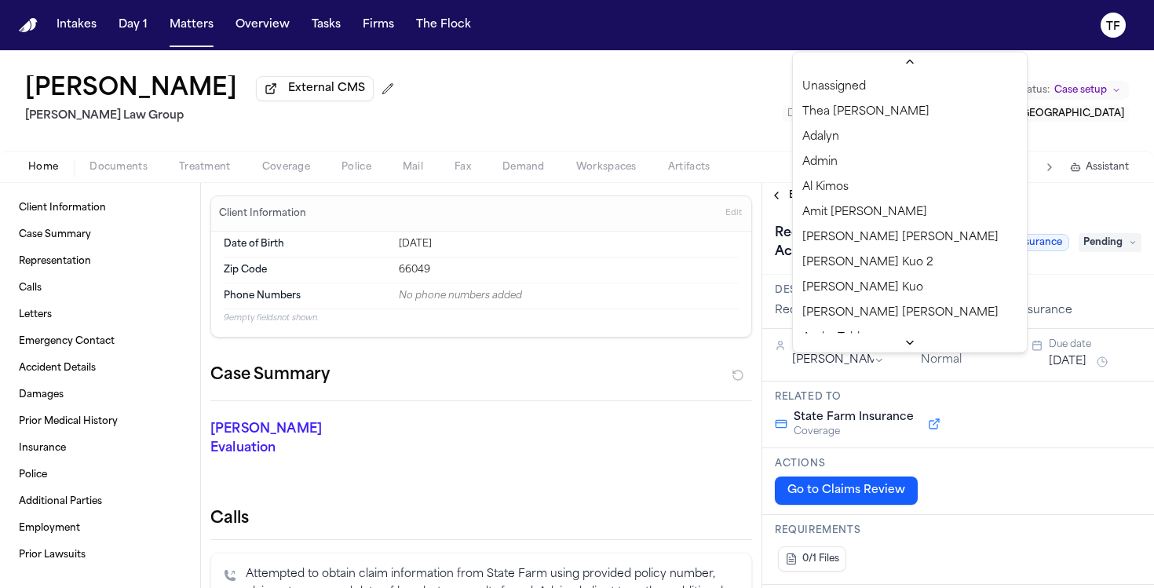
click at [880, 368] on html "Intakes Day 1 Matters Overview Tasks Firms The Flock TF Shawn Yang External CMS…" at bounding box center [577, 294] width 1154 height 588
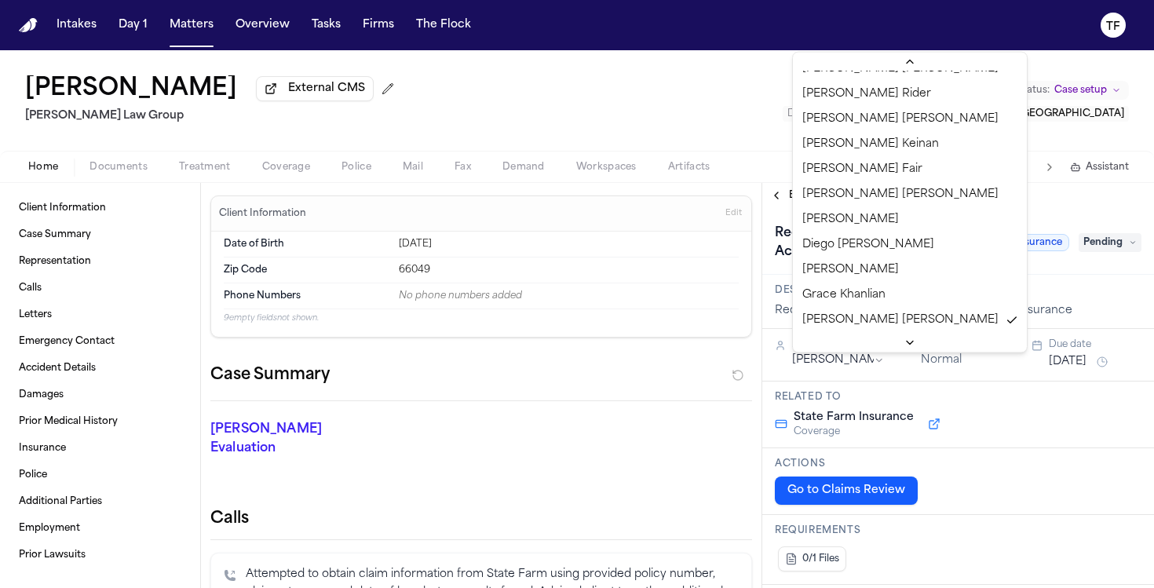
scroll to position [563, 0]
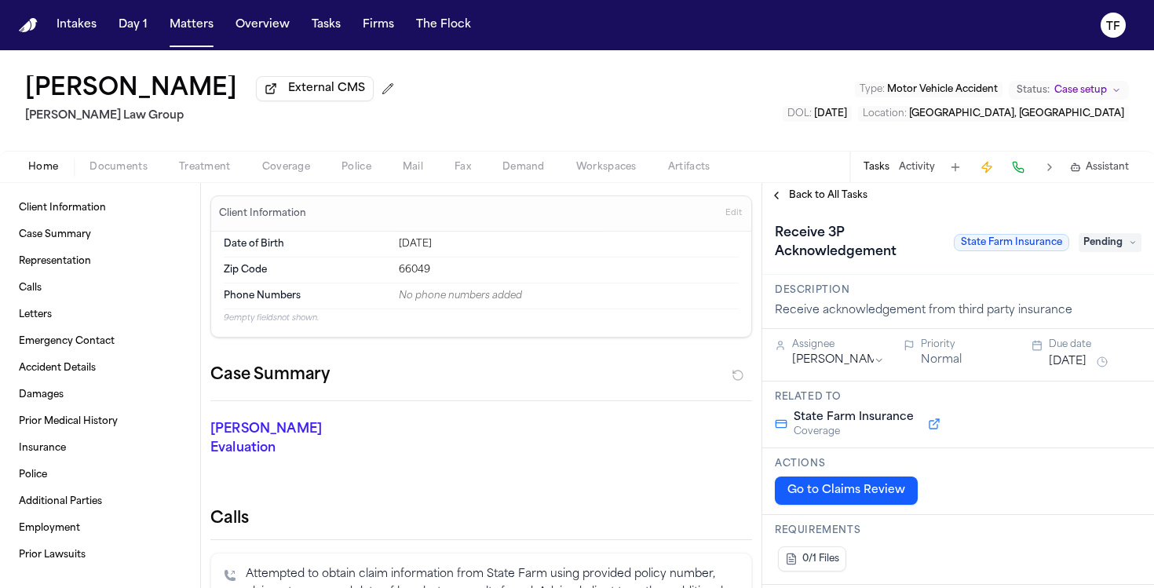
click at [780, 199] on button "Back to All Tasks" at bounding box center [819, 195] width 113 height 13
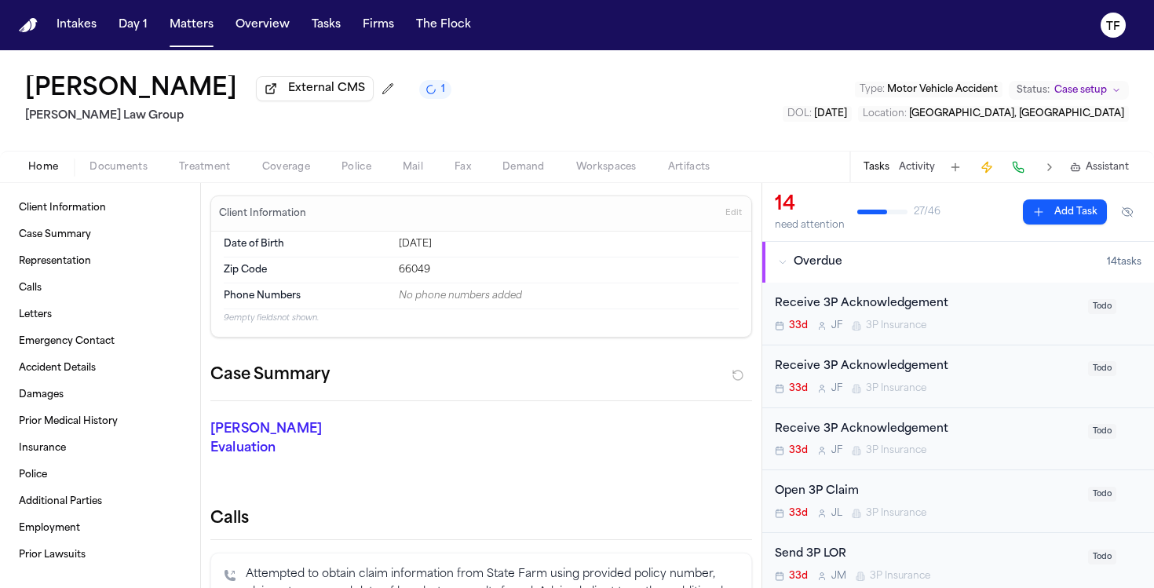
click at [307, 174] on span "Coverage" at bounding box center [286, 167] width 48 height 13
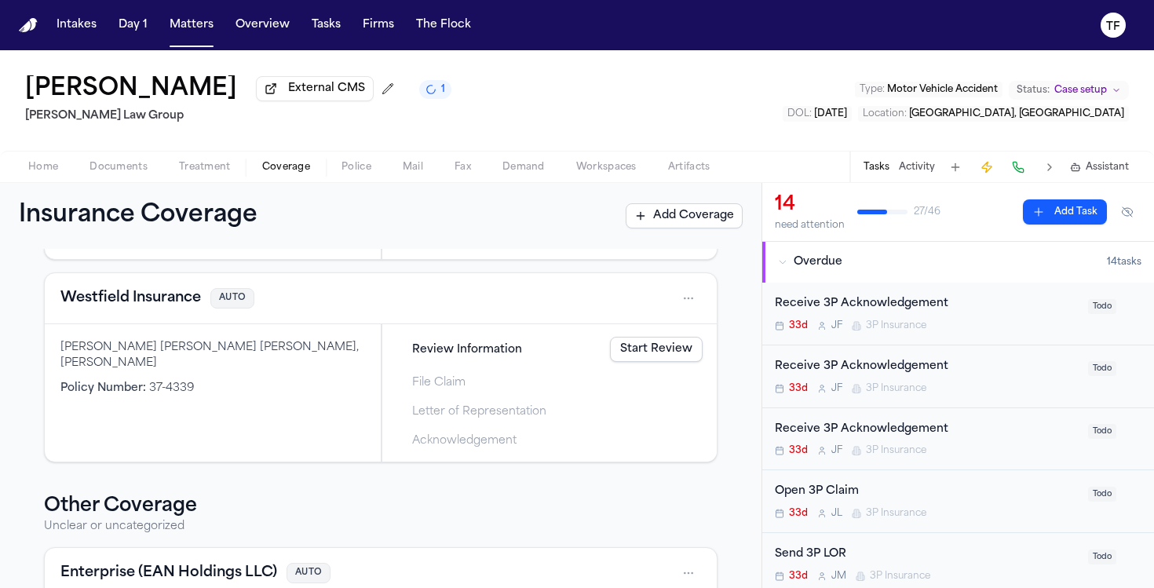
scroll to position [779, 0]
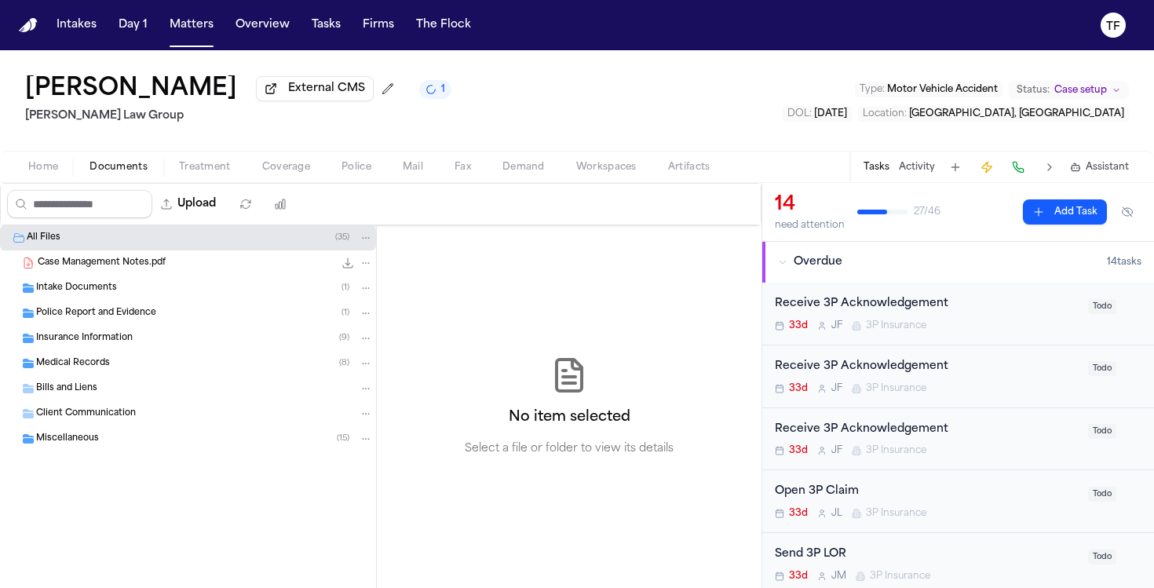
click at [119, 165] on span "Documents" at bounding box center [119, 167] width 58 height 13
click at [93, 344] on span "Insurance Information" at bounding box center [84, 338] width 97 height 13
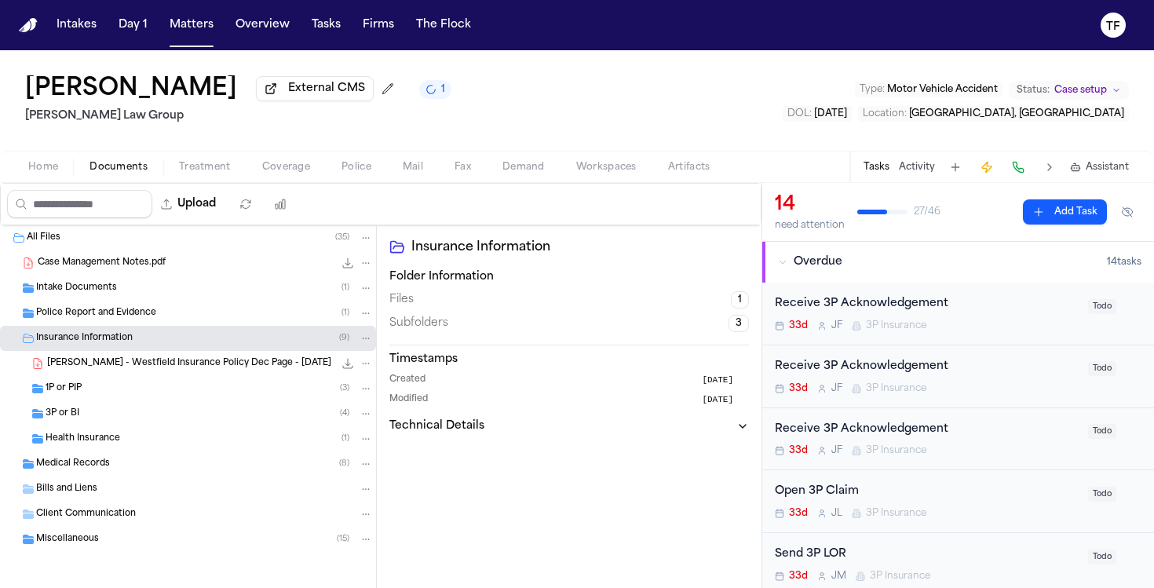
click at [73, 424] on div "3P or BI ( 4 )" at bounding box center [188, 413] width 376 height 25
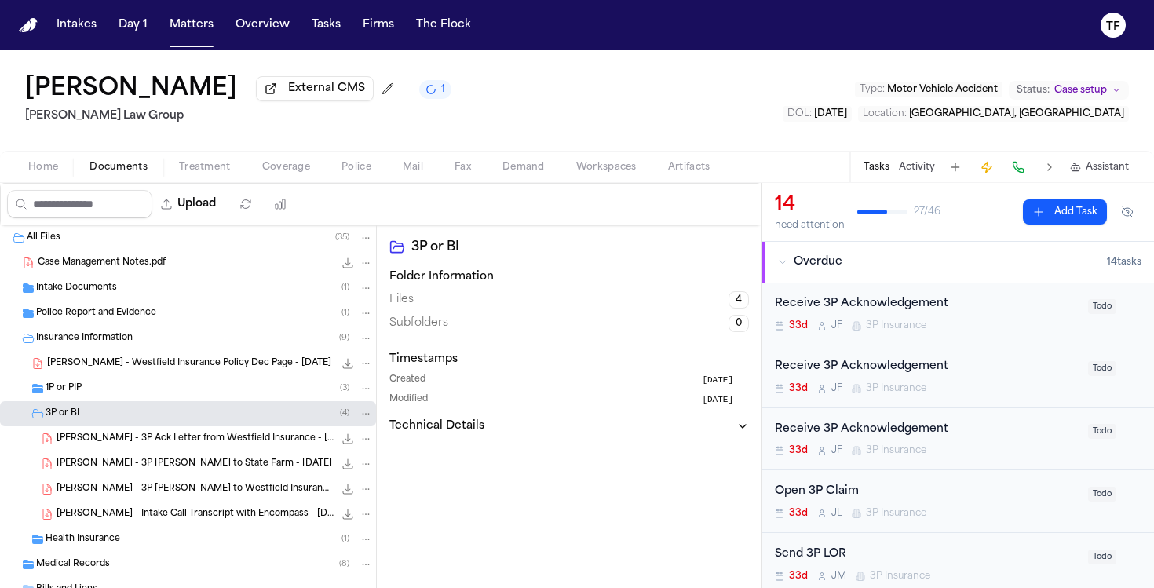
click at [1068, 95] on span "Case setup" at bounding box center [1081, 90] width 53 height 13
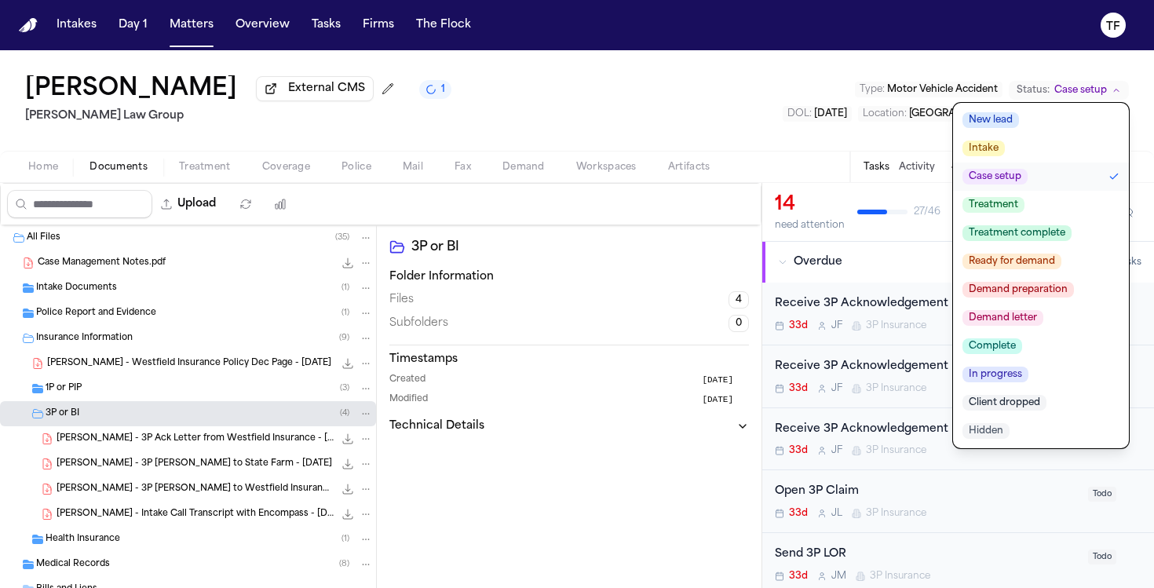
click at [1011, 209] on span "Treatment" at bounding box center [994, 205] width 62 height 16
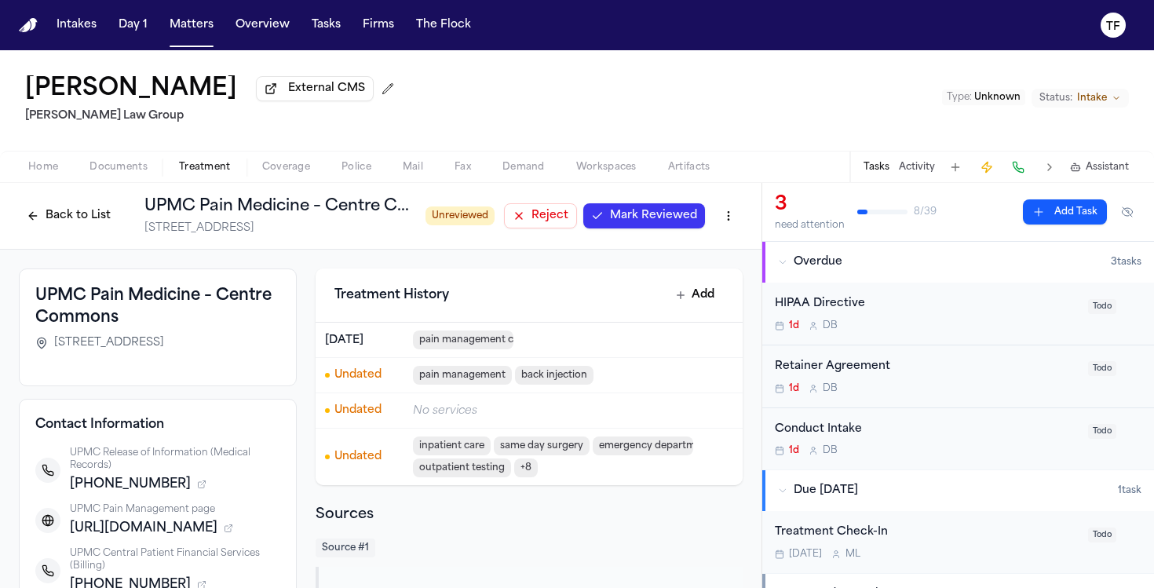
click at [638, 224] on span "Mark Reviewed" at bounding box center [653, 216] width 87 height 16
